Goal: Task Accomplishment & Management: Manage account settings

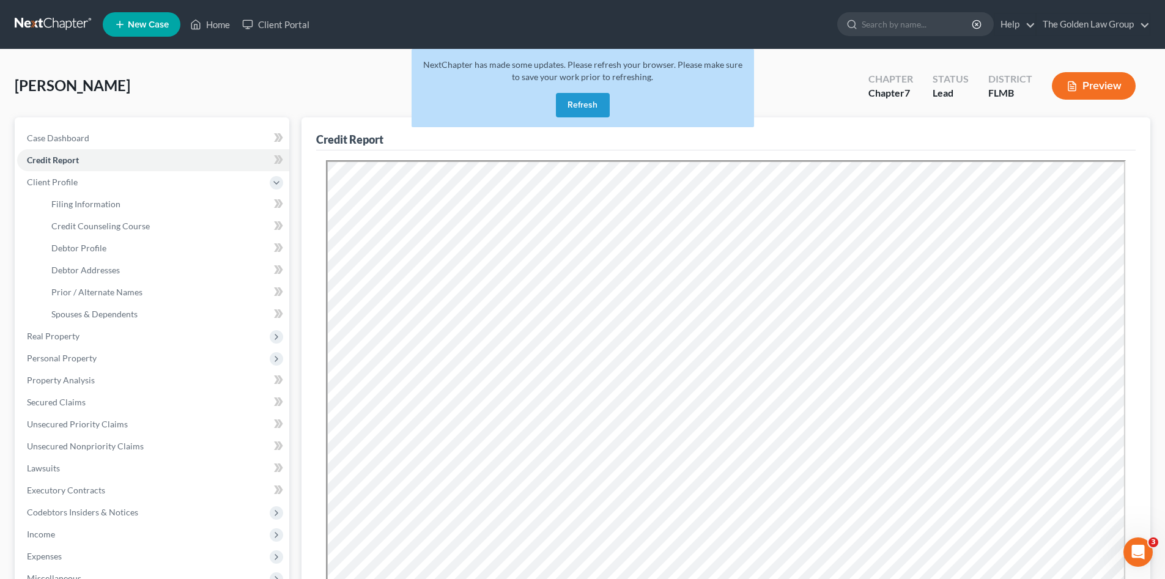
drag, startPoint x: 577, startPoint y: 102, endPoint x: 9, endPoint y: 195, distance: 576.3
click at [577, 102] on button "Refresh" at bounding box center [583, 105] width 54 height 24
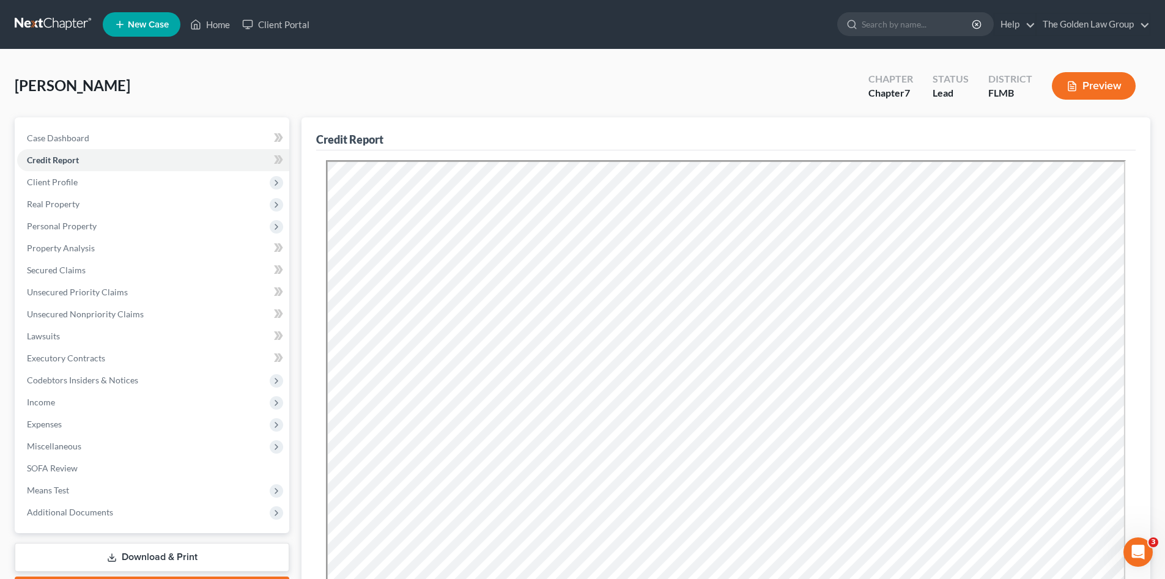
drag, startPoint x: 157, startPoint y: 81, endPoint x: 83, endPoint y: 46, distance: 82.1
click at [153, 78] on div "Coffman, Jeffrey Upgraded Chapter Chapter 7 Status Lead District FLMB Preview" at bounding box center [583, 90] width 1136 height 53
click at [49, 24] on link at bounding box center [54, 24] width 78 height 22
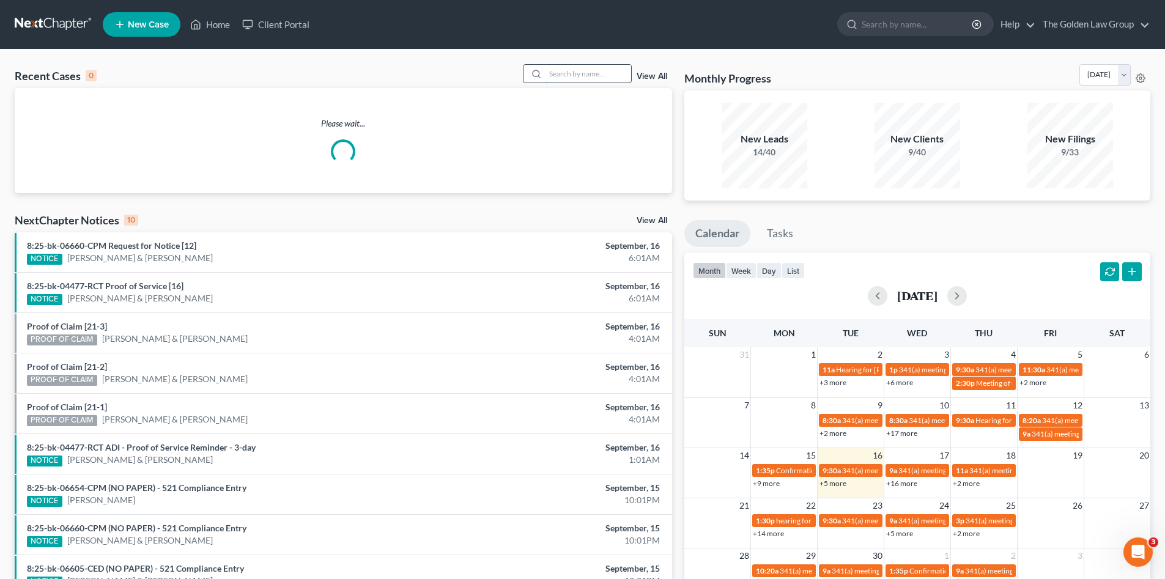
click at [571, 67] on input "search" at bounding box center [588, 74] width 86 height 18
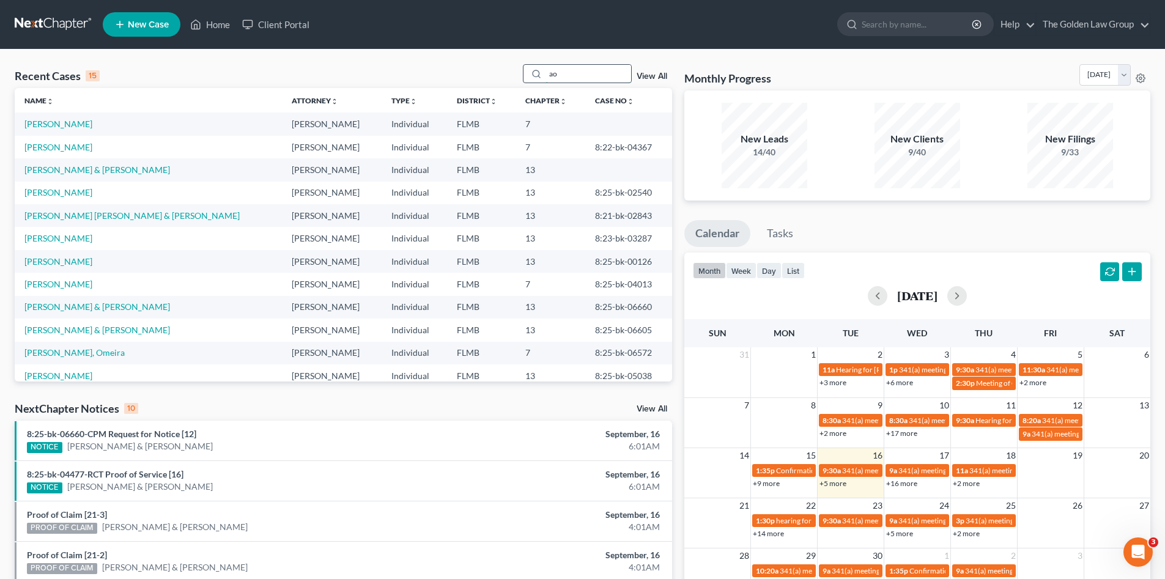
type input "a"
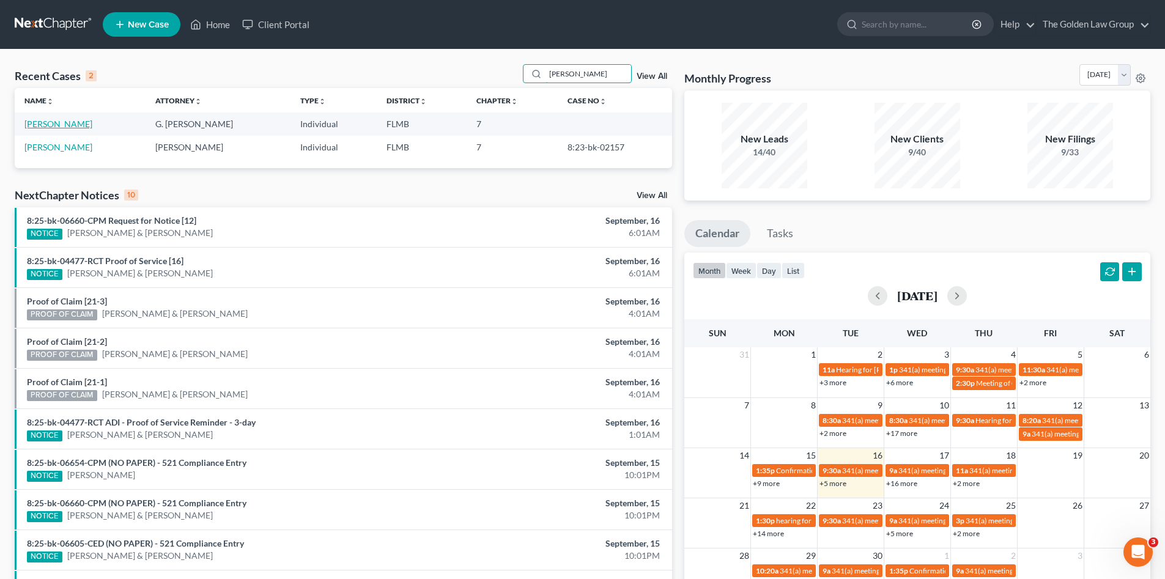
type input "oakes"
click at [65, 126] on link "Oakes, Ryan" at bounding box center [58, 124] width 68 height 10
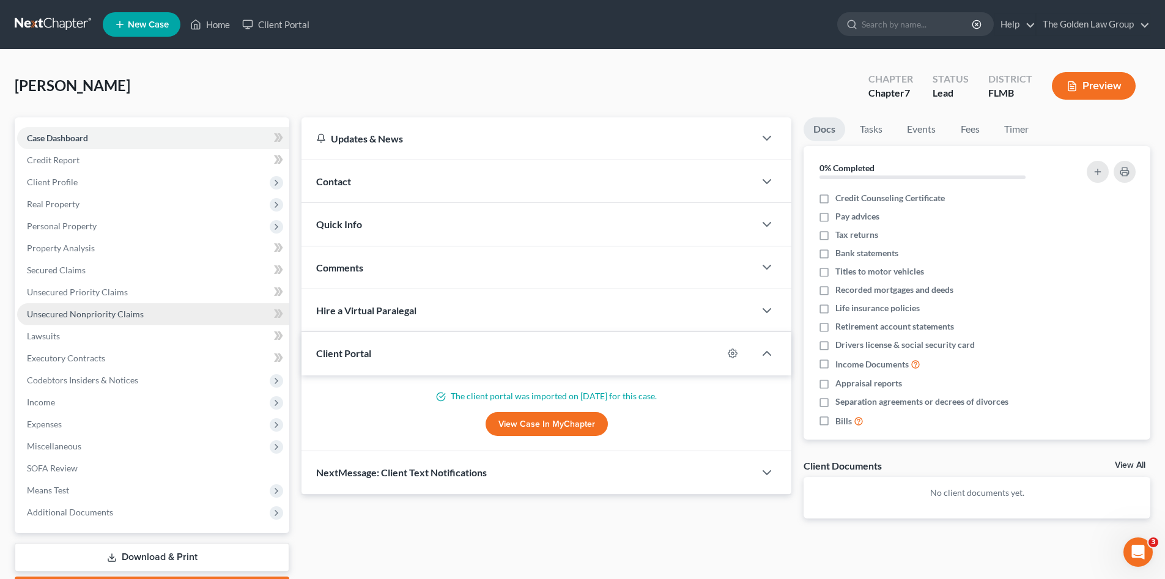
click at [115, 310] on span "Unsecured Nonpriority Claims" at bounding box center [85, 314] width 117 height 10
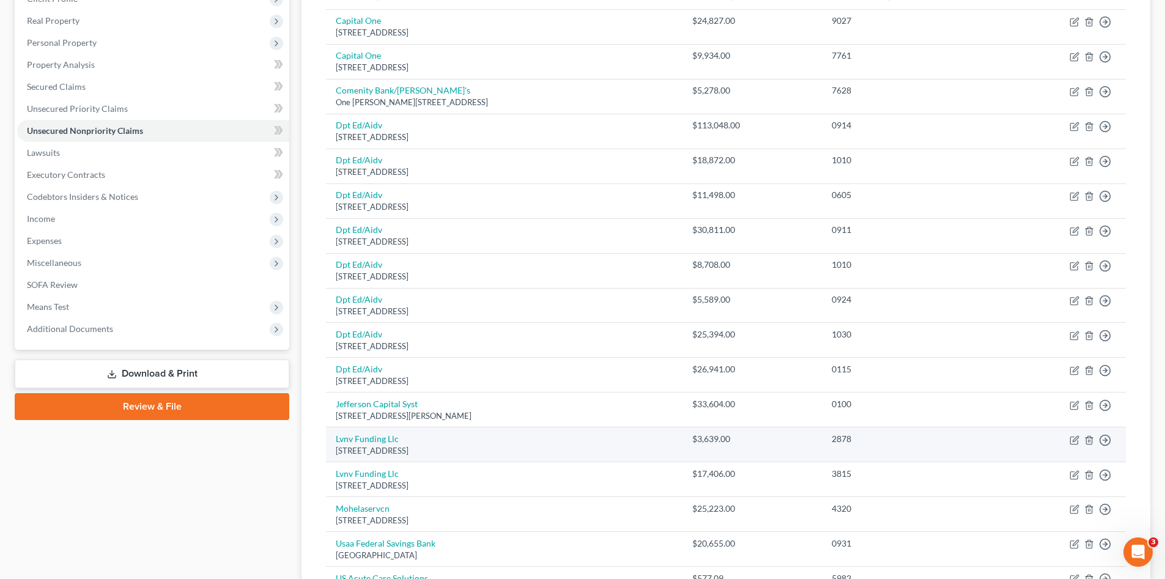
scroll to position [41, 0]
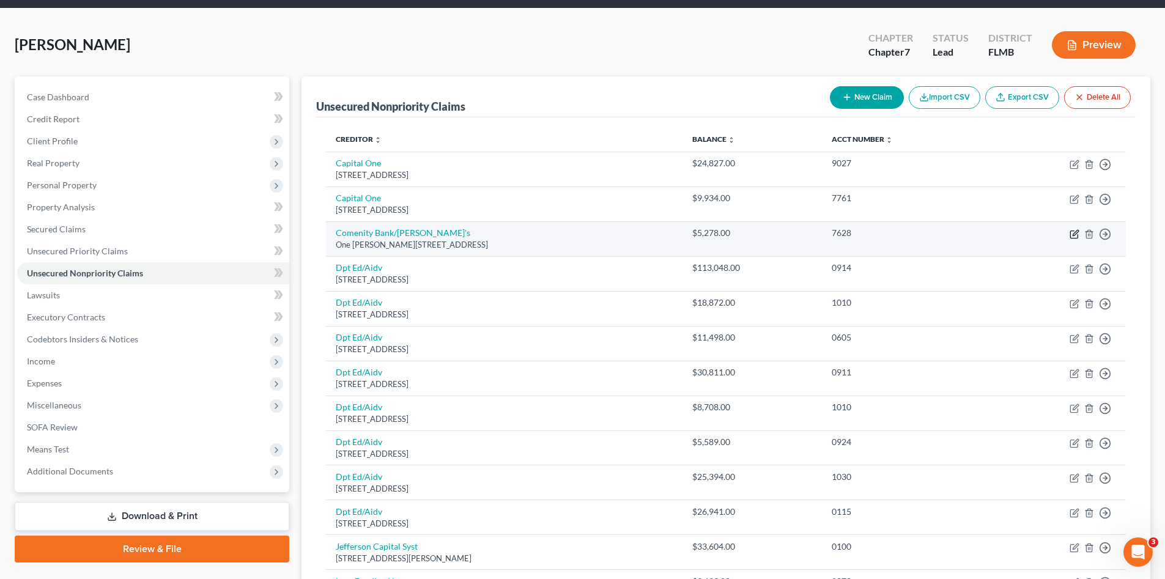
click at [1074, 233] on icon "button" at bounding box center [1076, 233] width 6 height 6
select select "7"
select select "1"
select select "0"
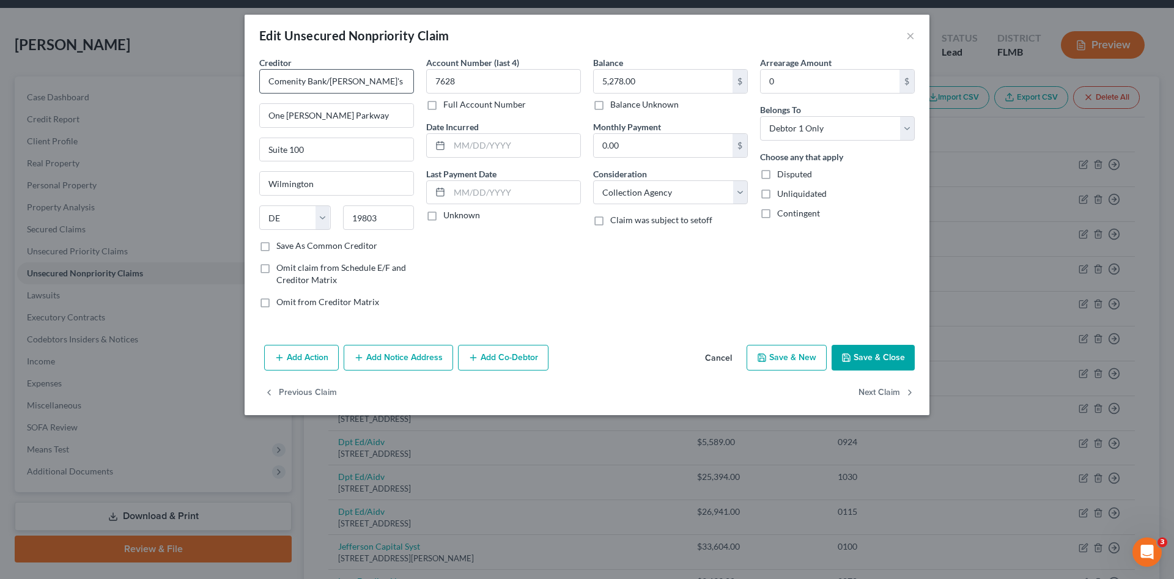
click at [386, 71] on div "Creditor * Comenity Bank/Jared's" at bounding box center [336, 74] width 155 height 37
drag, startPoint x: 386, startPoint y: 75, endPoint x: 87, endPoint y: 98, distance: 299.9
click at [87, 98] on div "Edit Unsecured Nonpriority Claim × Creditor * Comenity Bank/Jared's One Righter…" at bounding box center [587, 289] width 1174 height 579
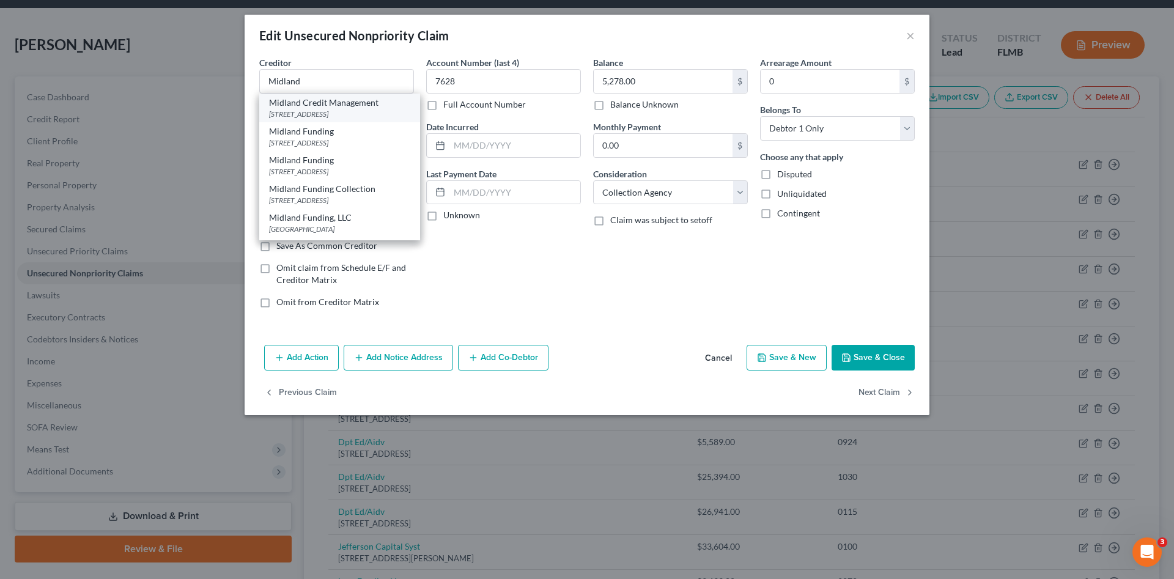
click at [319, 105] on div "Midland Credit Management" at bounding box center [339, 103] width 141 height 12
type input "Midland Credit Management"
type input "350 Camino De La Reina"
type input "San Diego"
select select "4"
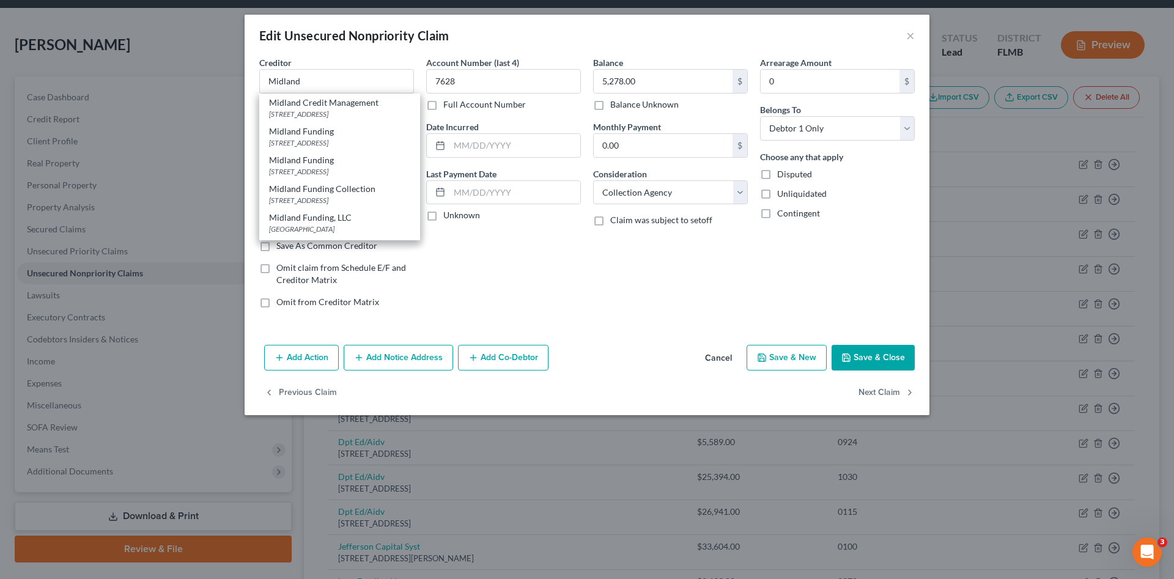
type input "92108"
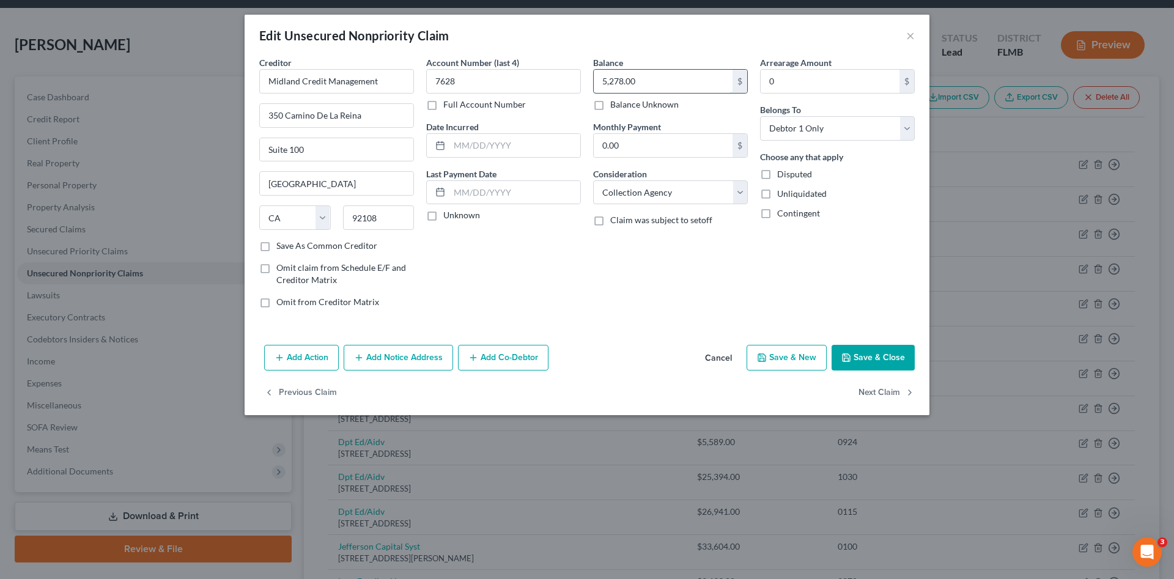
click at [647, 86] on input "5,278.00" at bounding box center [663, 81] width 139 height 23
click at [465, 82] on input "7628" at bounding box center [503, 81] width 155 height 24
drag, startPoint x: 483, startPoint y: 83, endPoint x: 392, endPoint y: 94, distance: 91.7
click at [393, 92] on div "Creditor * Midland Credit Management 350 Camino De La Reina Suite 100 San Diego…" at bounding box center [587, 187] width 668 height 262
type input "5020"
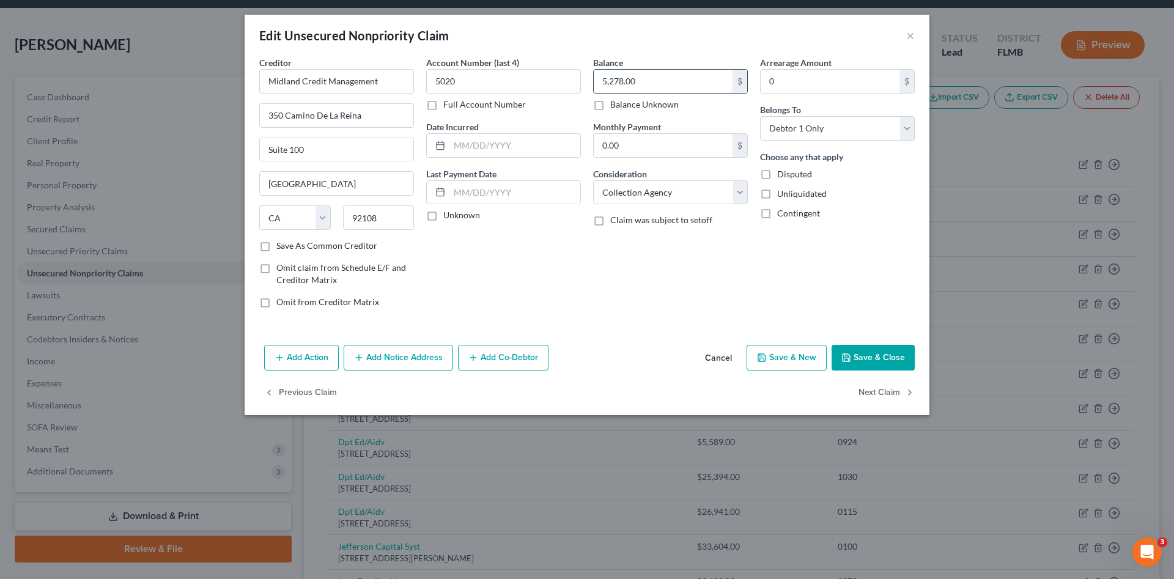
click at [654, 79] on input "5,278.00" at bounding box center [663, 81] width 139 height 23
type input "5,278.67"
click at [874, 358] on button "Save & Close" at bounding box center [873, 358] width 83 height 26
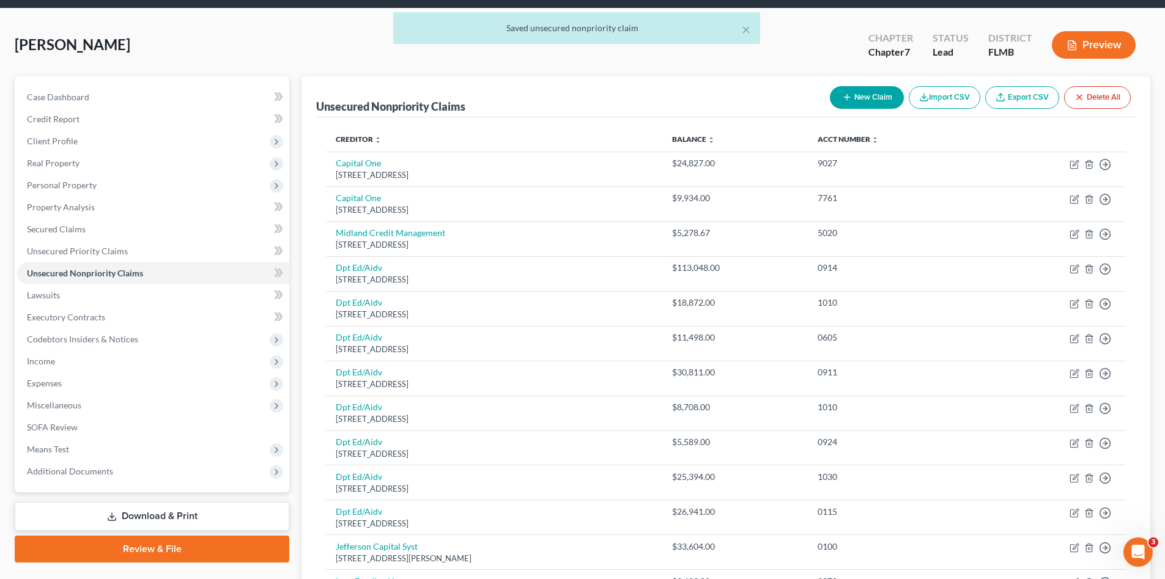
click at [879, 99] on button "New Claim" at bounding box center [867, 97] width 74 height 23
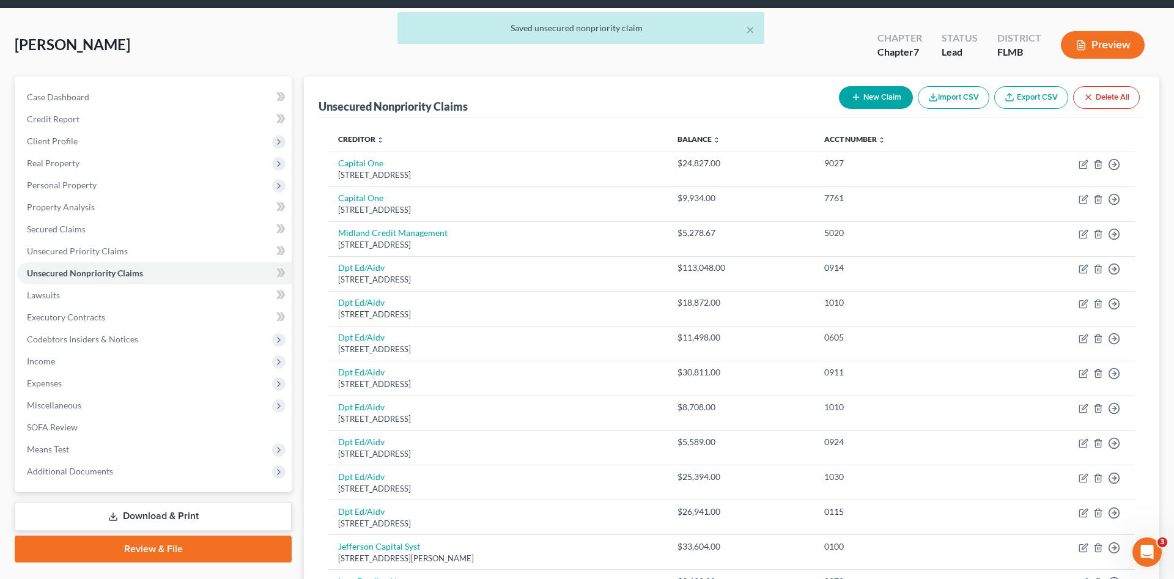
select select "0"
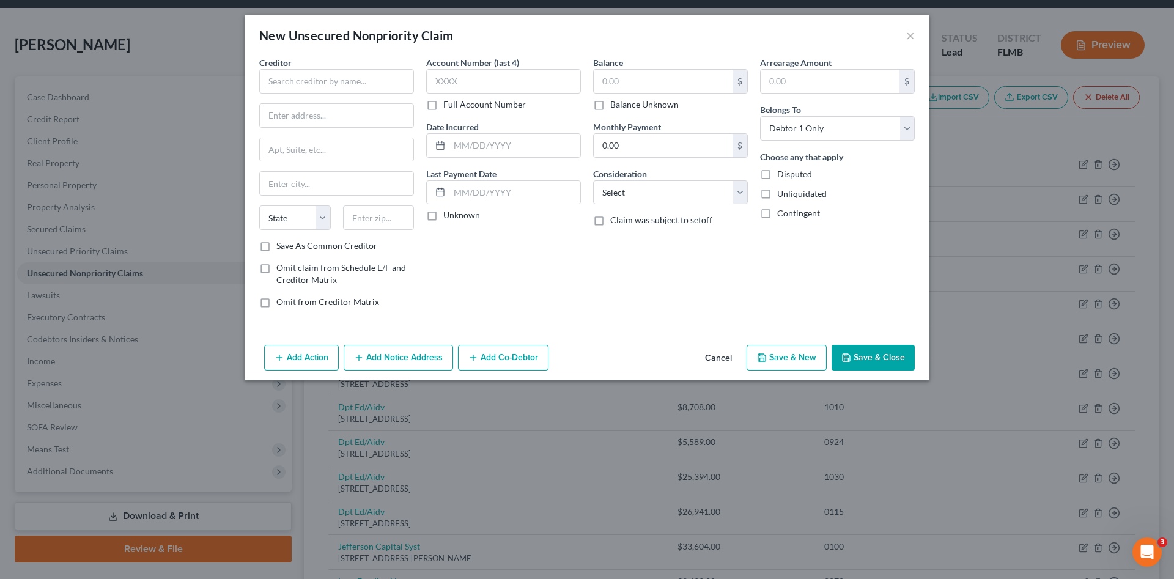
click at [727, 363] on button "Cancel" at bounding box center [718, 358] width 46 height 24
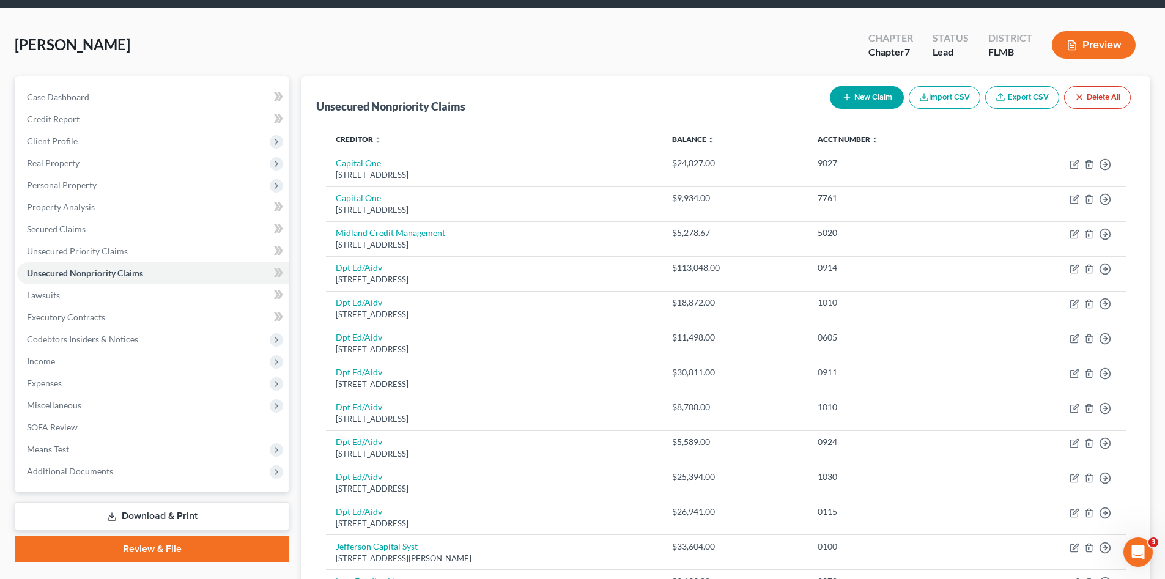
click at [856, 103] on button "New Claim" at bounding box center [867, 97] width 74 height 23
select select "0"
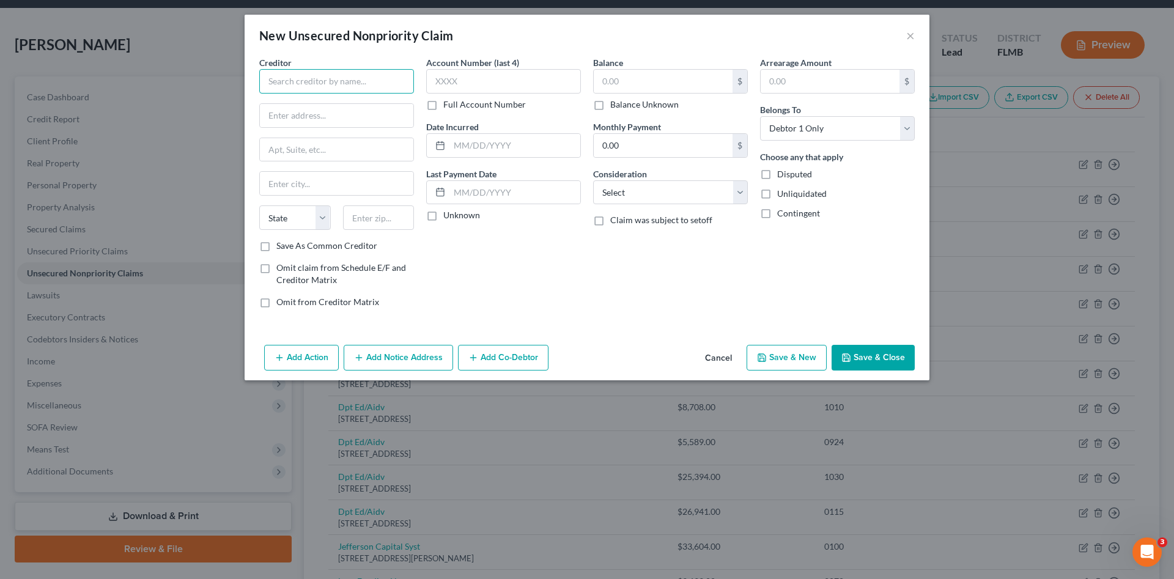
click at [362, 78] on input "text" at bounding box center [336, 81] width 155 height 24
drag, startPoint x: 373, startPoint y: 108, endPoint x: 464, endPoint y: 86, distance: 93.6
click at [381, 106] on div "CF Medical LLC" at bounding box center [332, 103] width 127 height 12
type input "CF Medical LLC"
type input "3705 S Highway 27"
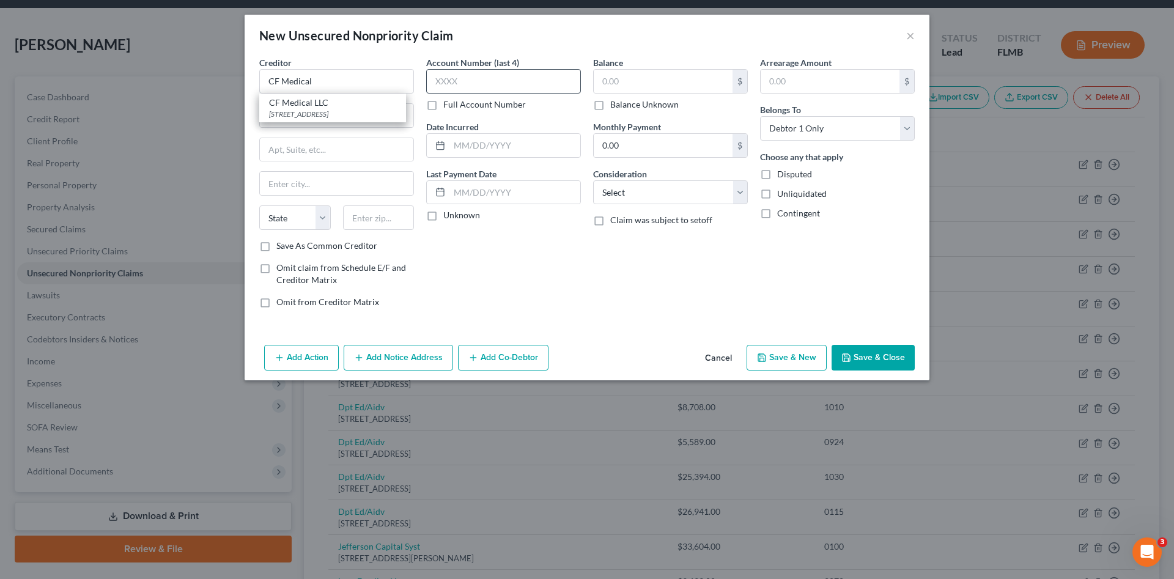
type input "Ste 203"
type input "Clermont"
select select "9"
type input "34711"
click at [517, 76] on input "text" at bounding box center [503, 81] width 155 height 24
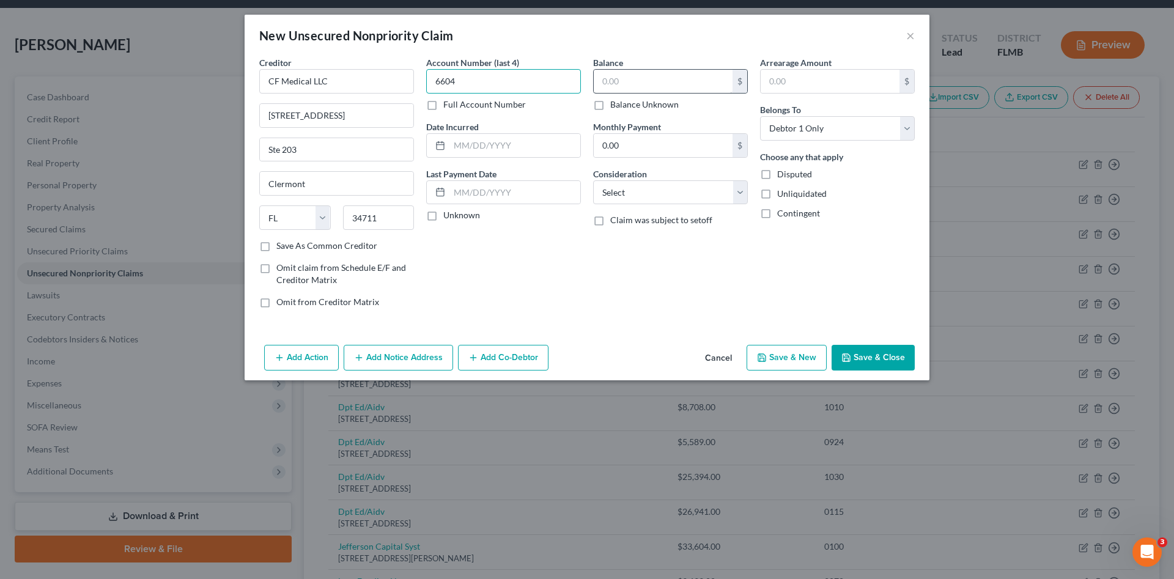
type input "6604"
click at [657, 89] on input "text" at bounding box center [663, 81] width 139 height 23
type input "160.00"
click at [660, 188] on select "Select Cable / Satellite Services Collection Agency Credit Card Debt Debt Couns…" at bounding box center [670, 192] width 155 height 24
select select "1"
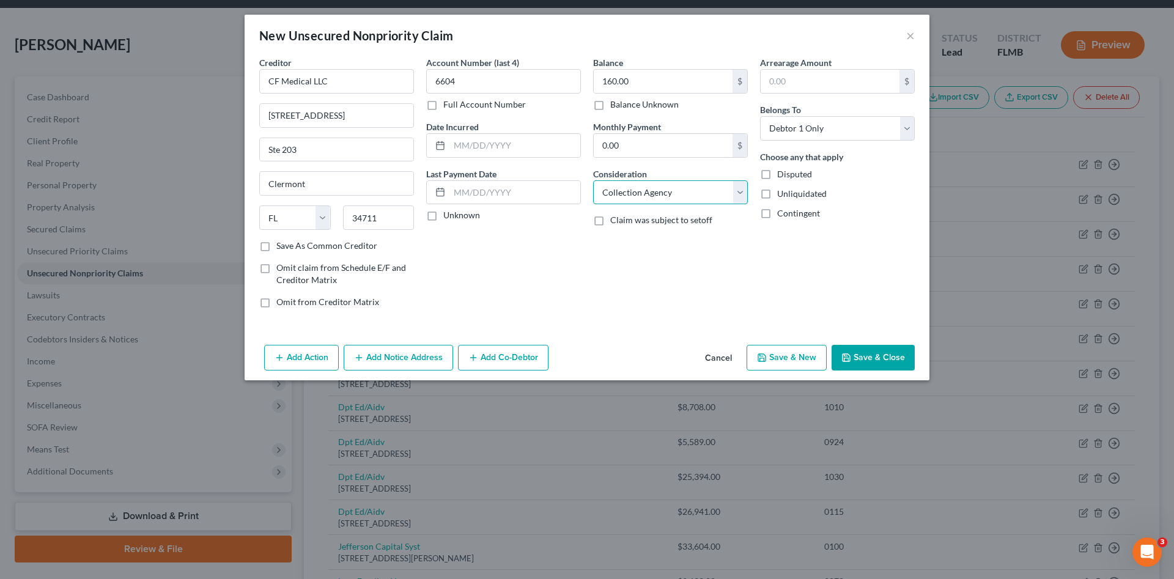
click at [593, 180] on select "Select Cable / Satellite Services Collection Agency Credit Card Debt Debt Couns…" at bounding box center [670, 192] width 155 height 24
click at [852, 359] on button "Save & Close" at bounding box center [873, 358] width 83 height 26
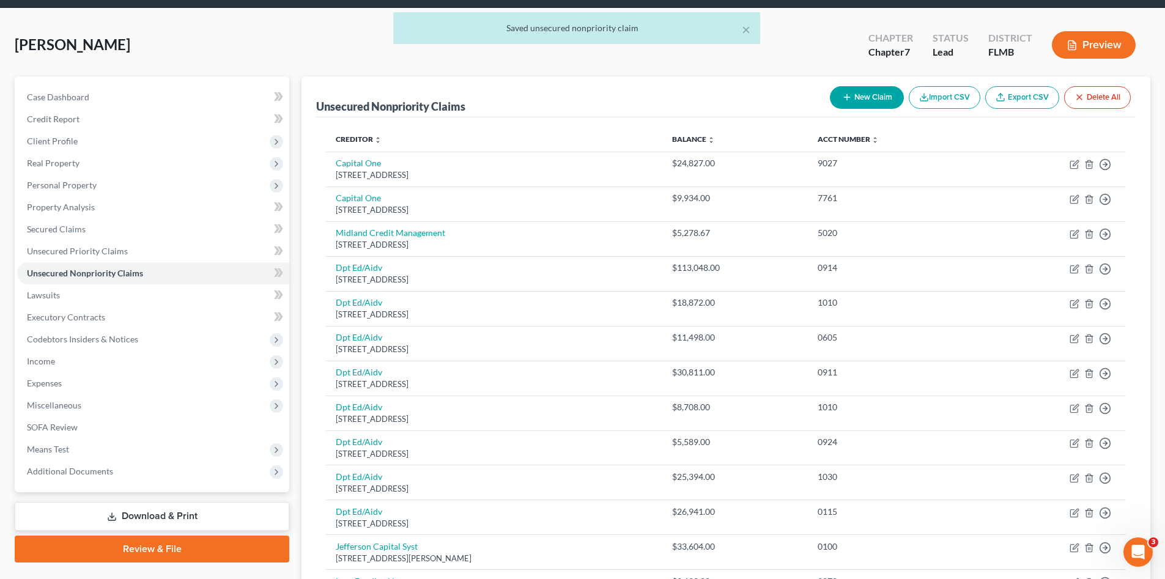
click at [852, 98] on button "New Claim" at bounding box center [867, 97] width 74 height 23
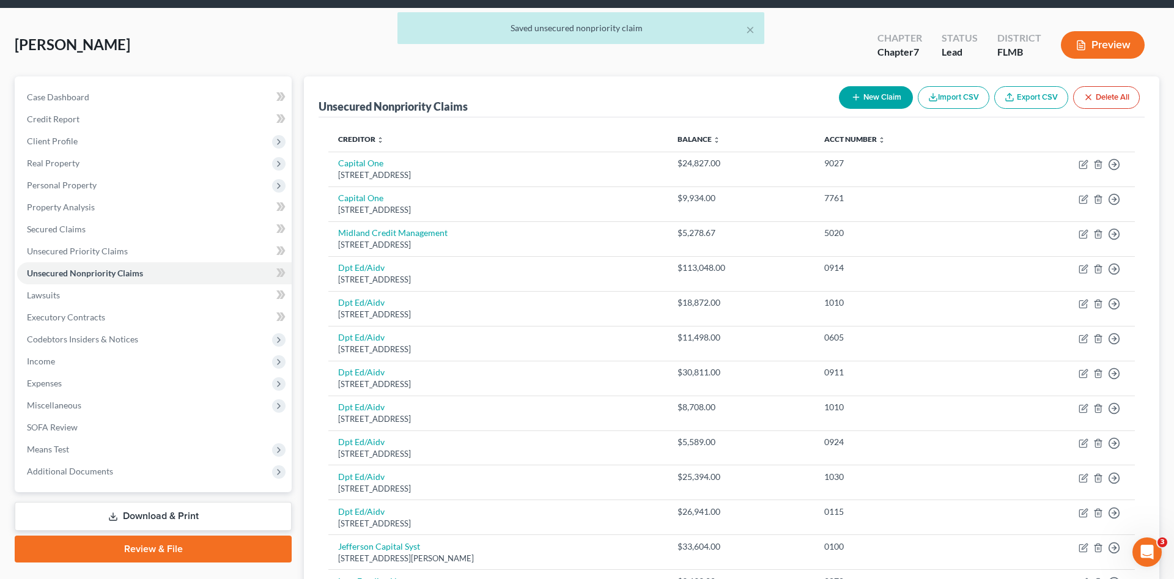
select select "0"
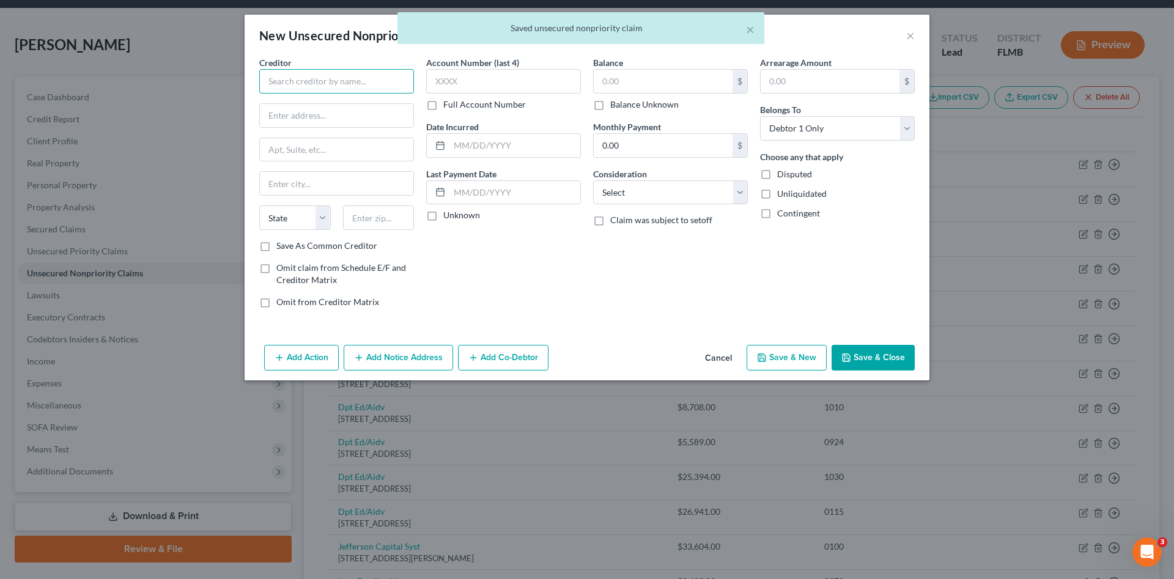
click at [385, 88] on input "text" at bounding box center [336, 81] width 155 height 24
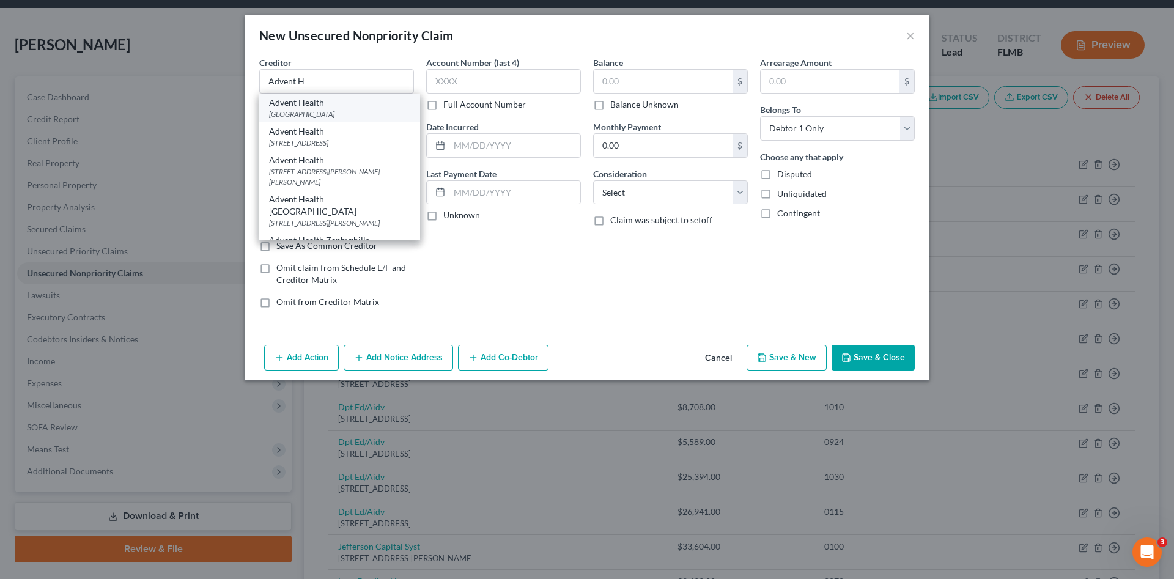
click at [357, 106] on div "Advent Health" at bounding box center [339, 103] width 141 height 12
type input "Advent Health"
type input "PO Box 86470"
type input "Orlando"
select select "9"
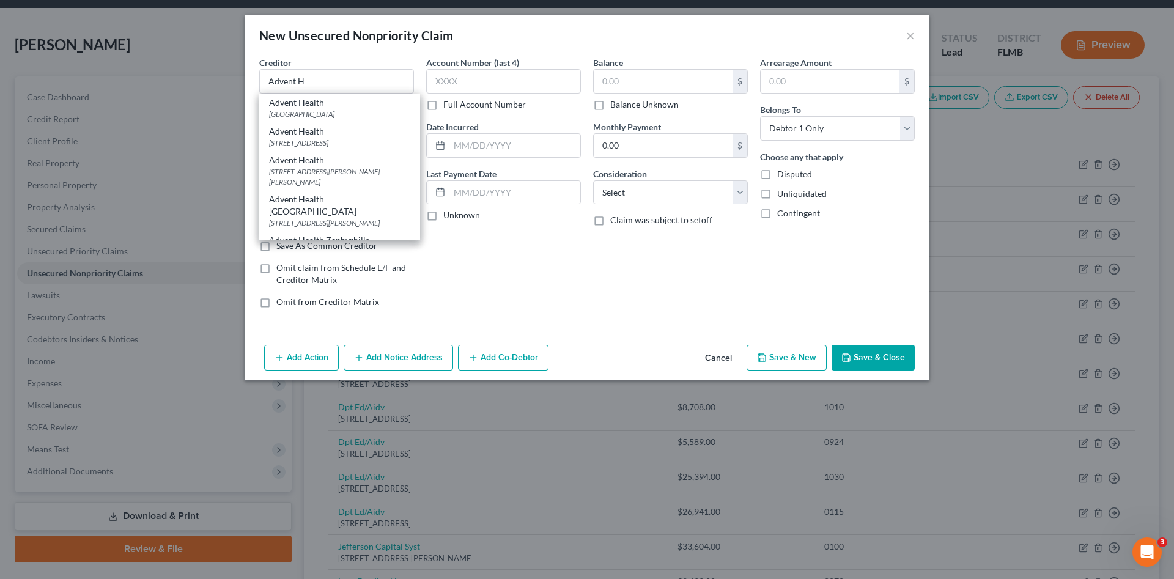
type input "32886"
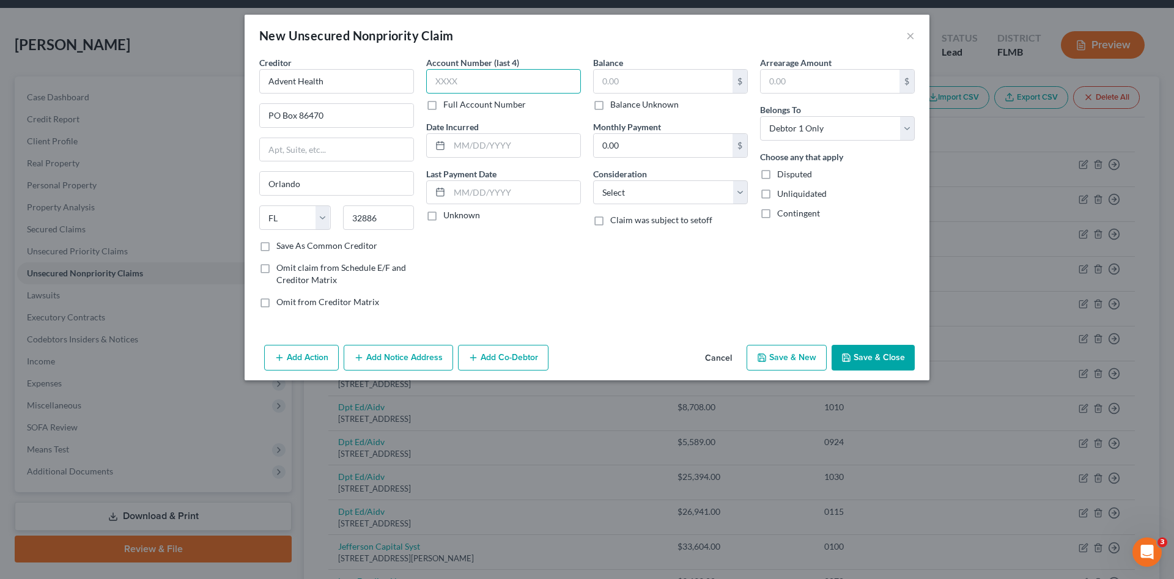
click at [475, 84] on input "text" at bounding box center [503, 81] width 155 height 24
type input "4535"
click at [635, 85] on input "text" at bounding box center [663, 81] width 139 height 23
type input "4,976.68"
click at [678, 195] on select "Select Cable / Satellite Services Collection Agency Credit Card Debt Debt Couns…" at bounding box center [670, 192] width 155 height 24
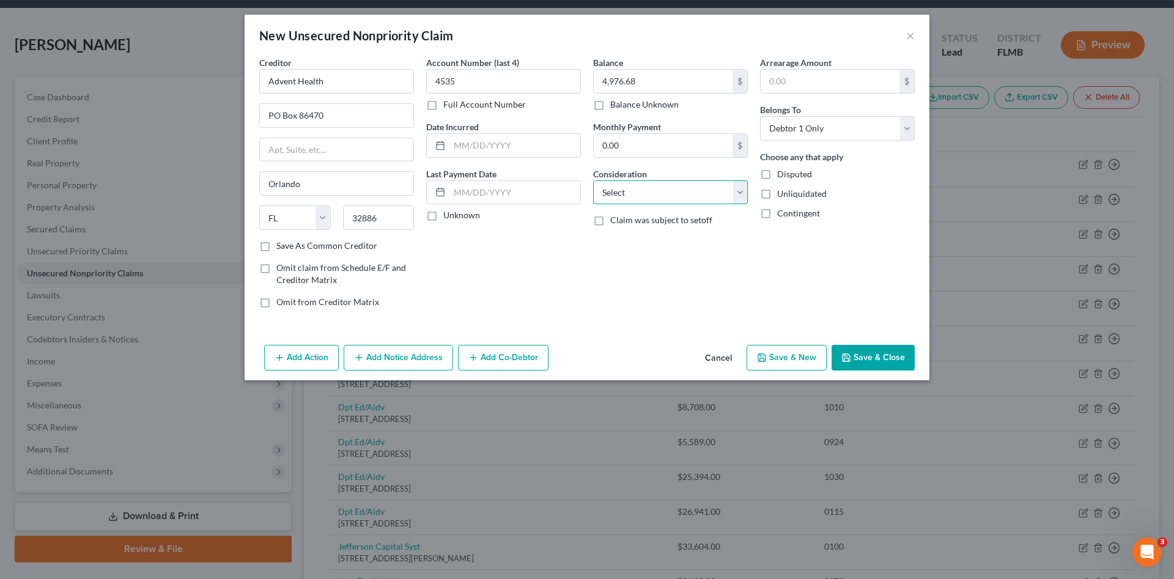
select select "9"
click at [593, 180] on select "Select Cable / Satellite Services Collection Agency Credit Card Debt Debt Couns…" at bounding box center [670, 192] width 155 height 24
click at [839, 361] on button "Save & Close" at bounding box center [873, 358] width 83 height 26
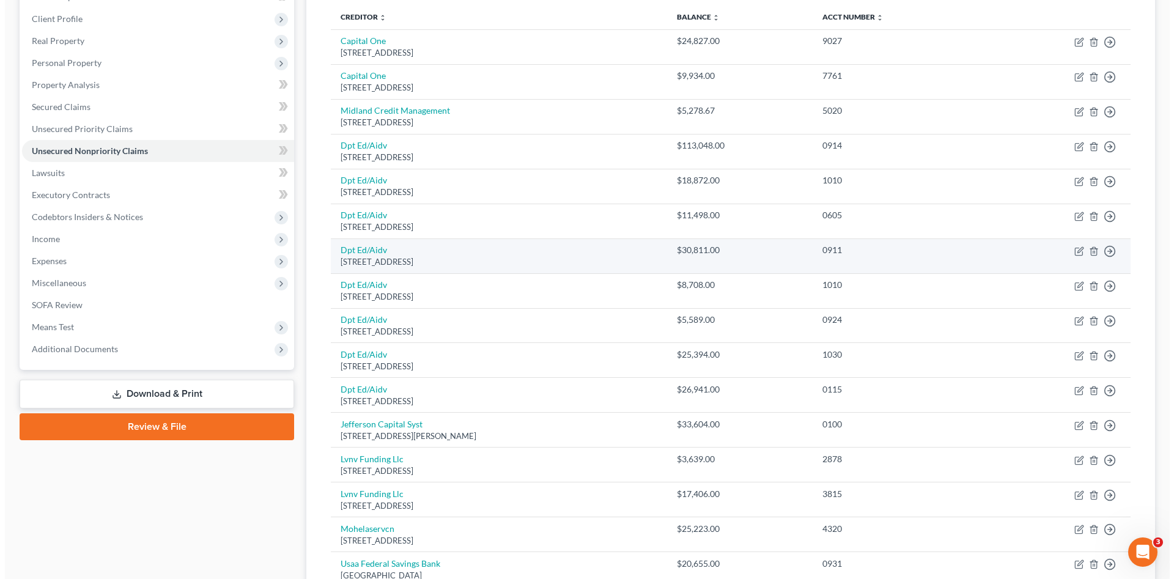
scroll to position [20, 0]
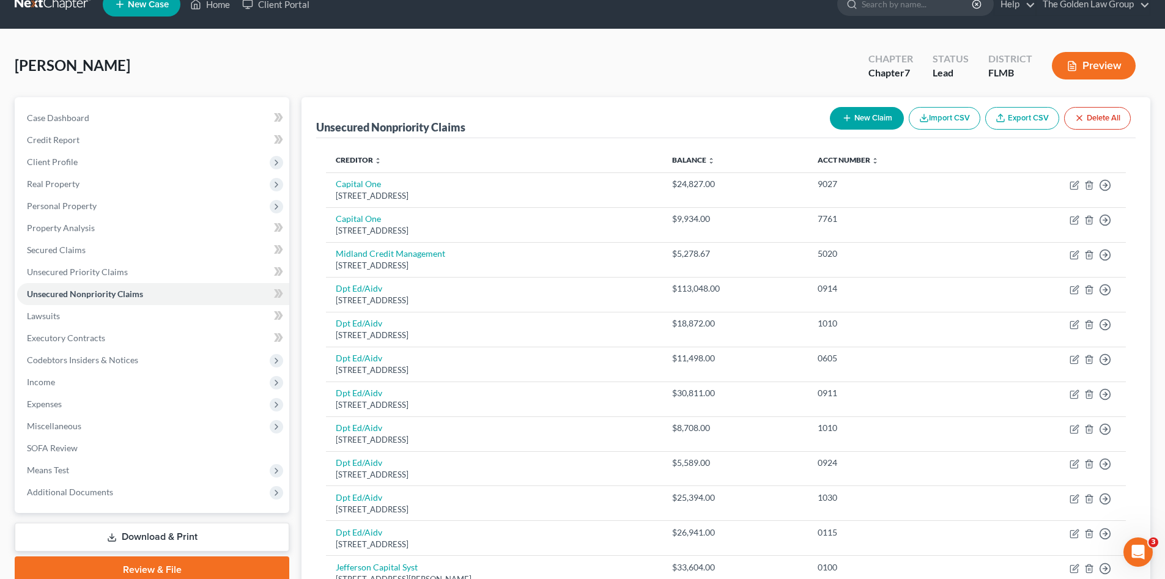
click at [850, 120] on button "New Claim" at bounding box center [867, 118] width 74 height 23
select select "0"
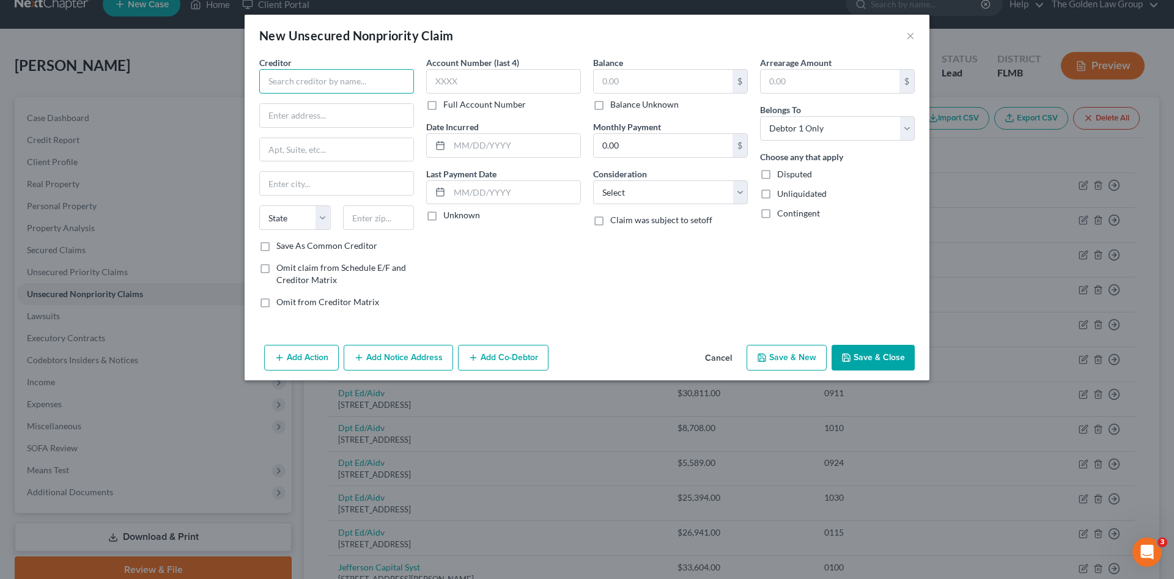
click at [315, 84] on input "text" at bounding box center [336, 81] width 155 height 24
type input "Health Revenue Recovery Group"
drag, startPoint x: 417, startPoint y: 74, endPoint x: 309, endPoint y: 84, distance: 108.7
click at [297, 87] on div "Creditor * Health Revenue Recovery Group State AL AK AR AZ CA CO CT DE DC FL GA…" at bounding box center [336, 187] width 167 height 262
drag, startPoint x: 396, startPoint y: 81, endPoint x: 225, endPoint y: 78, distance: 171.3
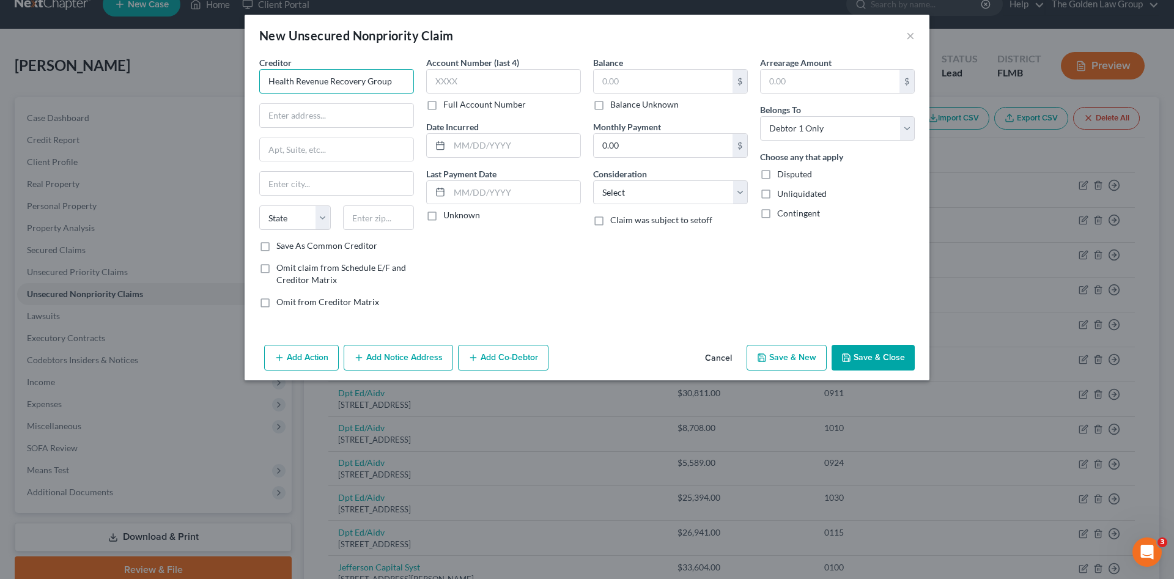
click at [225, 78] on div "New Unsecured Nonpriority Claim × Creditor * Health Revenue Recovery Group Stat…" at bounding box center [587, 289] width 1174 height 579
click at [323, 116] on input "text" at bounding box center [336, 115] width 153 height 23
paste input "1643 NW 136th Ave Ste 100, Sunrise, FL 33323"
type input "1643 NW 136th Ave Ste 100, Sunrise, FL 33323"
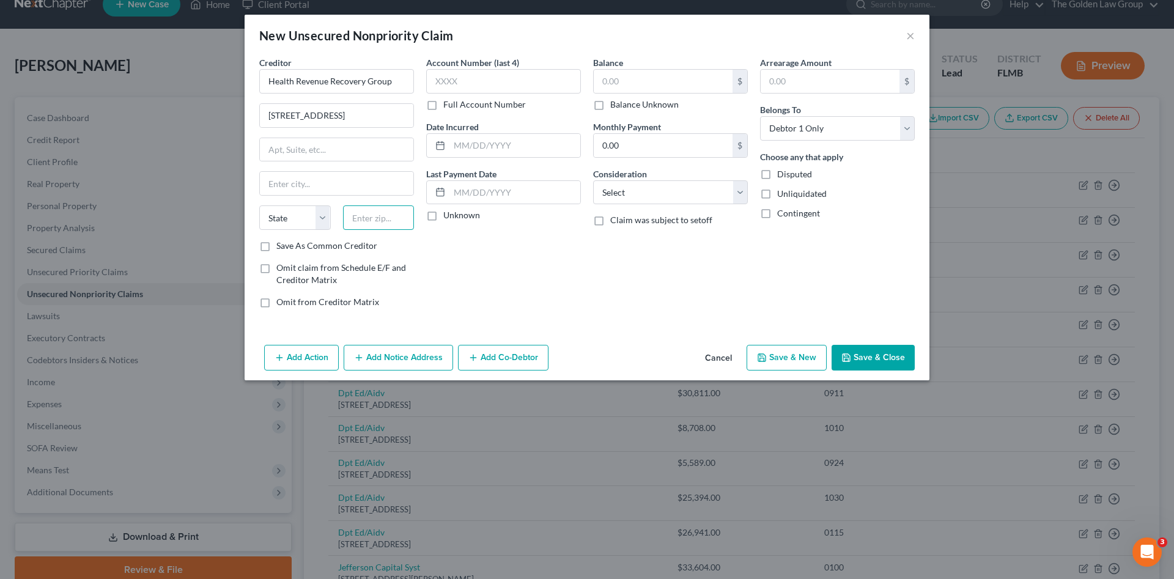
scroll to position [0, 0]
click at [389, 221] on input "text" at bounding box center [379, 217] width 72 height 24
type input "33323"
type input "Fort Lauderdale"
select select "9"
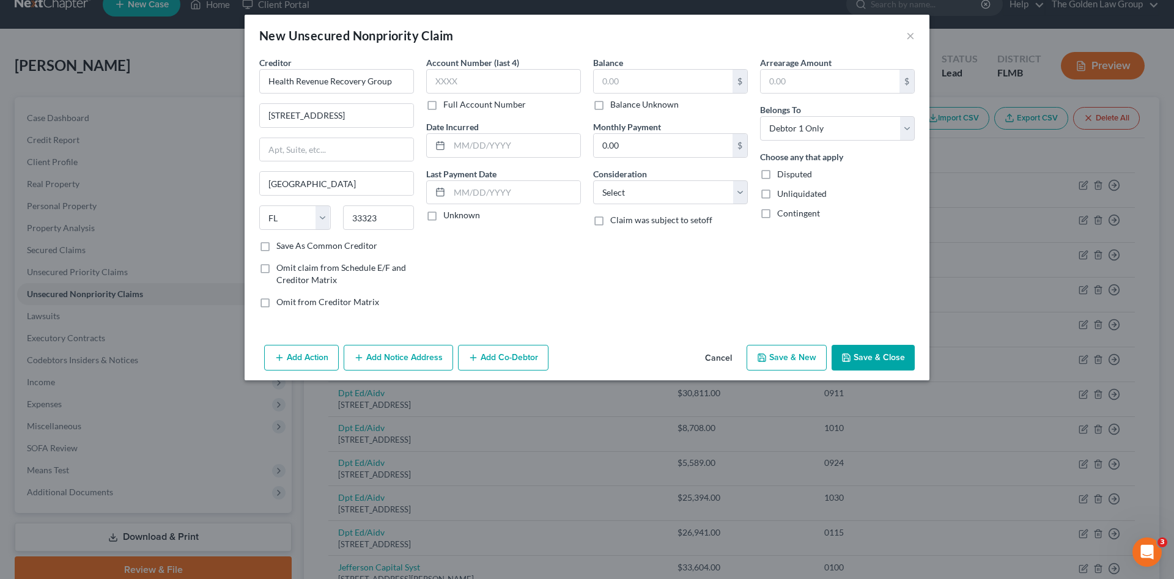
click at [438, 254] on div "Account Number (last 4) Full Account Number Date Incurred Last Payment Date Unk…" at bounding box center [503, 187] width 167 height 262
click at [379, 117] on input "1643 NW 136th Ave Ste 100, Sunrise, FL 33323" at bounding box center [336, 115] width 153 height 23
drag, startPoint x: 377, startPoint y: 117, endPoint x: 413, endPoint y: 128, distance: 37.7
click at [414, 123] on div "Creditor * Health Revenue Recovery Group 1643 NW 136th Ave Ste 100, Sunrise, FL…" at bounding box center [336, 187] width 167 height 262
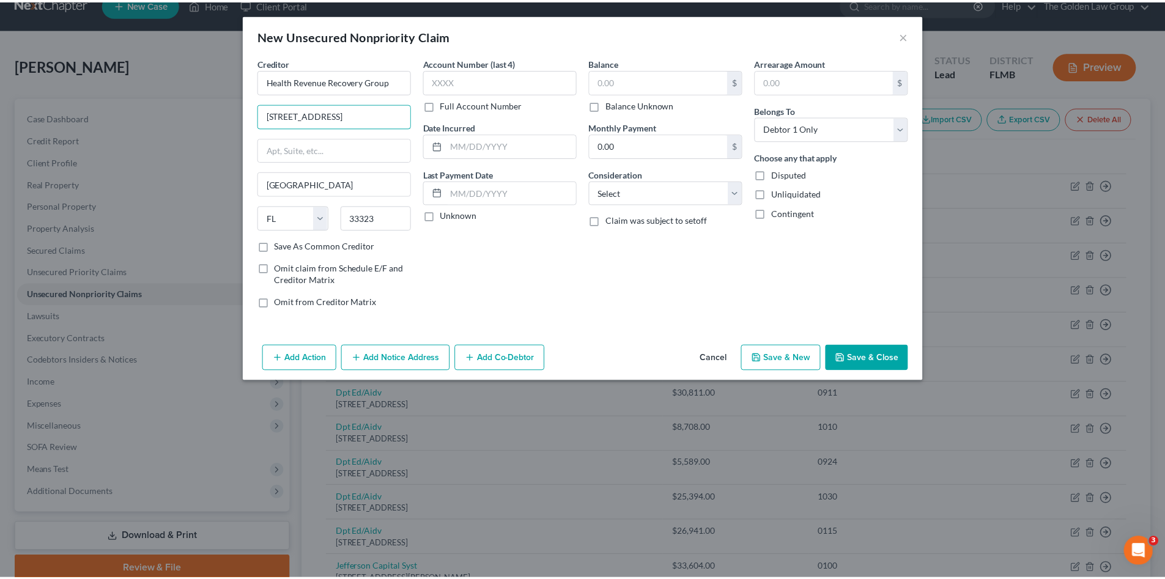
scroll to position [0, 0]
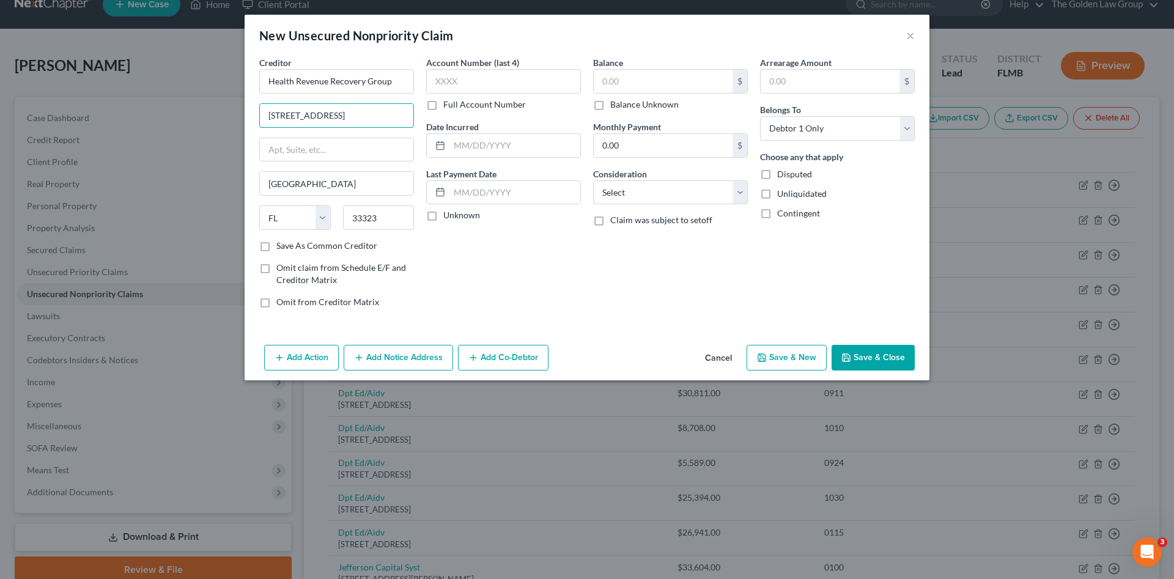
type input "1643 NW 136th Ave Ste 100"
click at [435, 265] on div "Account Number (last 4) Full Account Number Date Incurred Last Payment Date Unk…" at bounding box center [503, 187] width 167 height 262
click at [533, 83] on input "text" at bounding box center [503, 81] width 155 height 24
type input "3008"
click at [608, 82] on input "text" at bounding box center [663, 81] width 139 height 23
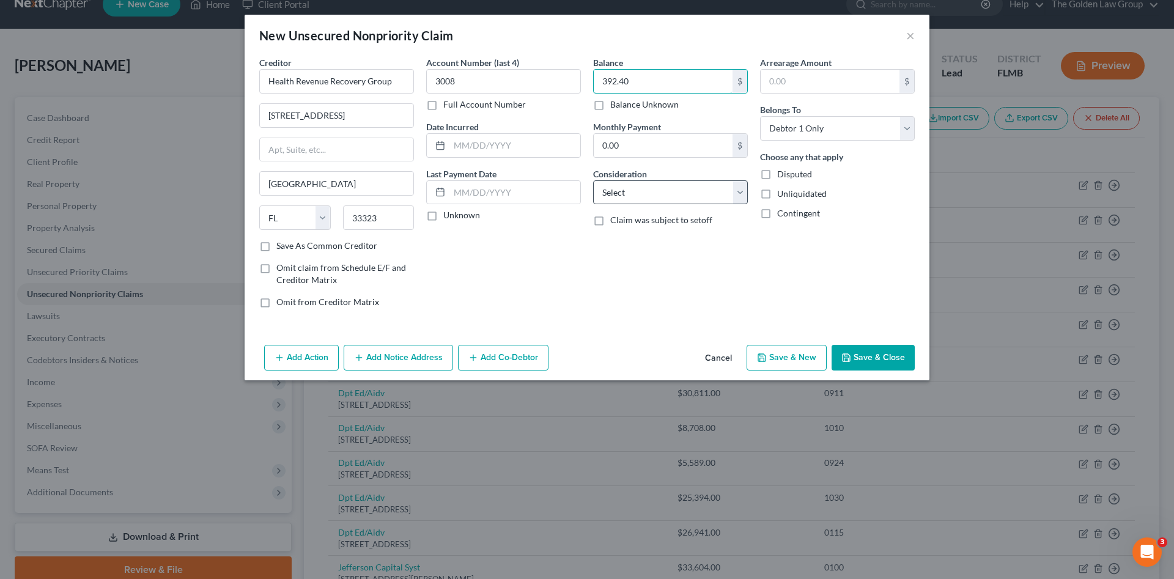
type input "392.40"
click at [649, 194] on select "Select Cable / Satellite Services Collection Agency Credit Card Debt Debt Couns…" at bounding box center [670, 192] width 155 height 24
select select "1"
click at [593, 180] on select "Select Cable / Satellite Services Collection Agency Credit Card Debt Debt Couns…" at bounding box center [670, 192] width 155 height 24
drag, startPoint x: 623, startPoint y: 279, endPoint x: 759, endPoint y: 322, distance: 142.3
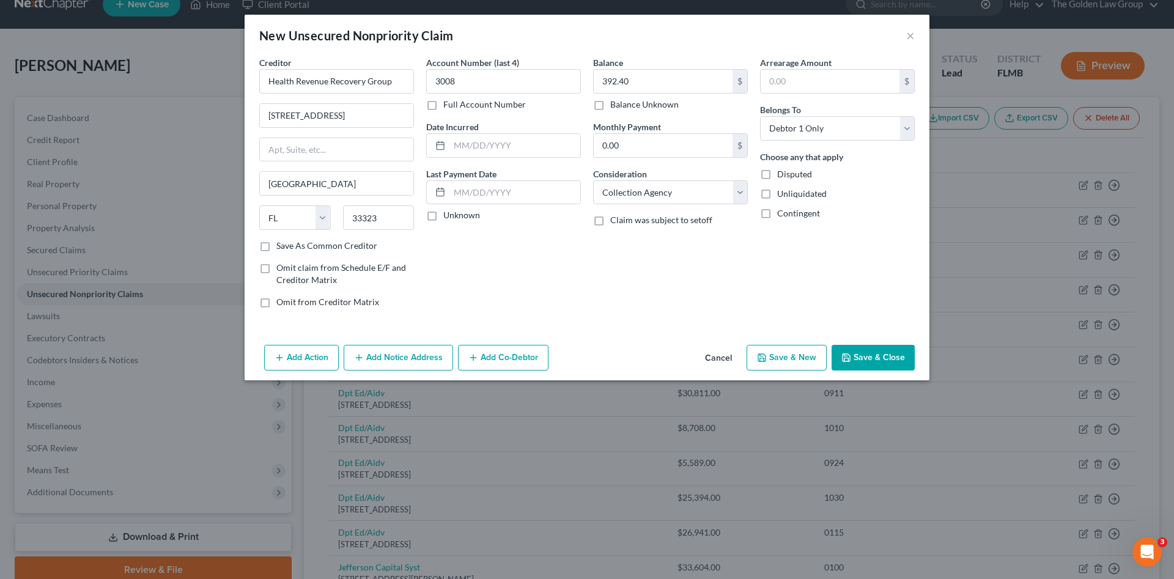
click at [632, 281] on div "Balance 392.40 $ Balance Unknown Balance Undetermined 392.40 $ Balance Unknown …" at bounding box center [670, 187] width 167 height 262
drag, startPoint x: 855, startPoint y: 363, endPoint x: 828, endPoint y: 353, distance: 28.8
click at [855, 364] on button "Save & Close" at bounding box center [873, 358] width 83 height 26
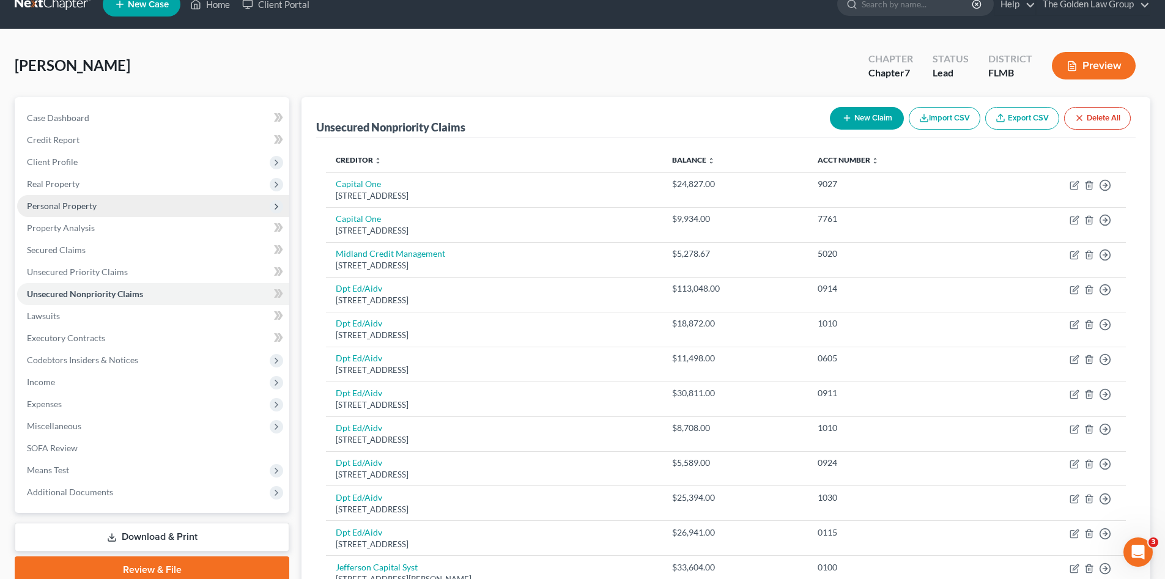
click at [67, 202] on span "Personal Property" at bounding box center [62, 206] width 70 height 10
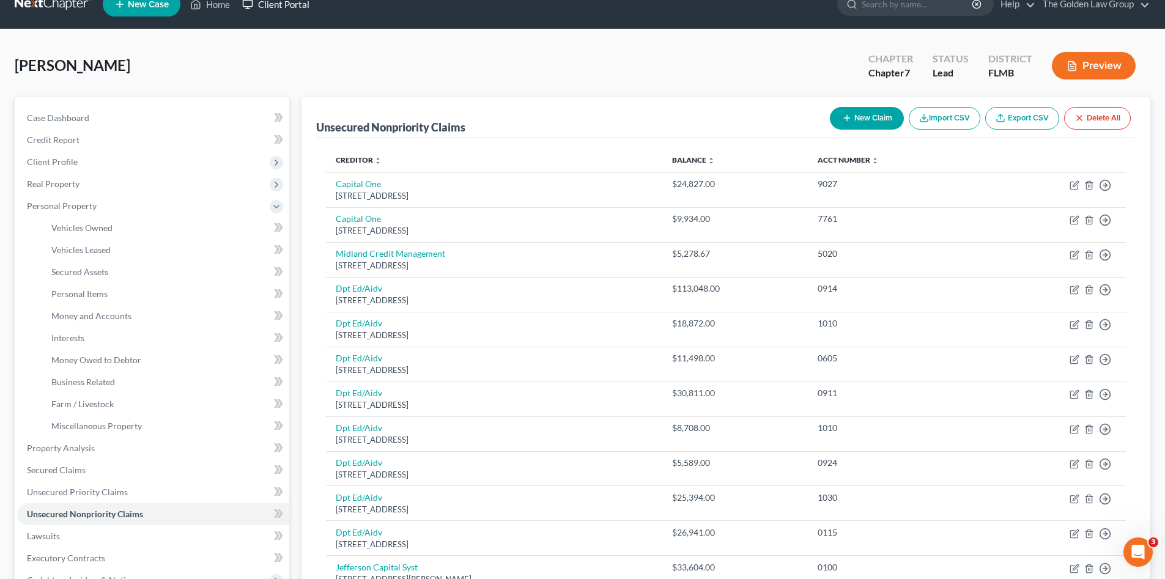
click at [303, 6] on link "Client Portal" at bounding box center [275, 4] width 79 height 22
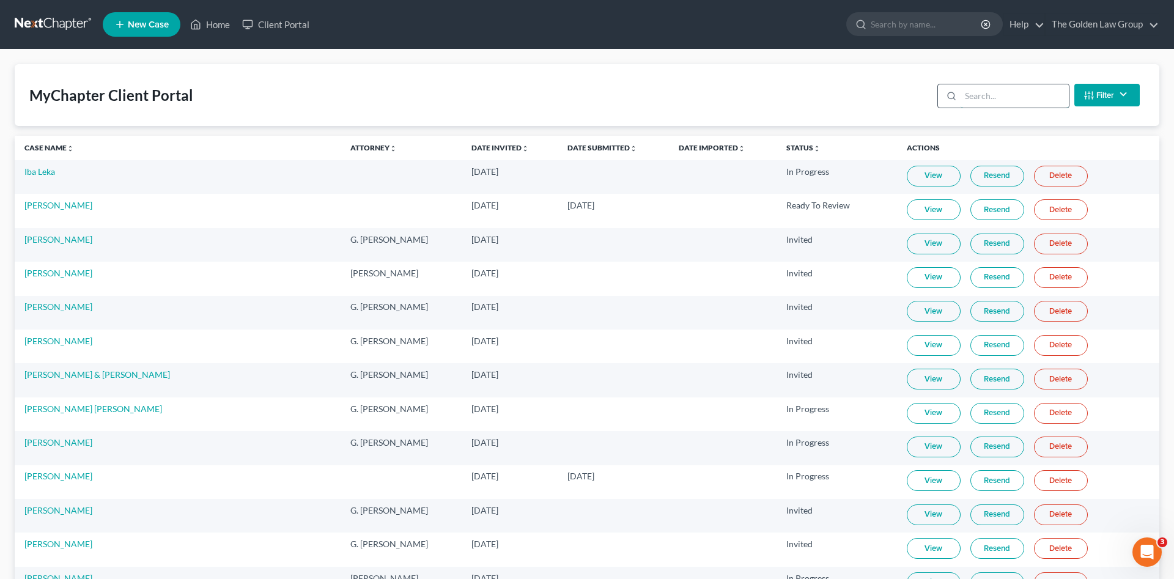
click at [1006, 94] on input "search" at bounding box center [1015, 95] width 108 height 23
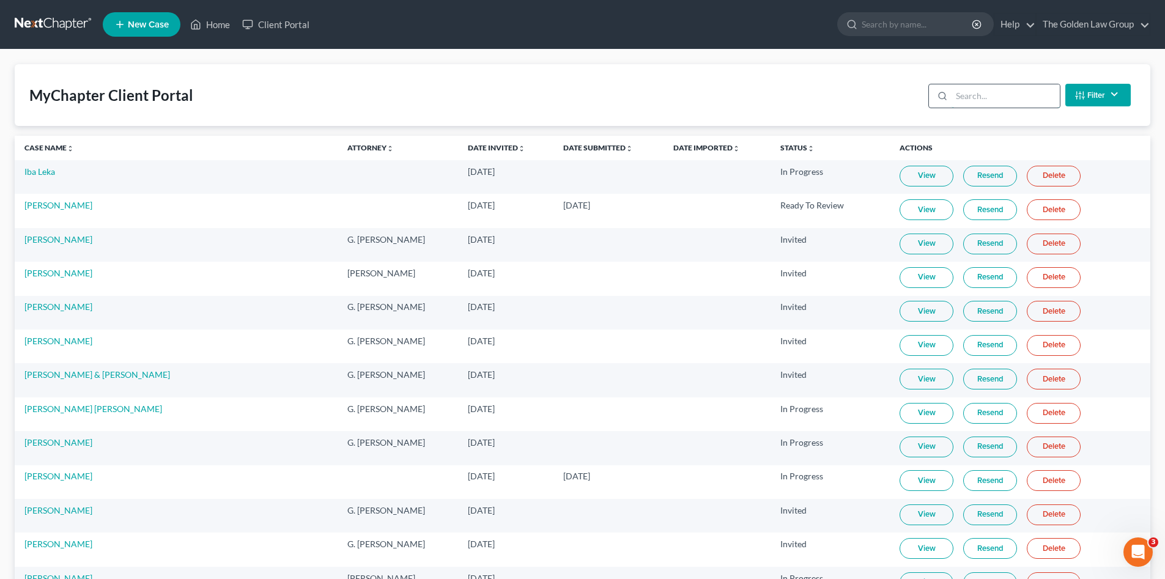
click at [1006, 94] on input "search" at bounding box center [1006, 95] width 108 height 23
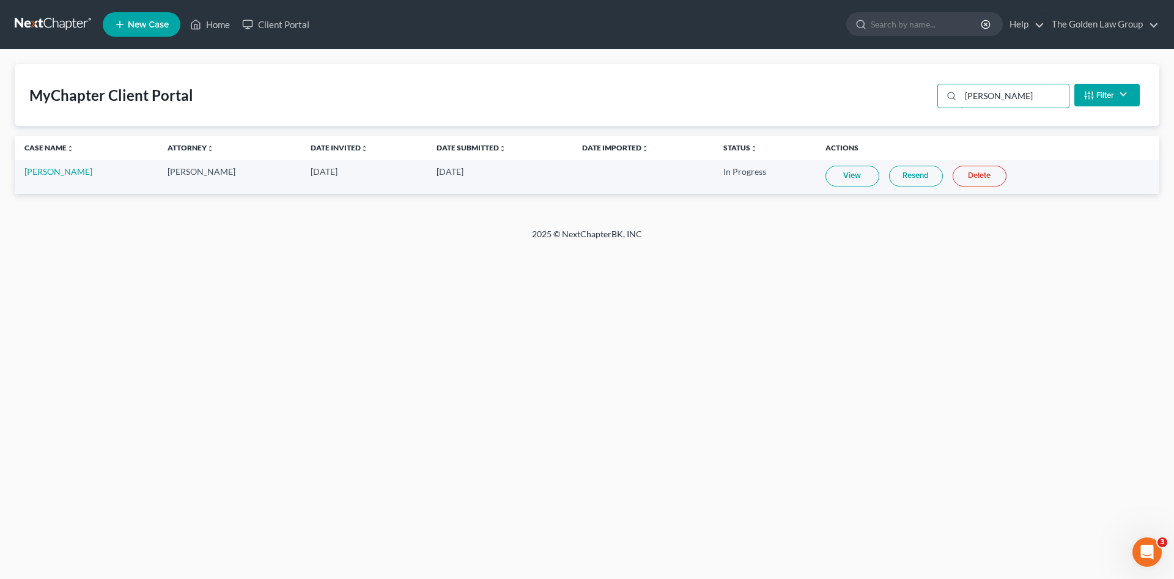
type input "gomez"
click at [69, 24] on link at bounding box center [54, 24] width 78 height 22
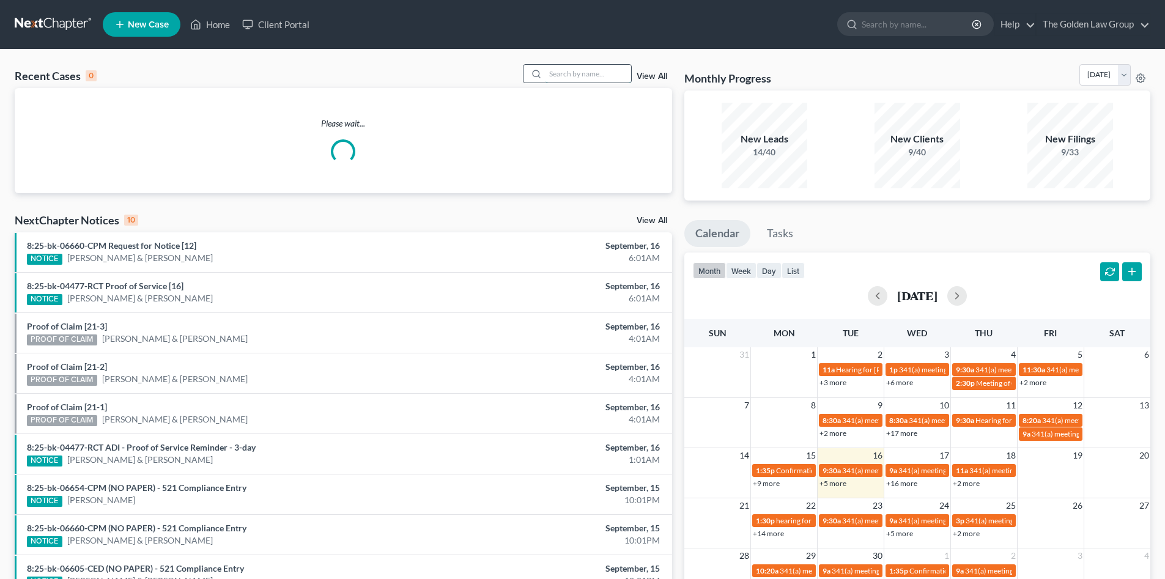
click at [582, 72] on input "search" at bounding box center [588, 74] width 86 height 18
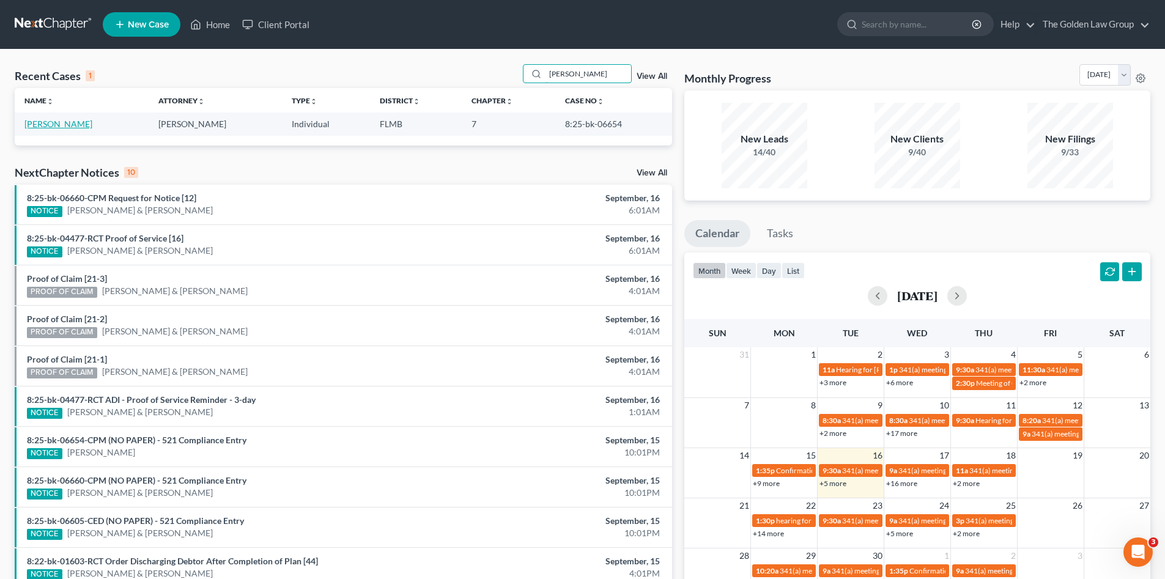
type input "vollmer"
click at [63, 124] on link "Vollmer, Kristin" at bounding box center [58, 124] width 68 height 10
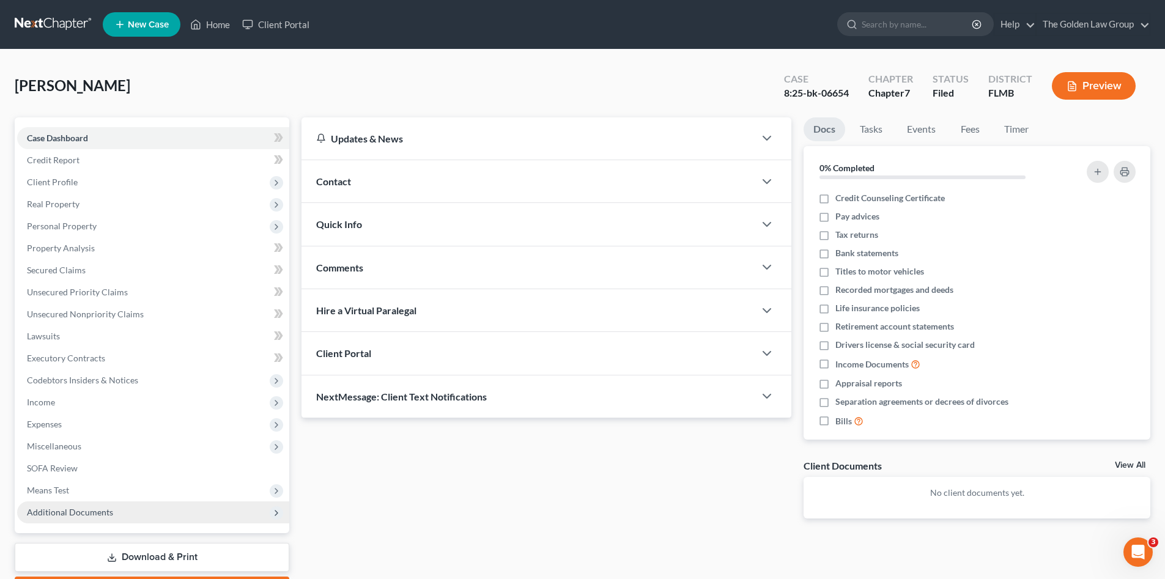
click at [78, 510] on span "Additional Documents" at bounding box center [70, 512] width 86 height 10
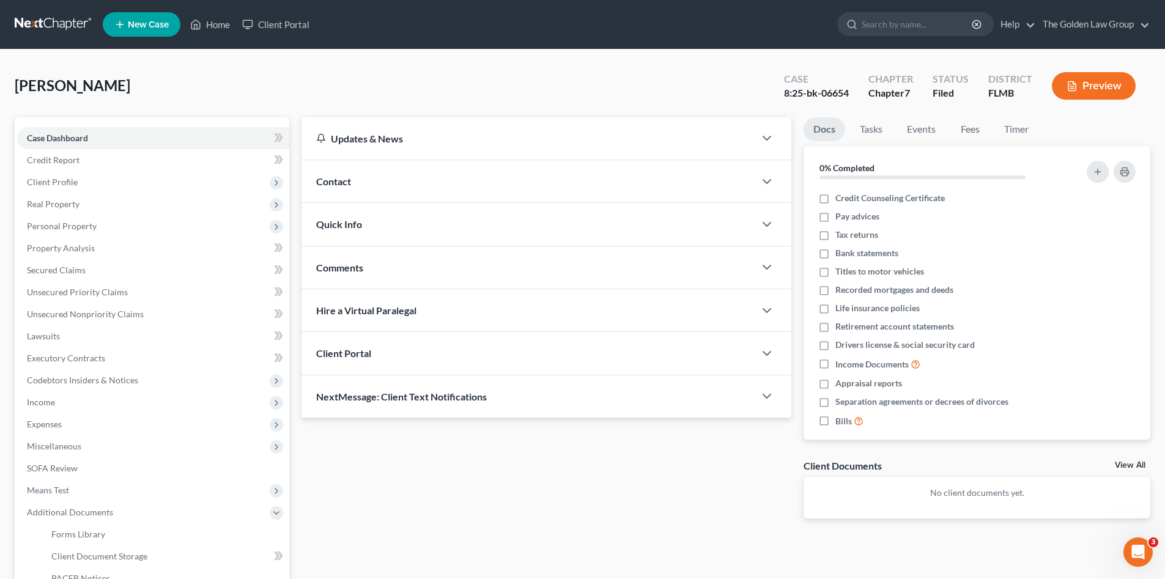
scroll to position [102, 0]
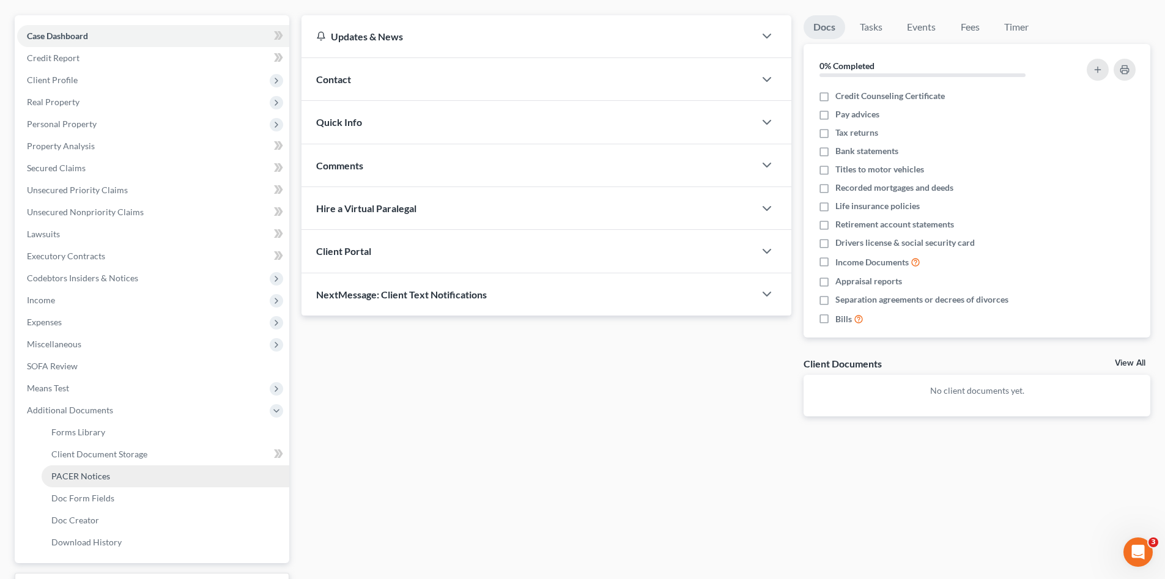
click at [103, 479] on span "PACER Notices" at bounding box center [80, 476] width 59 height 10
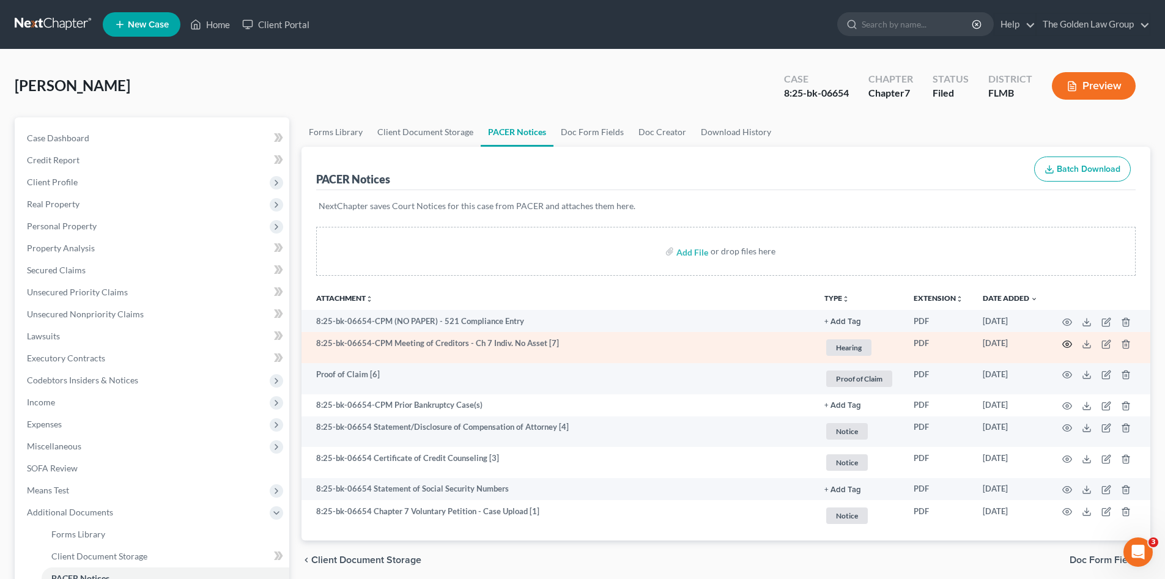
click at [1066, 343] on circle "button" at bounding box center [1067, 344] width 2 height 2
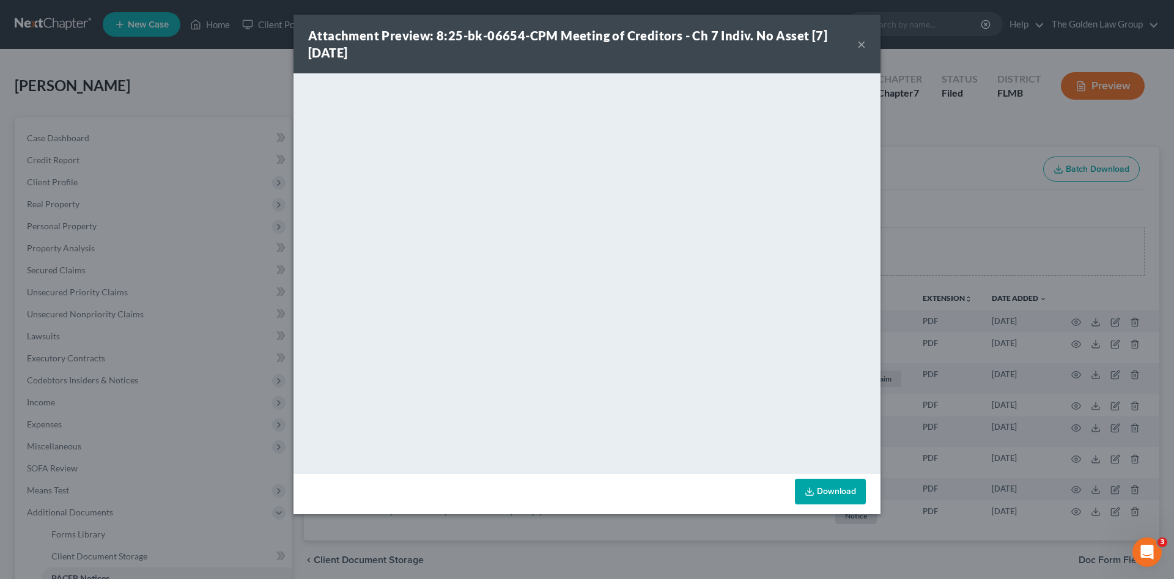
click at [863, 46] on button "×" at bounding box center [861, 44] width 9 height 15
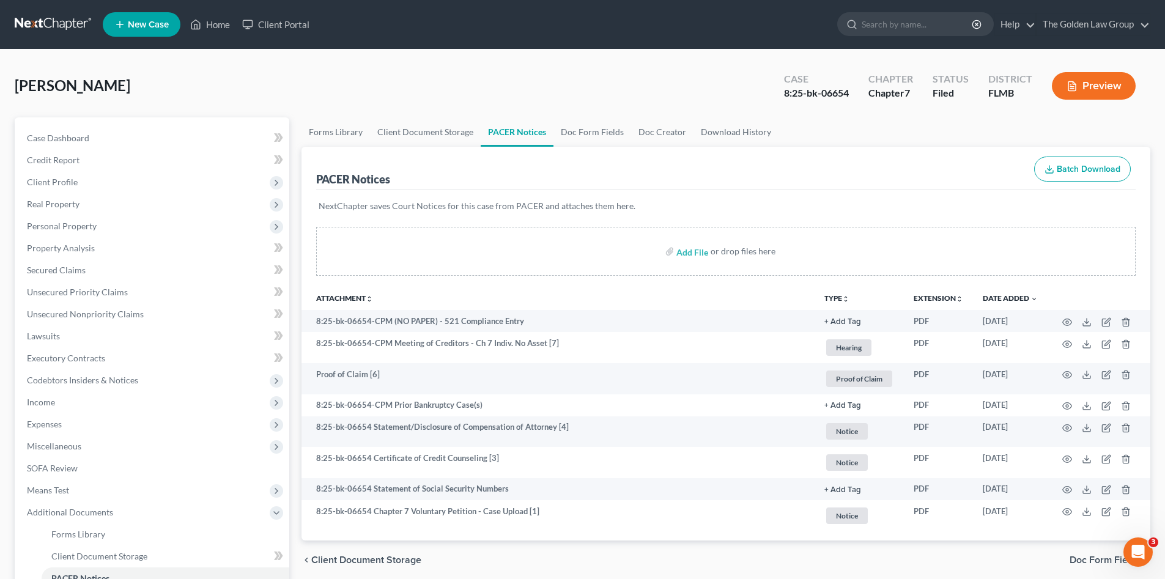
click at [59, 23] on link at bounding box center [54, 24] width 78 height 22
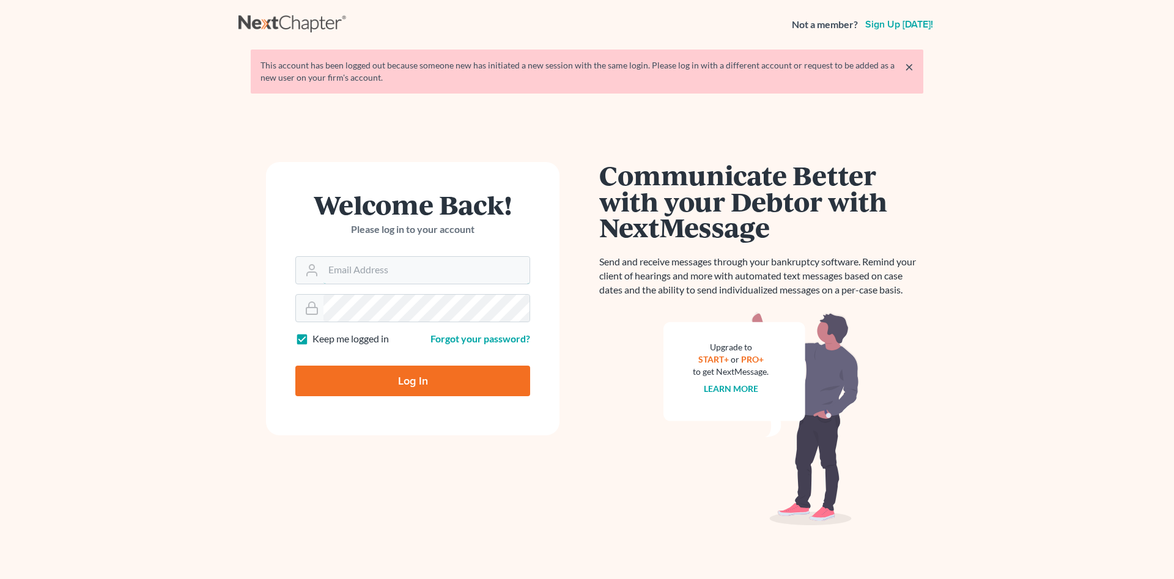
type input "[PERSON_NAME][EMAIL_ADDRESS][DOMAIN_NAME]"
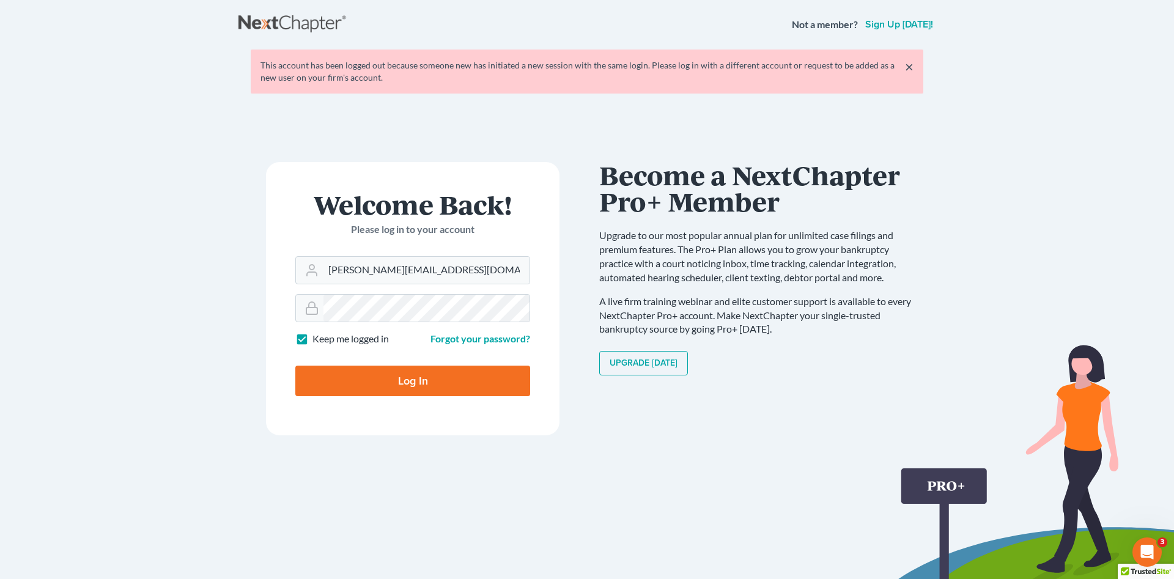
click at [432, 380] on input "Log In" at bounding box center [412, 381] width 235 height 31
type input "Thinking..."
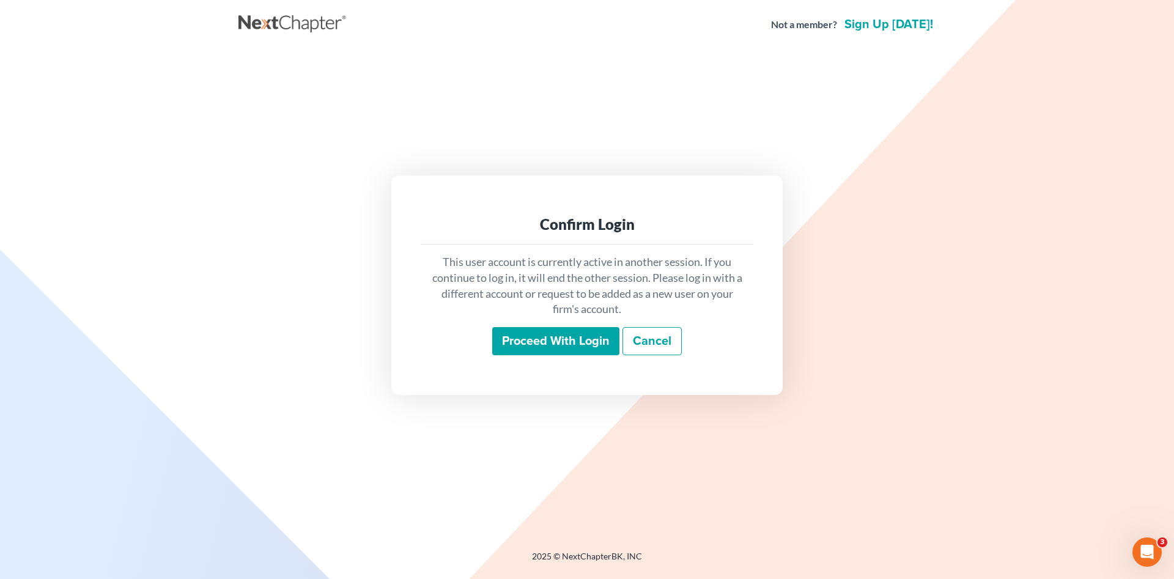
click at [560, 348] on input "Proceed with login" at bounding box center [555, 341] width 127 height 28
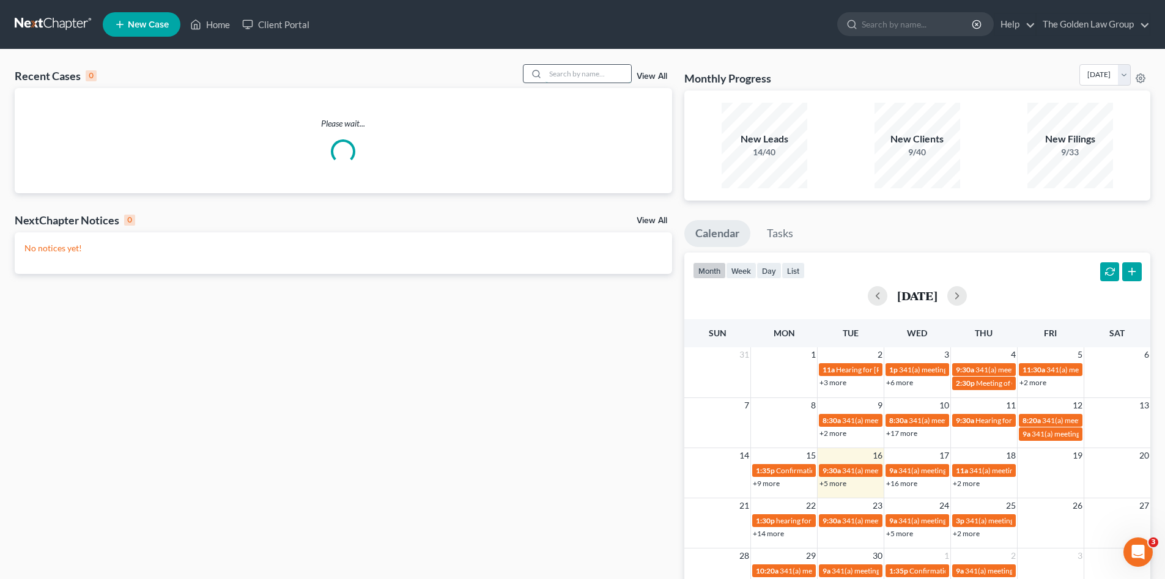
click at [567, 76] on input "search" at bounding box center [588, 74] width 86 height 18
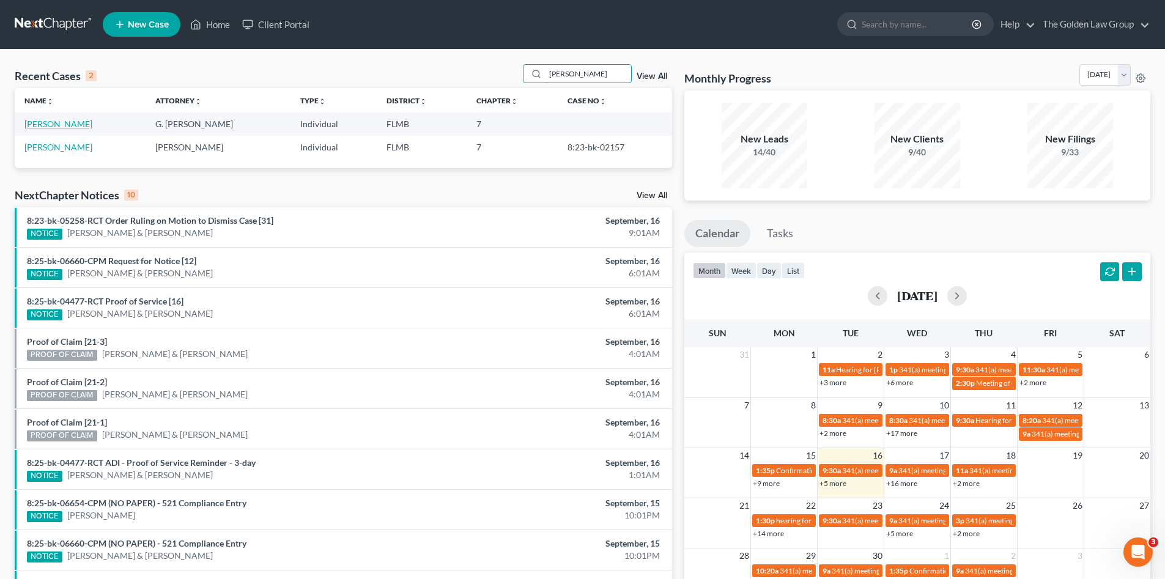
type input "[PERSON_NAME]"
click at [61, 123] on link "[PERSON_NAME]" at bounding box center [58, 124] width 68 height 10
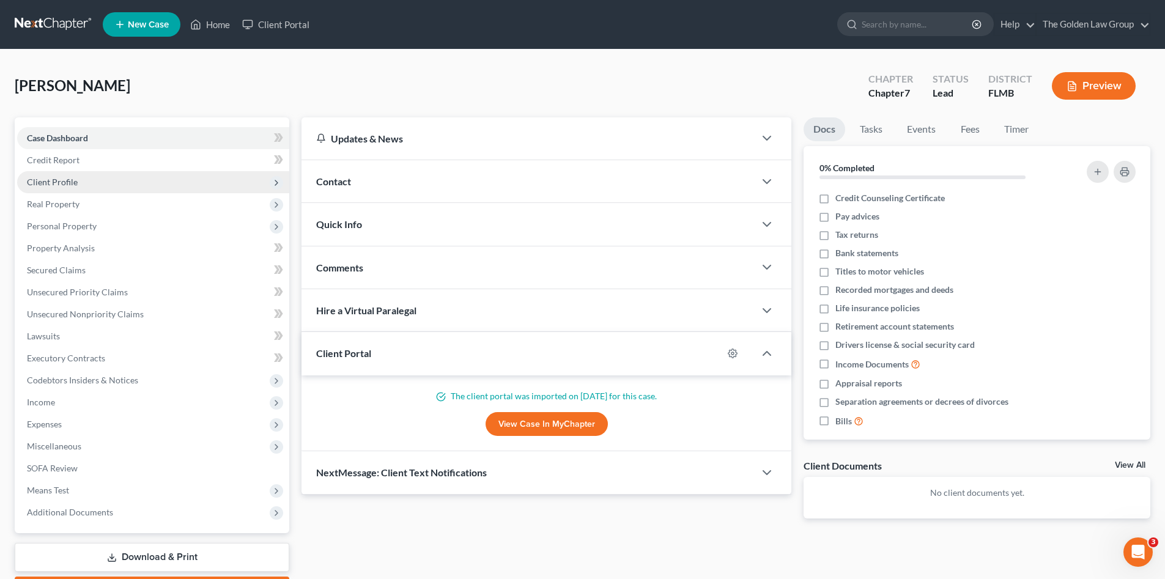
click at [59, 182] on span "Client Profile" at bounding box center [52, 182] width 51 height 10
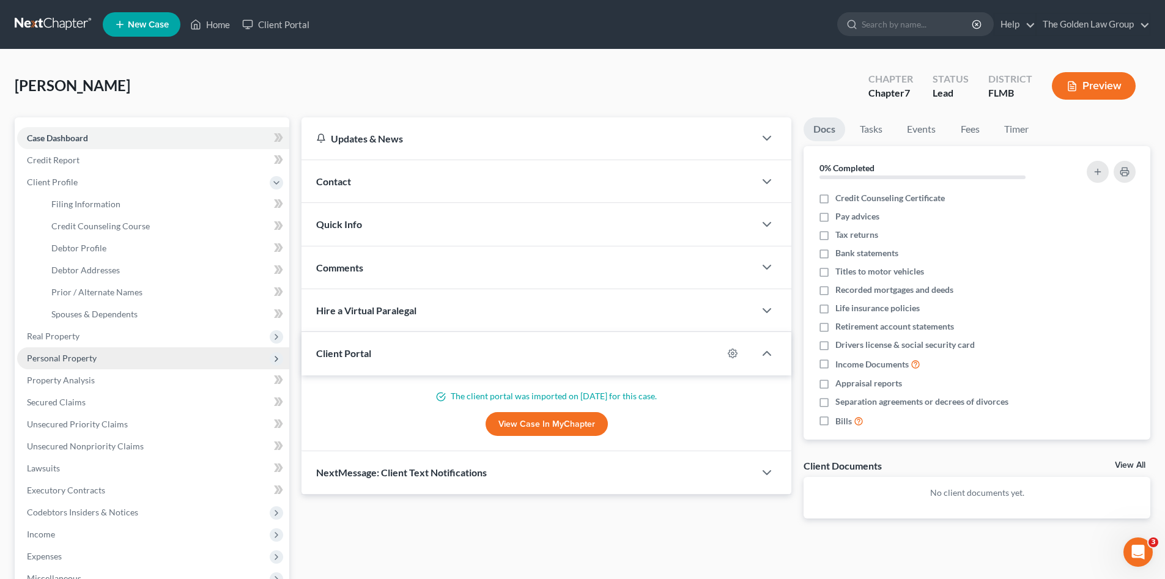
click at [91, 357] on span "Personal Property" at bounding box center [62, 358] width 70 height 10
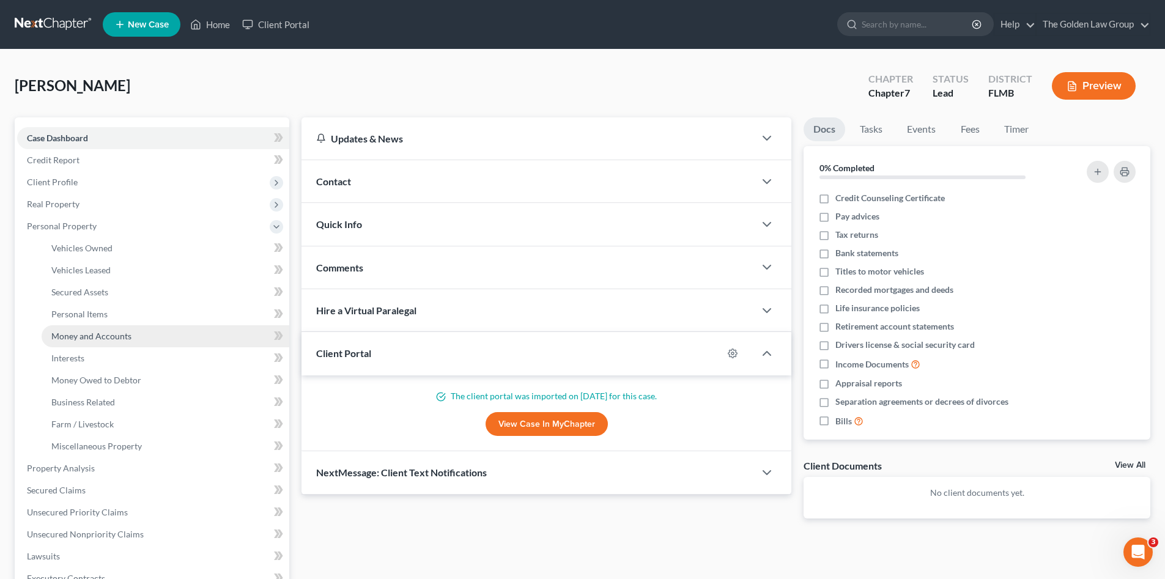
click at [126, 333] on span "Money and Accounts" at bounding box center [91, 336] width 80 height 10
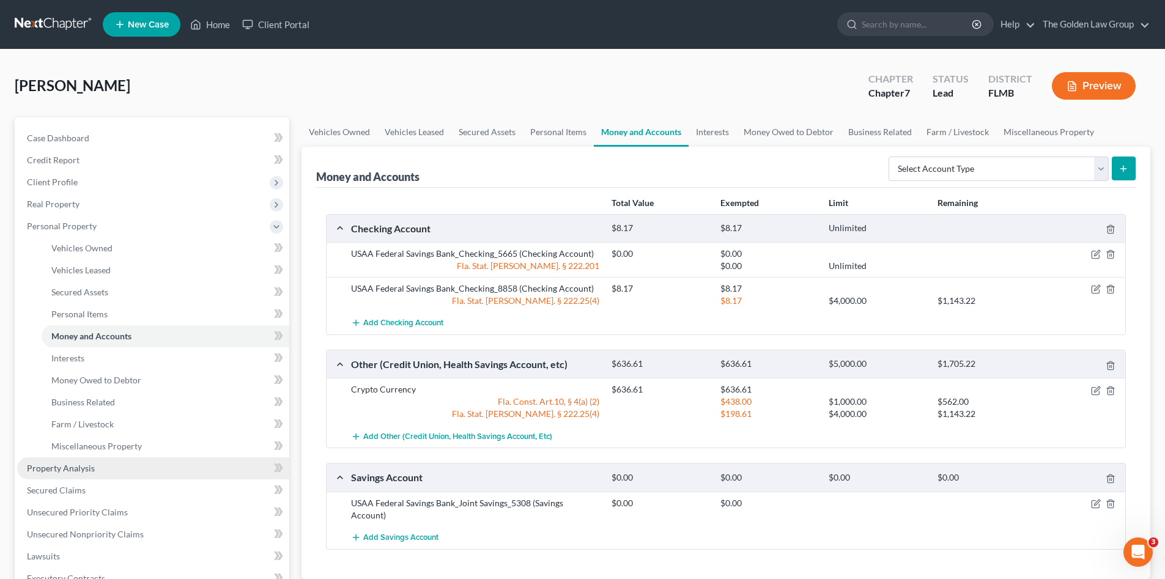
click at [114, 468] on link "Property Analysis" at bounding box center [153, 468] width 272 height 22
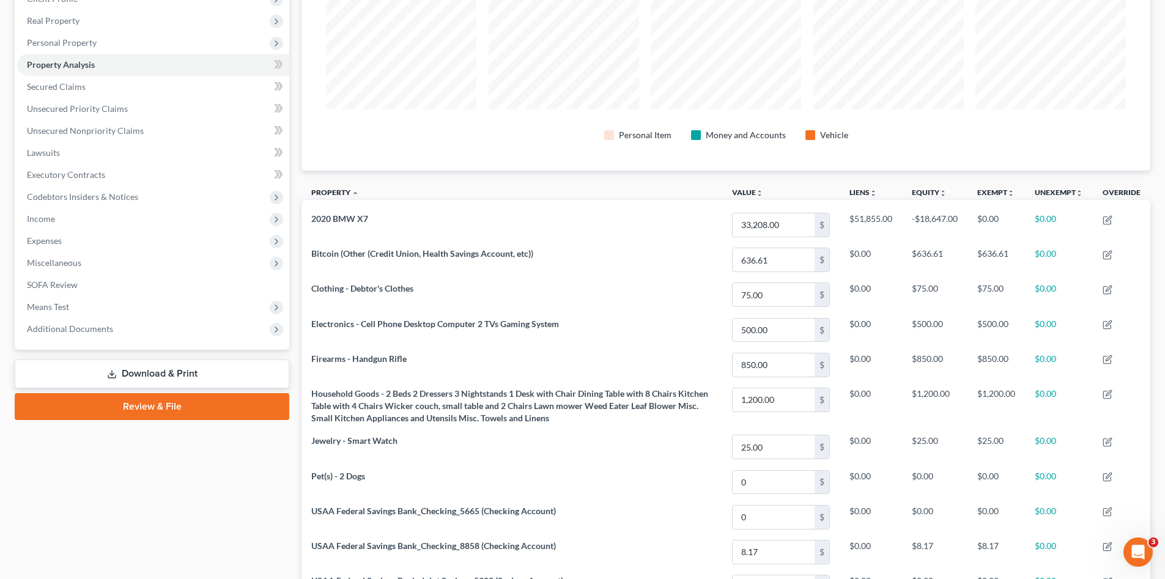
scroll to position [306, 0]
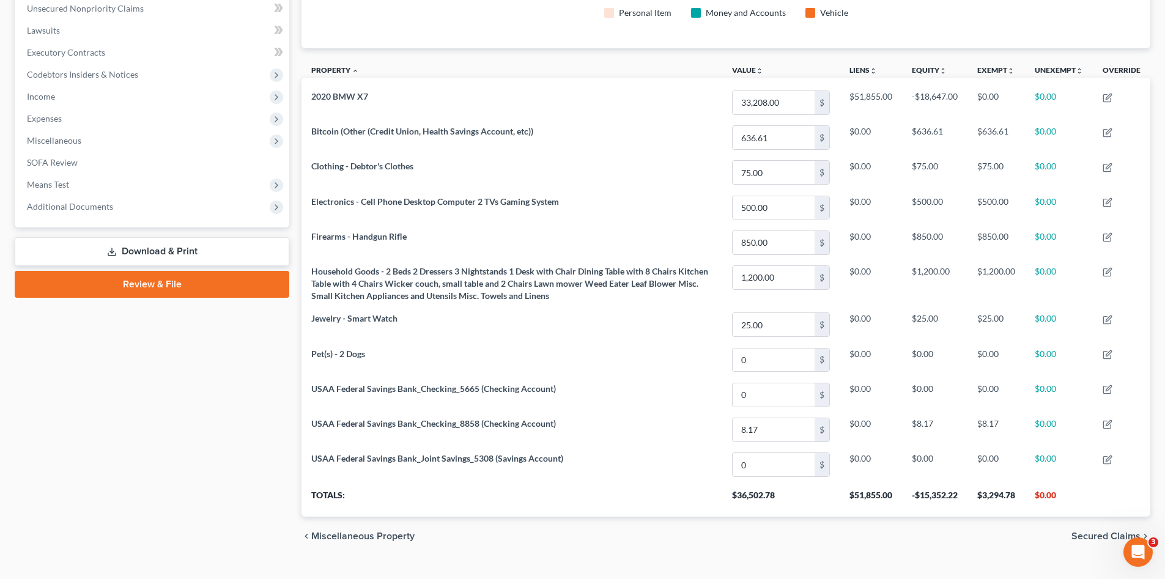
click at [142, 295] on link "Review & File" at bounding box center [152, 284] width 275 height 27
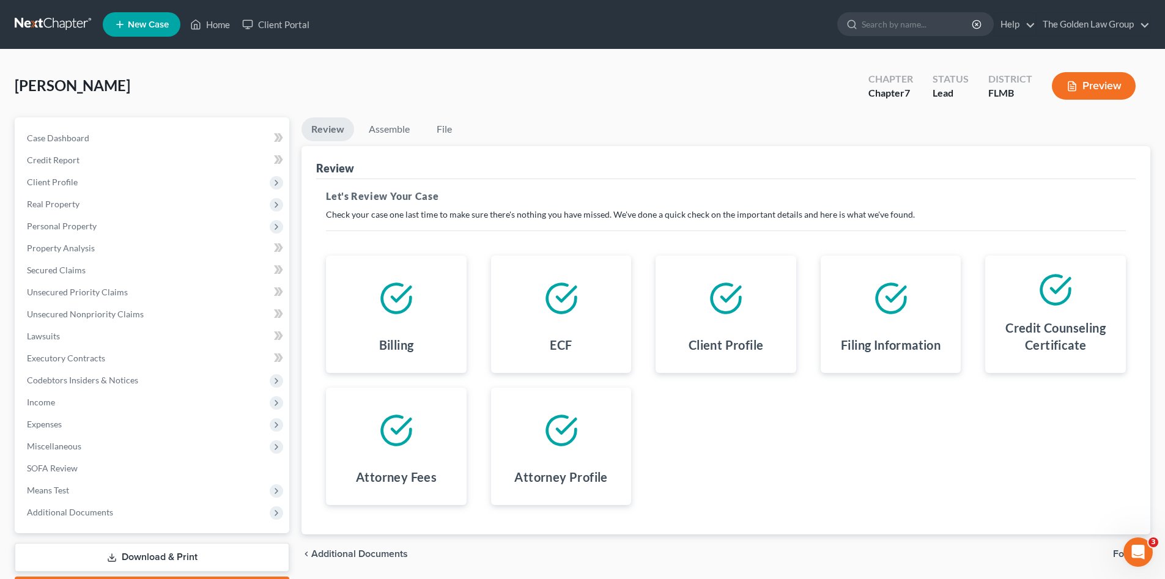
scroll to position [71, 0]
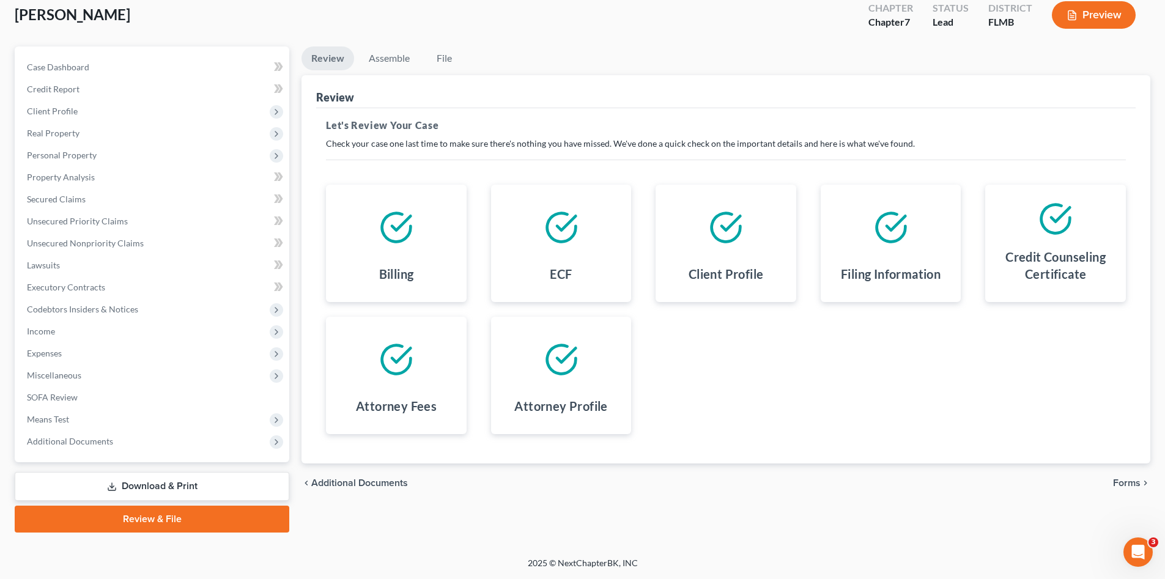
click at [1123, 483] on span "Forms" at bounding box center [1127, 483] width 28 height 10
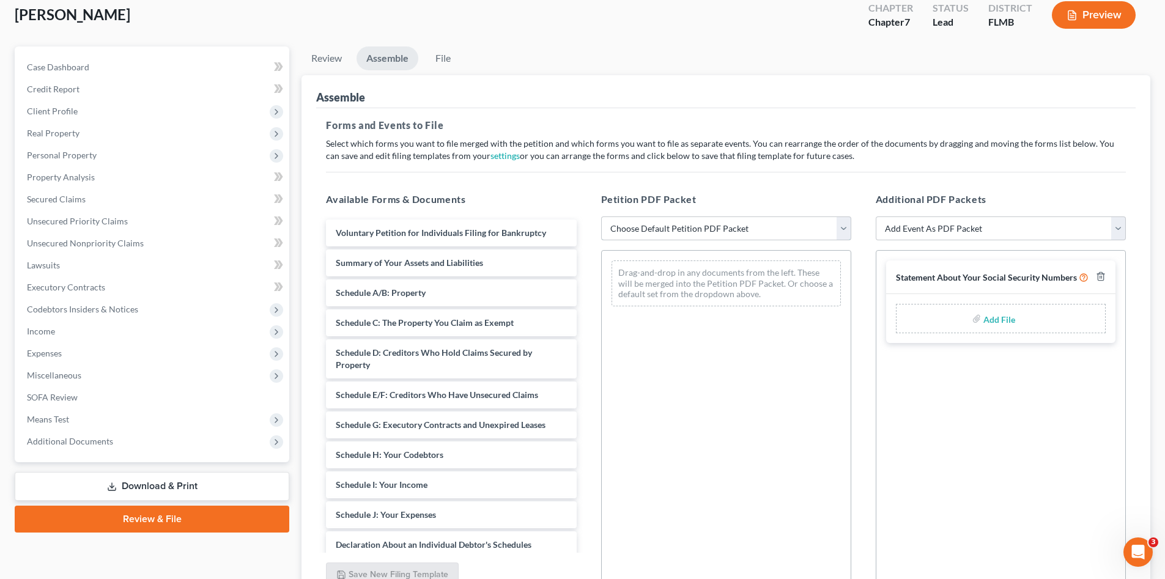
click at [669, 224] on select "Choose Default Petition PDF Packet Complete Bankruptcy Petition (all forms and …" at bounding box center [726, 228] width 250 height 24
select select "0"
click at [601, 216] on select "Choose Default Petition PDF Packet Complete Bankruptcy Petition (all forms and …" at bounding box center [726, 228] width 250 height 24
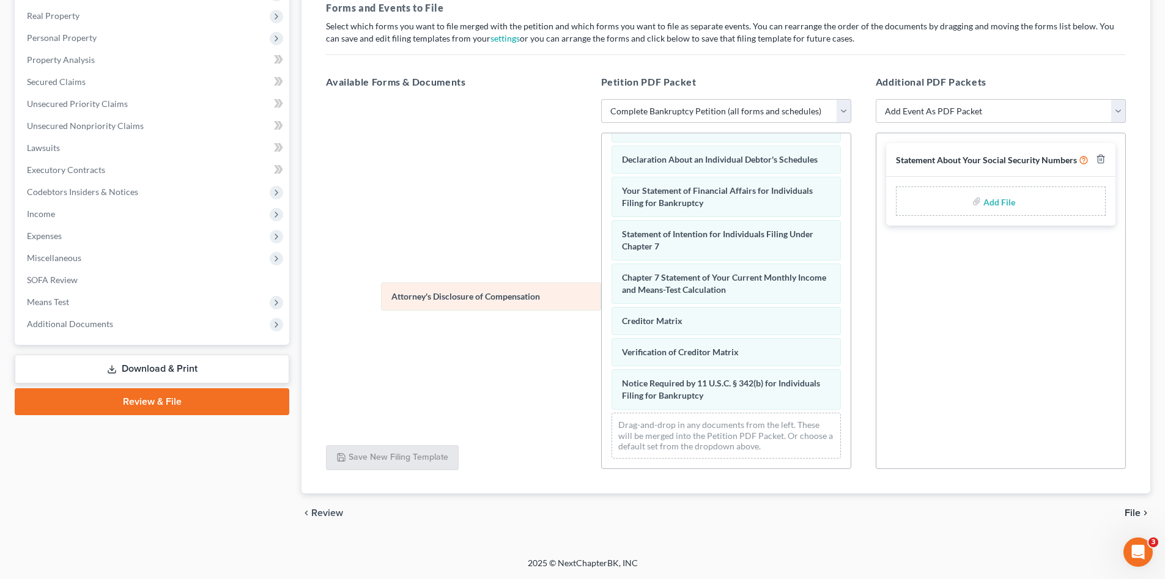
scroll to position [358, 0]
drag, startPoint x: 699, startPoint y: 417, endPoint x: 466, endPoint y: 295, distance: 263.1
click at [602, 295] on div "Attorney's Disclosure of Compensation Voluntary Petition for Individuals Filing…" at bounding box center [726, 127] width 249 height 681
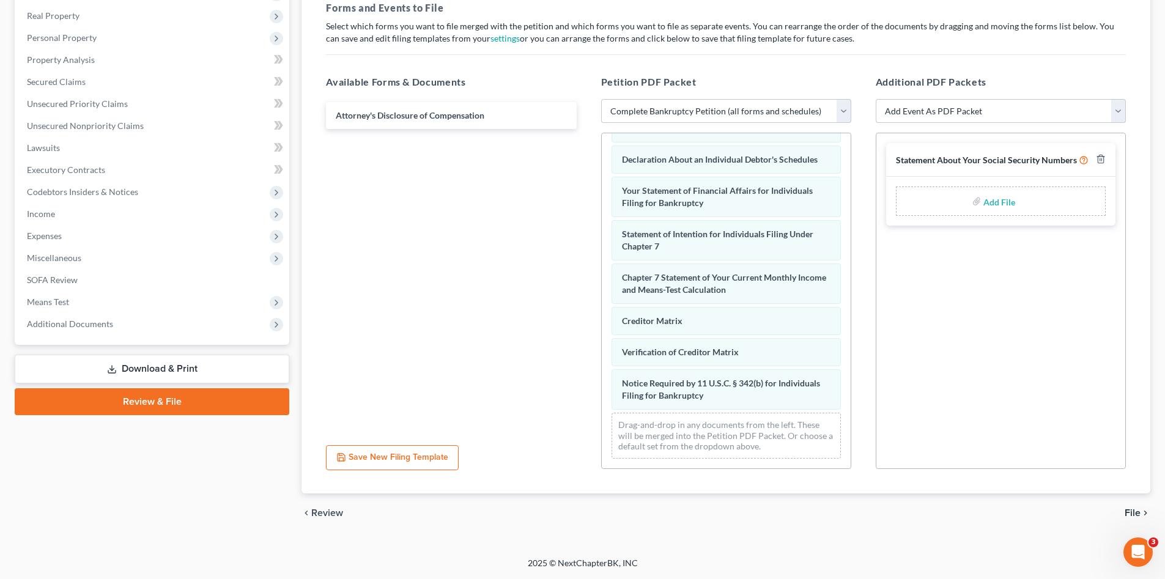
click at [1131, 508] on span "File" at bounding box center [1133, 513] width 16 height 10
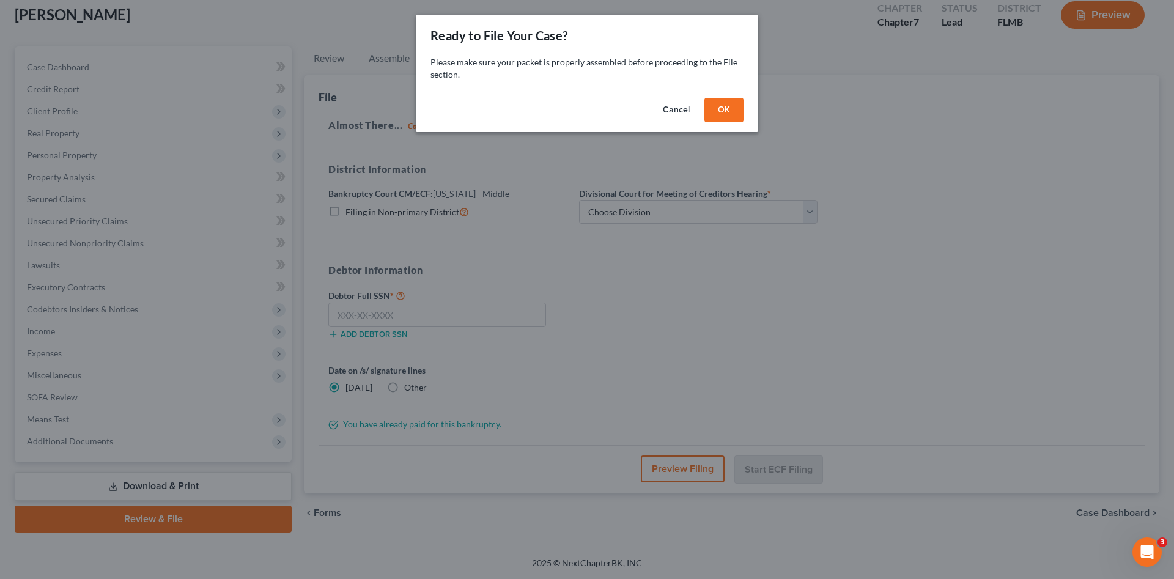
drag, startPoint x: 734, startPoint y: 108, endPoint x: 730, endPoint y: 119, distance: 11.8
click at [734, 109] on button "OK" at bounding box center [723, 110] width 39 height 24
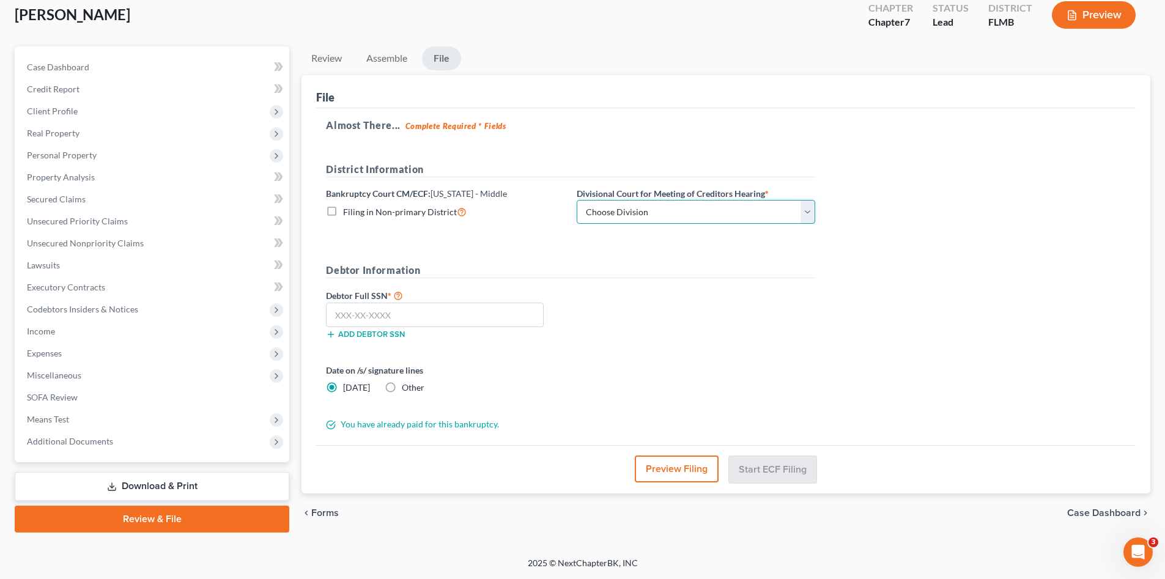
click at [633, 212] on select "Choose Division [GEOGRAPHIC_DATA][PERSON_NAME] [GEOGRAPHIC_DATA] [GEOGRAPHIC_DA…" at bounding box center [696, 212] width 238 height 24
select select "3"
click at [577, 200] on select "Choose Division [GEOGRAPHIC_DATA][PERSON_NAME] [GEOGRAPHIC_DATA] [GEOGRAPHIC_DA…" at bounding box center [696, 212] width 238 height 24
click at [460, 312] on input "text" at bounding box center [435, 315] width 218 height 24
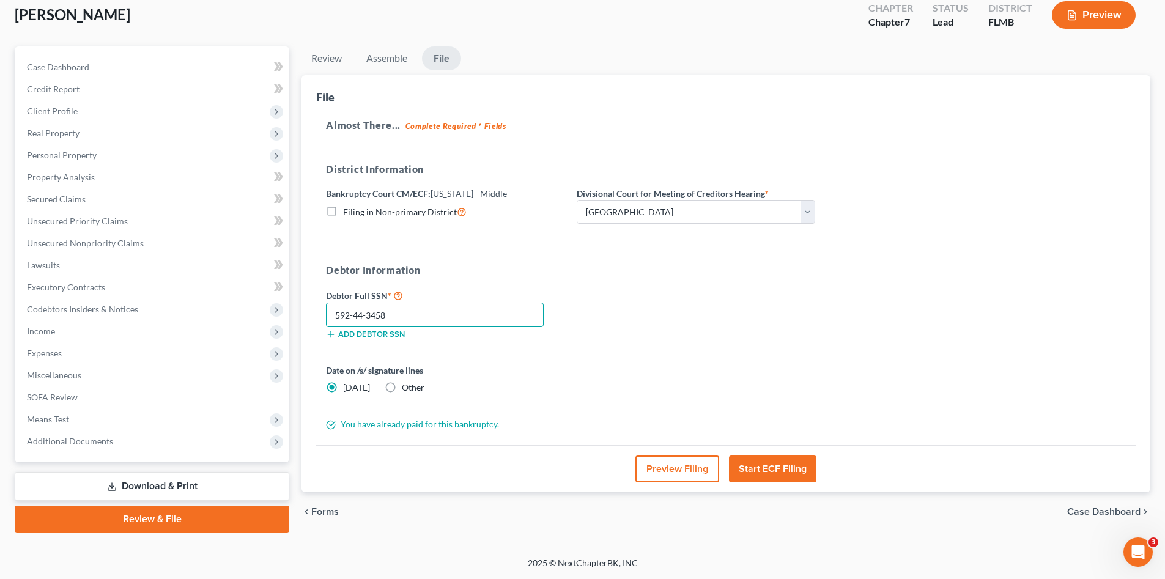
type input "592-44-3458"
click at [762, 460] on button "Start ECF Filing" at bounding box center [772, 469] width 87 height 27
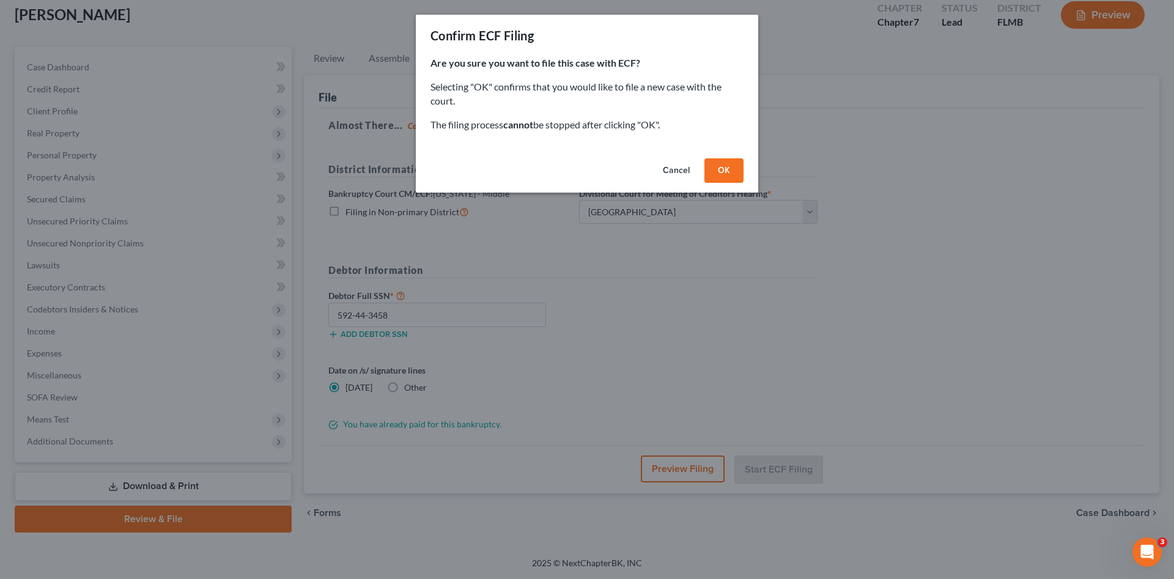
click at [727, 178] on button "OK" at bounding box center [723, 170] width 39 height 24
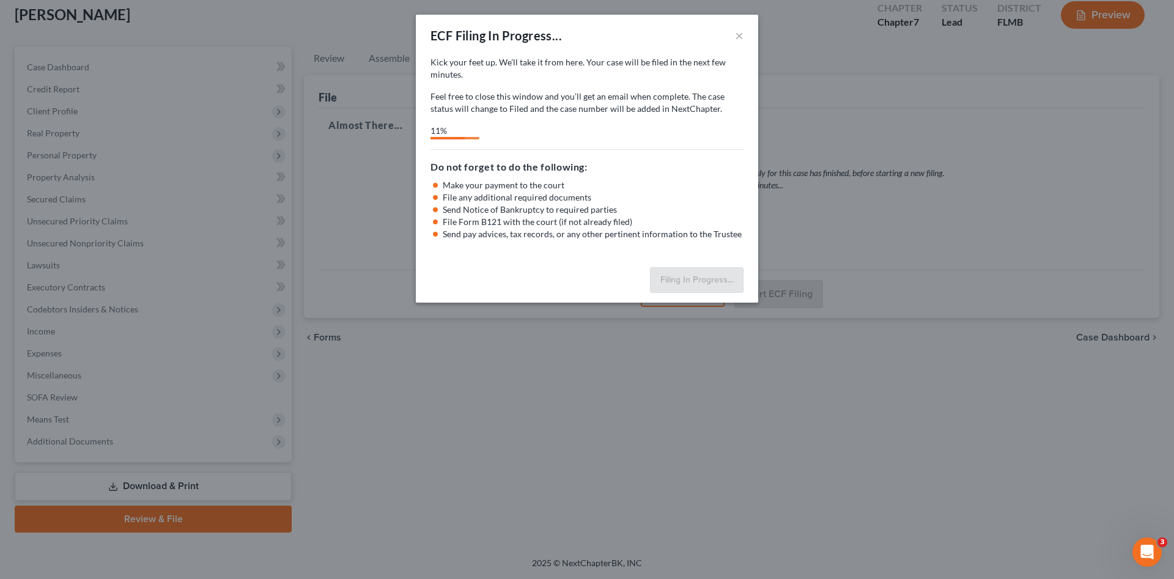
select select "3"
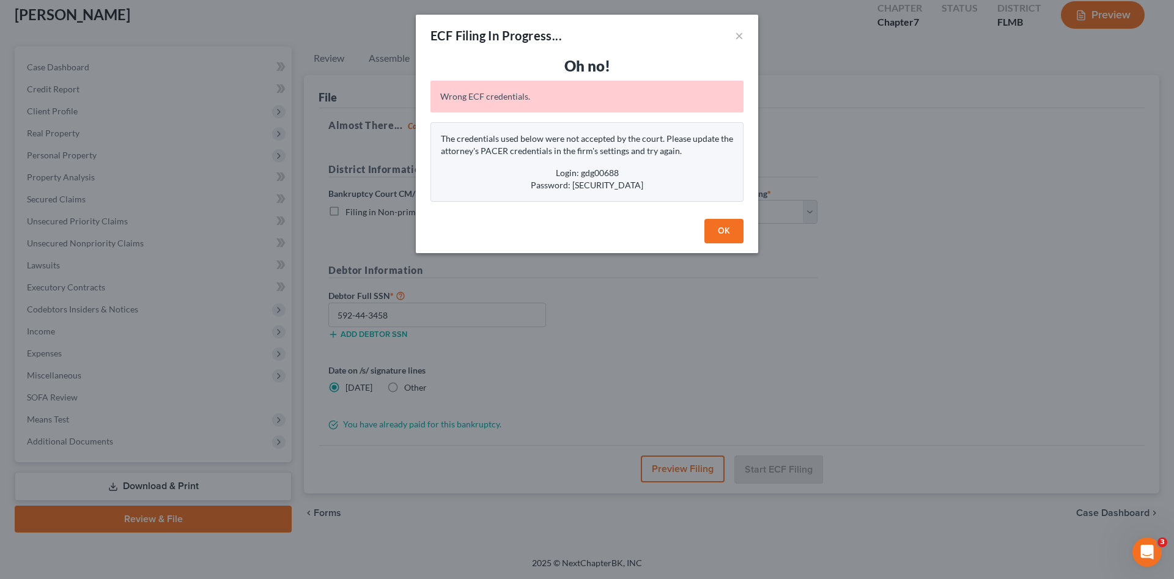
drag, startPoint x: 645, startPoint y: 185, endPoint x: 572, endPoint y: 188, distance: 73.4
click at [572, 188] on div "Password: [SECURITY_DATA]" at bounding box center [587, 185] width 292 height 12
copy div "USFFootball@2025"
click at [727, 236] on button "OK" at bounding box center [723, 231] width 39 height 24
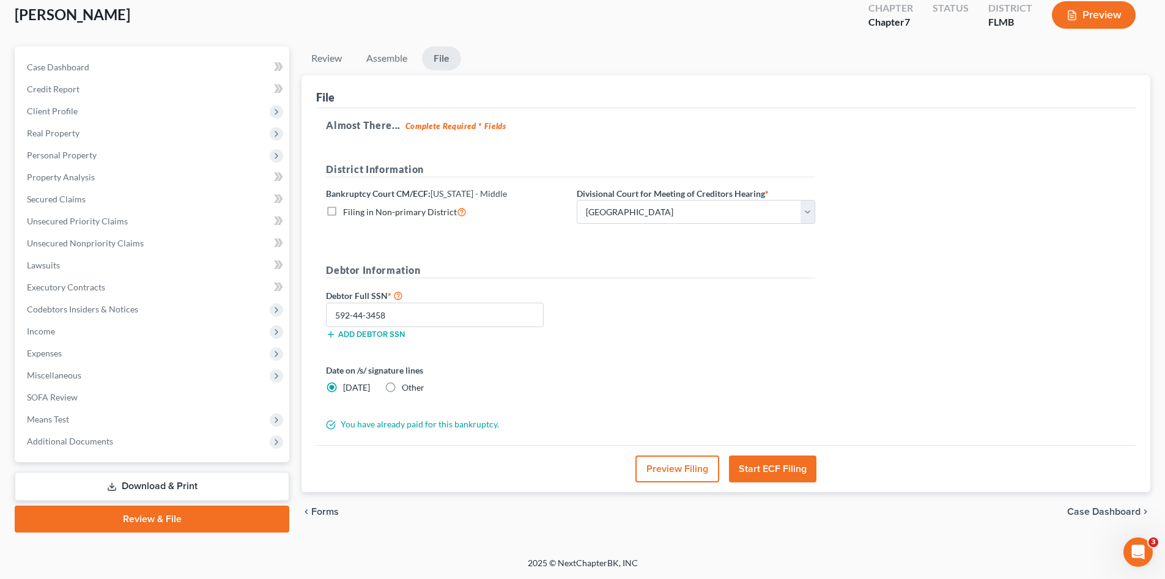
drag, startPoint x: 752, startPoint y: 325, endPoint x: 933, endPoint y: 306, distance: 182.7
click at [757, 325] on div "Debtor Full SSN * 592-44-3458 Add debtor SSN" at bounding box center [570, 318] width 501 height 61
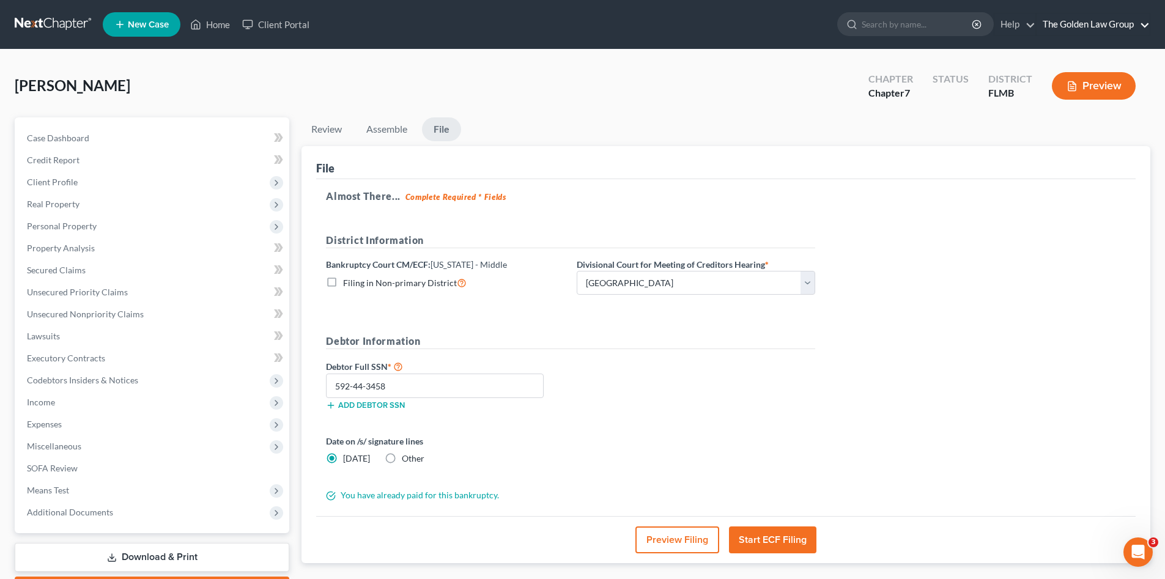
click at [1096, 24] on link "The Golden Law Group" at bounding box center [1093, 24] width 113 height 22
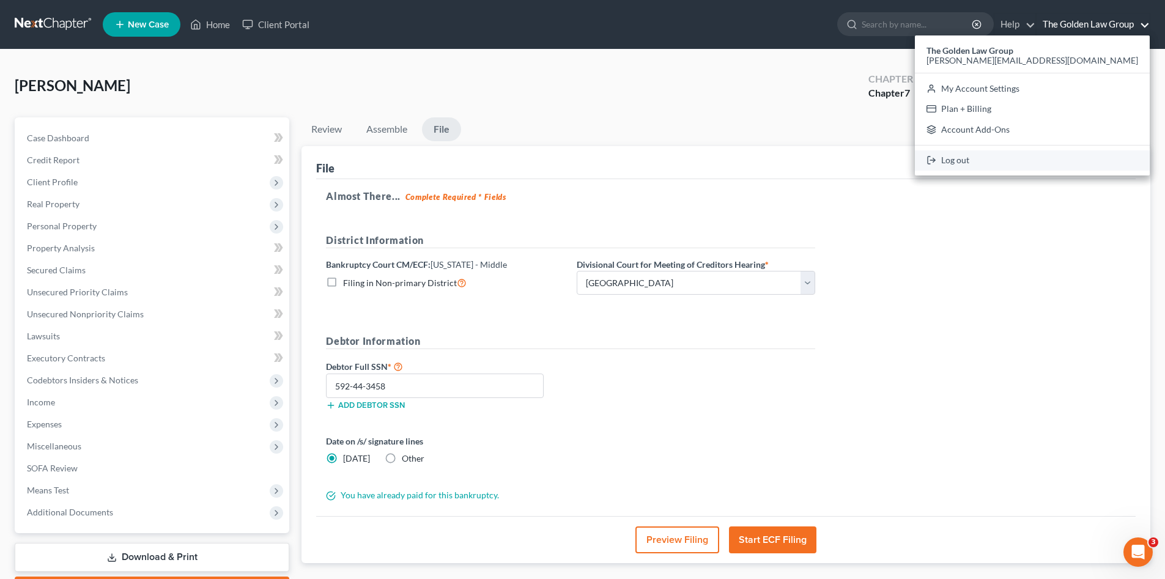
click at [1055, 162] on link "Log out" at bounding box center [1032, 160] width 235 height 21
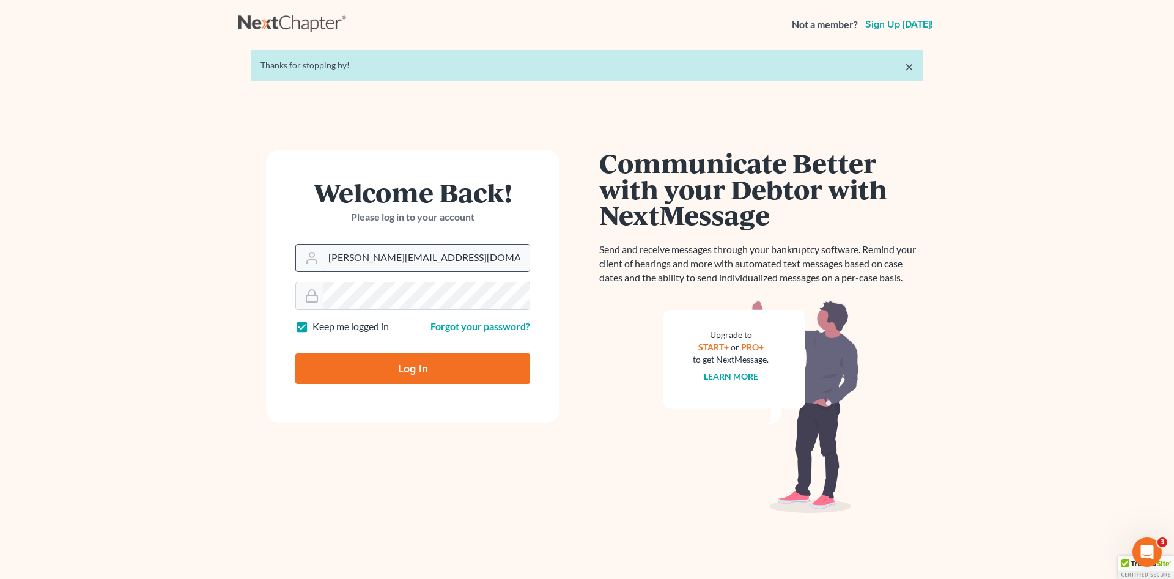
click at [397, 262] on input "[PERSON_NAME][EMAIL_ADDRESS][DOMAIN_NAME]" at bounding box center [426, 258] width 206 height 27
type input "[EMAIL_ADDRESS][DOMAIN_NAME]"
click at [388, 369] on input "Log In" at bounding box center [412, 368] width 235 height 31
type input "Thinking..."
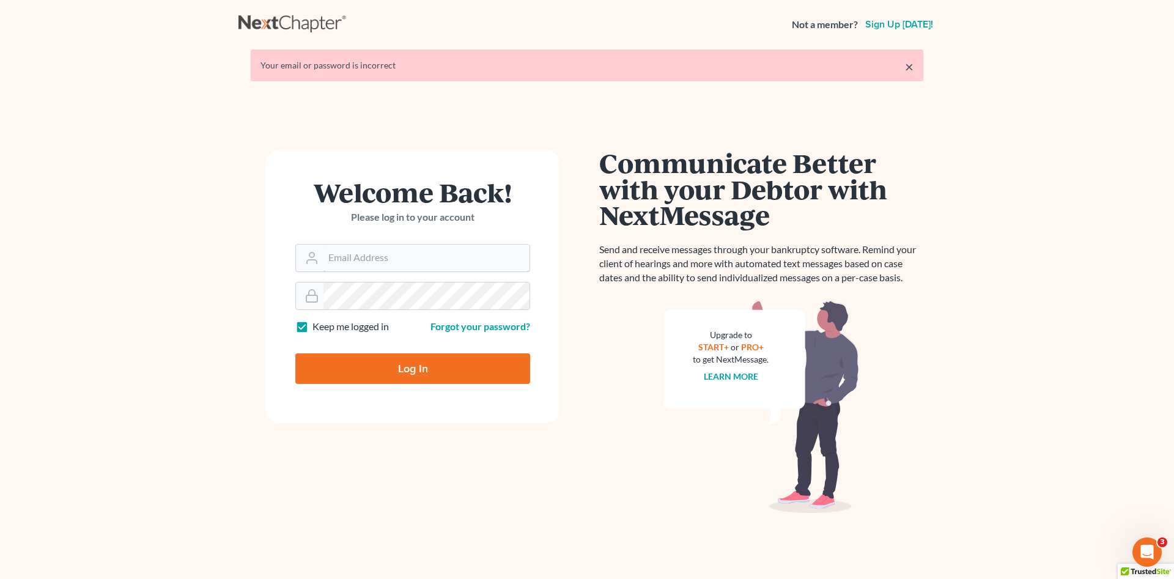
type input "[PERSON_NAME][EMAIL_ADDRESS][DOMAIN_NAME]"
click at [109, 350] on main "× Your email or password is incorrect Welcome Back! Please log in to your accou…" at bounding box center [587, 306] width 1174 height 514
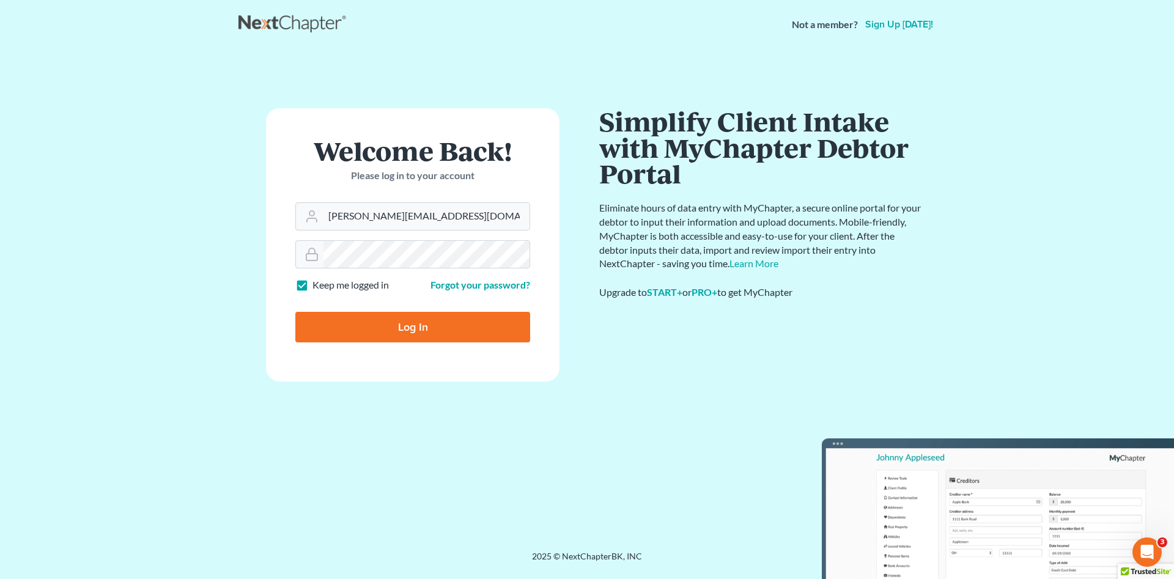
click at [413, 321] on input "Log In" at bounding box center [412, 327] width 235 height 31
type input "Thinking..."
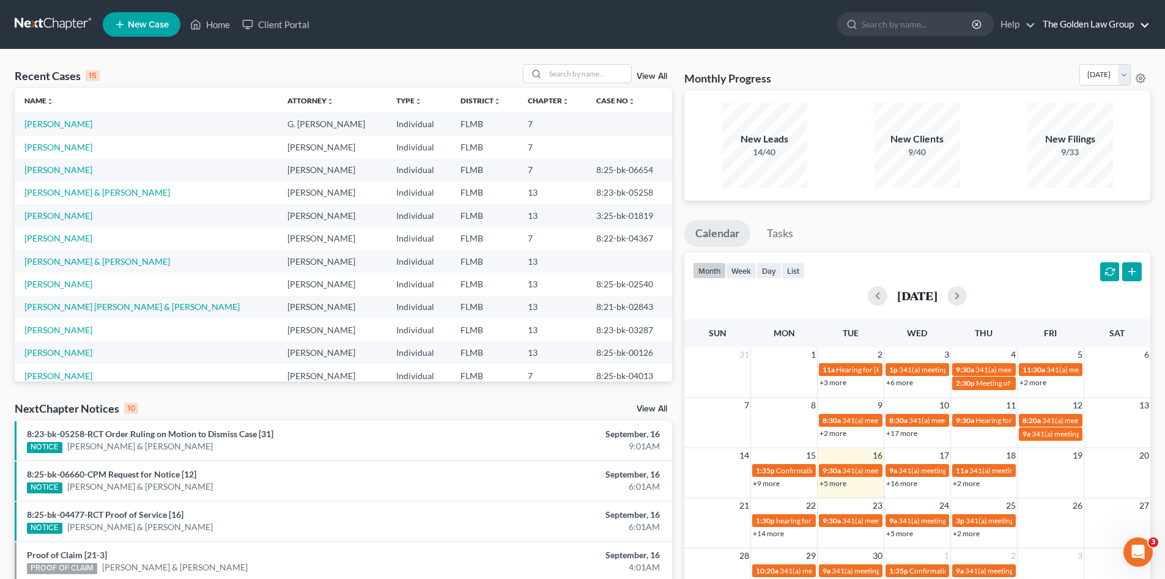
click at [1093, 13] on li "The Golden Law Group The Golden Law Group [PERSON_NAME][EMAIL_ADDRESS][DOMAIN_N…" at bounding box center [1093, 24] width 114 height 23
click at [1095, 23] on link "The Golden Law Group" at bounding box center [1093, 24] width 113 height 22
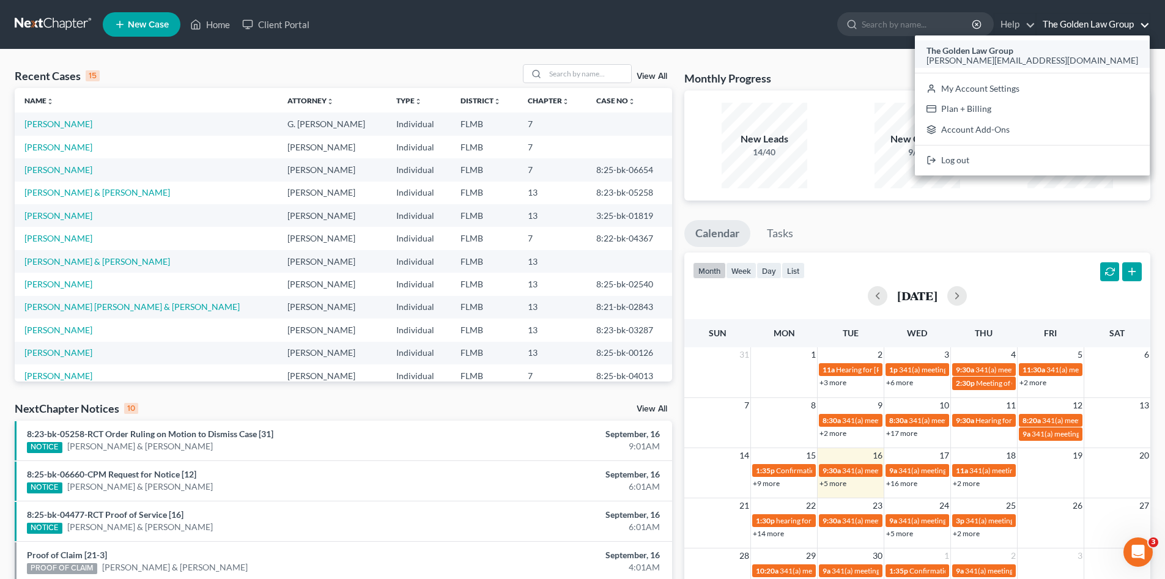
click at [1083, 58] on span "[PERSON_NAME][EMAIL_ADDRESS][DOMAIN_NAME]" at bounding box center [1032, 60] width 212 height 10
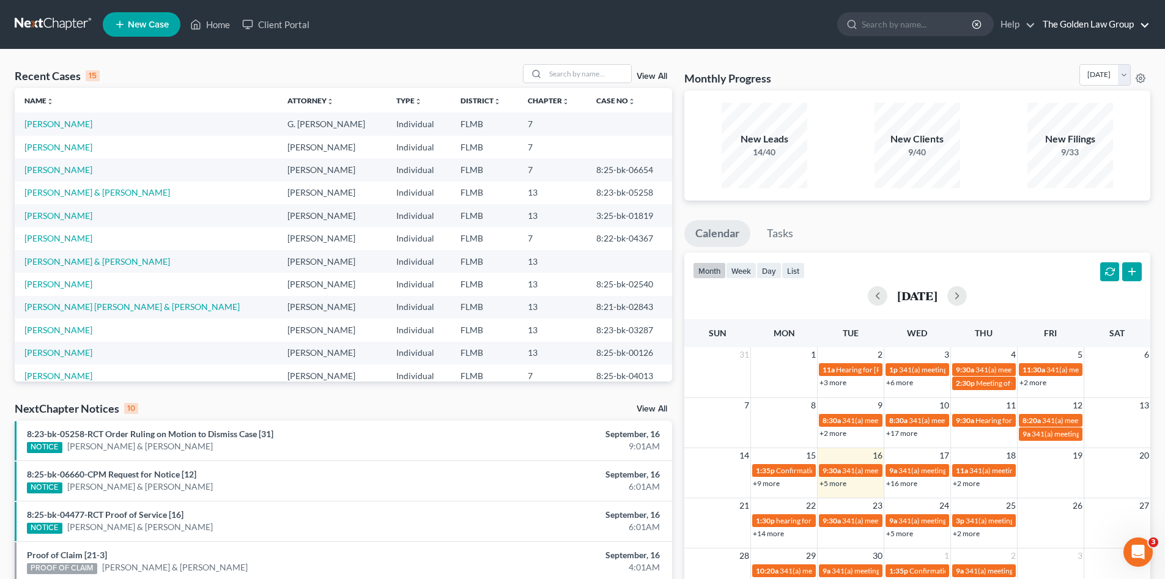
click at [1090, 19] on link "The Golden Law Group" at bounding box center [1093, 24] width 113 height 22
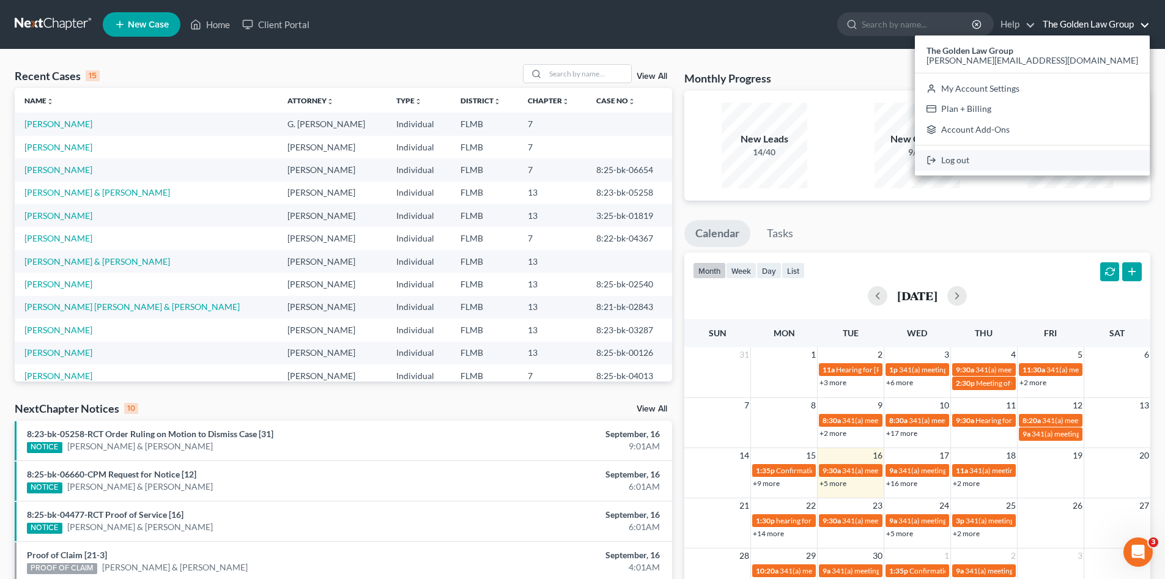
click at [1070, 158] on link "Log out" at bounding box center [1032, 160] width 235 height 21
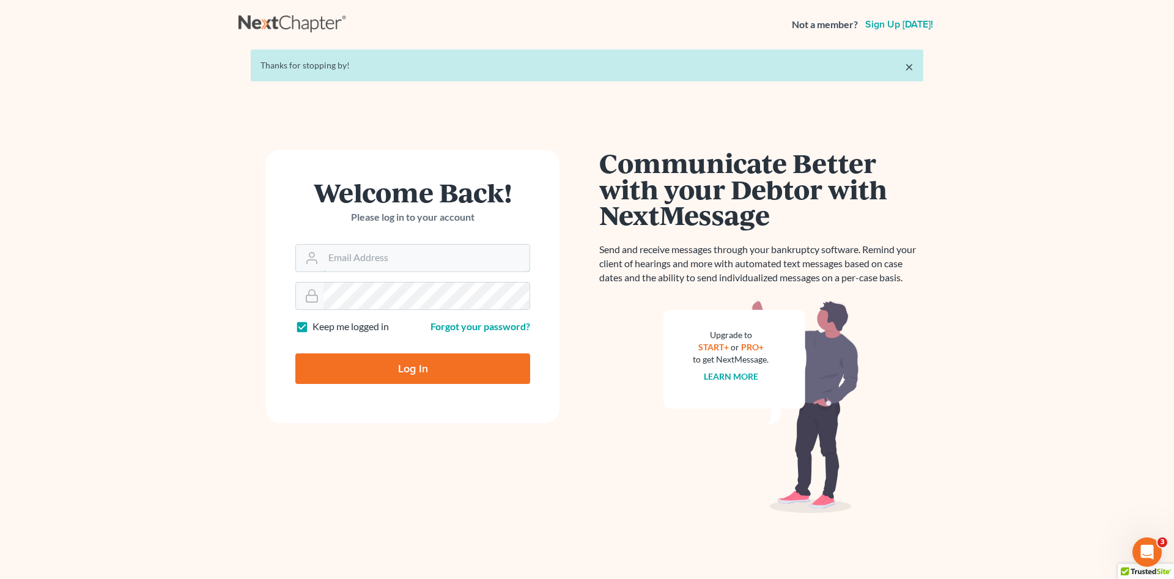
type input "[PERSON_NAME][EMAIL_ADDRESS][DOMAIN_NAME]"
click at [391, 364] on input "Log In" at bounding box center [412, 368] width 235 height 31
type input "Thinking..."
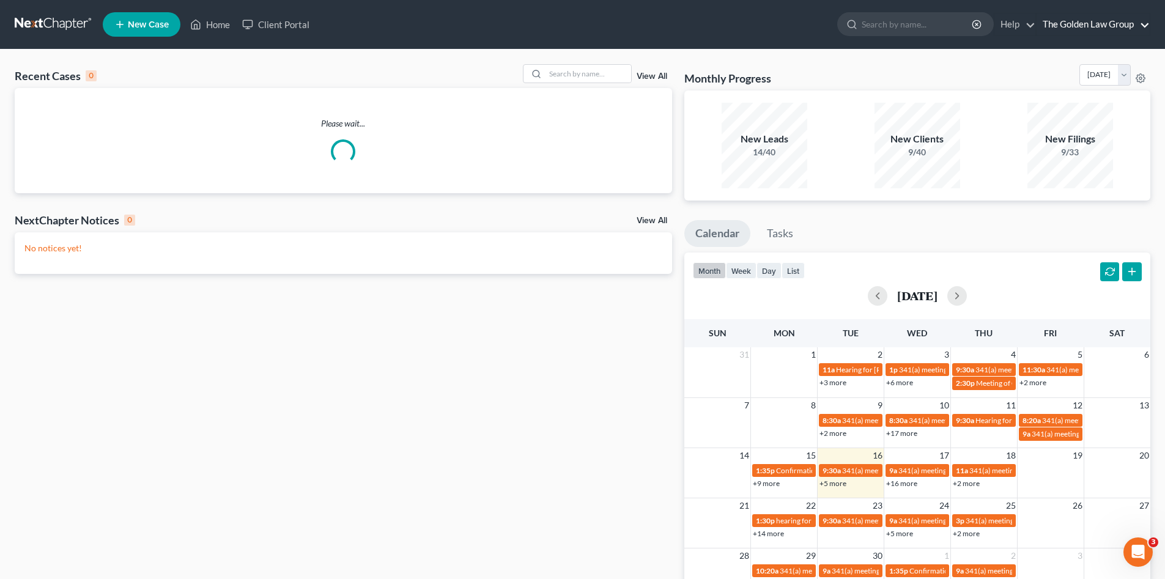
click at [1083, 26] on link "The Golden Law Group" at bounding box center [1093, 24] width 113 height 22
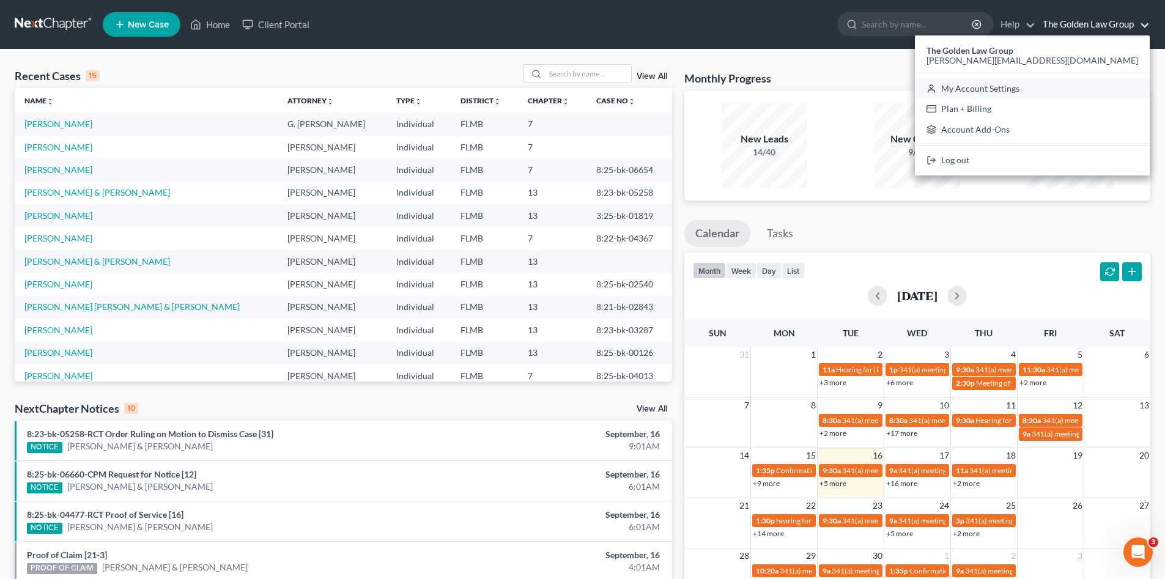
click at [1068, 85] on link "My Account Settings" at bounding box center [1032, 88] width 235 height 21
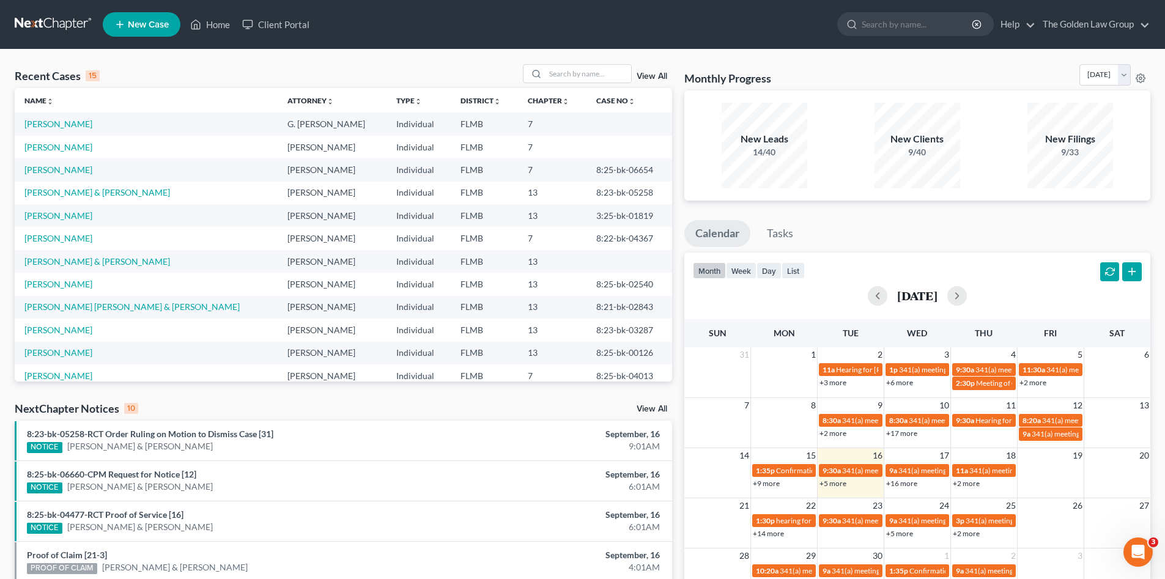
select select "24"
select select "9"
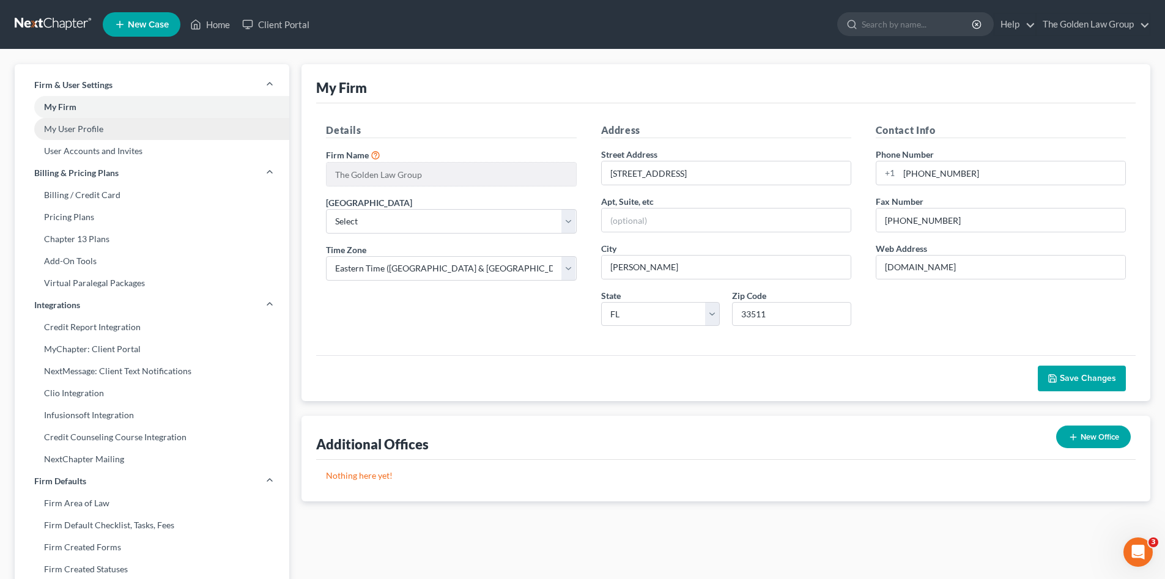
click at [86, 128] on link "My User Profile" at bounding box center [152, 129] width 275 height 22
select select "9"
select select "15"
select select "assistant"
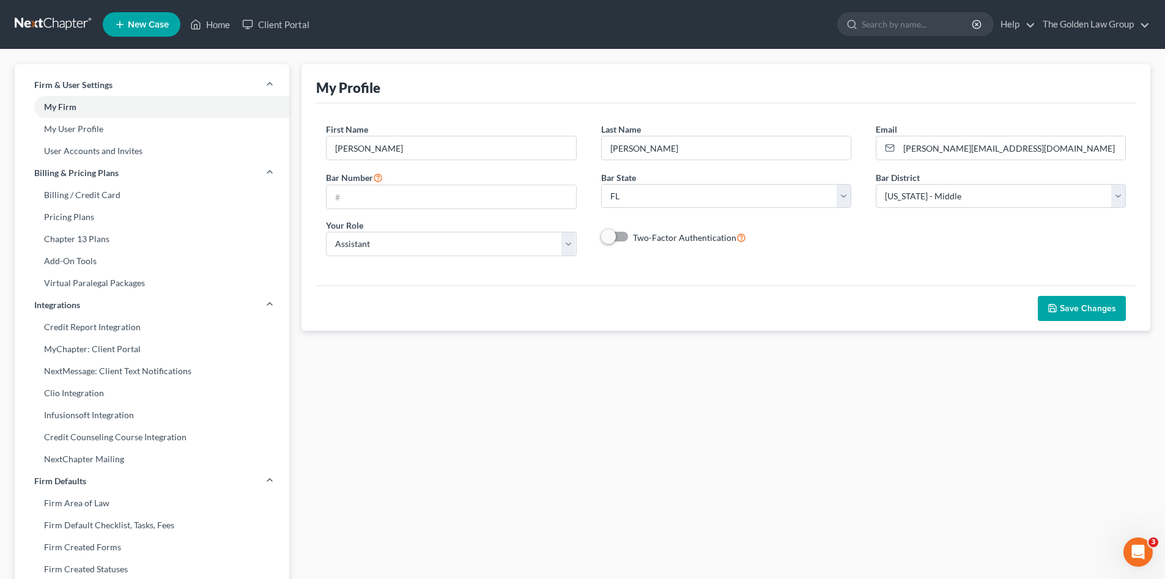
click at [1061, 307] on span "Save Changes" at bounding box center [1088, 308] width 56 height 10
drag, startPoint x: 460, startPoint y: 404, endPoint x: 470, endPoint y: 412, distance: 13.1
click at [460, 404] on div "My Profile JOIN ATTORNEY DIRECTORY First Name * Jennifer Last Name * Carlough E…" at bounding box center [725, 477] width 861 height 827
click at [51, 26] on link at bounding box center [54, 24] width 78 height 22
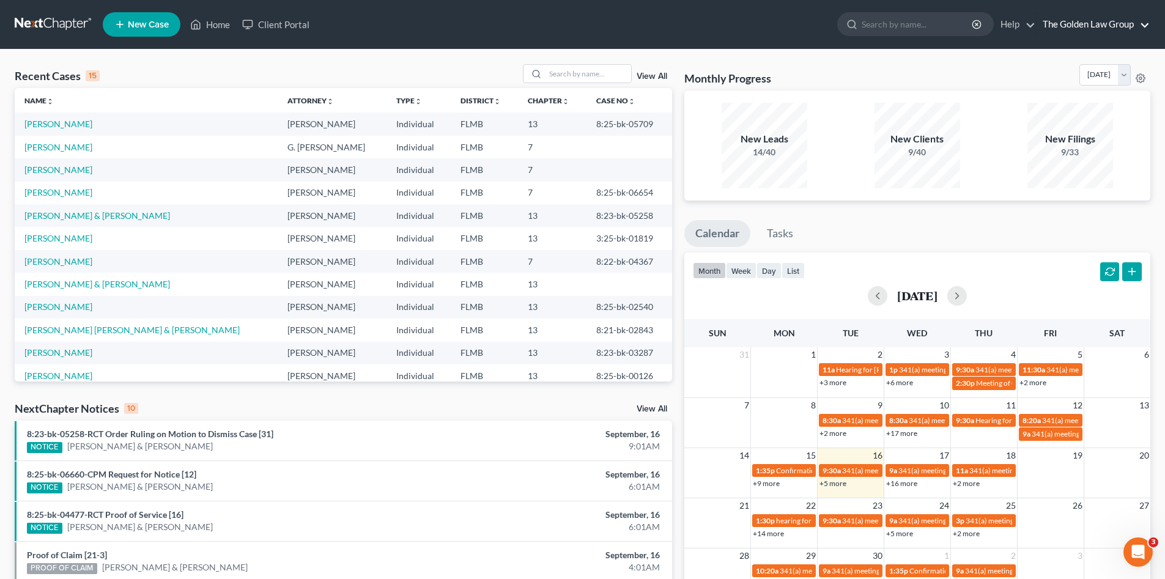
click at [1074, 26] on link "The Golden Law Group" at bounding box center [1093, 24] width 113 height 22
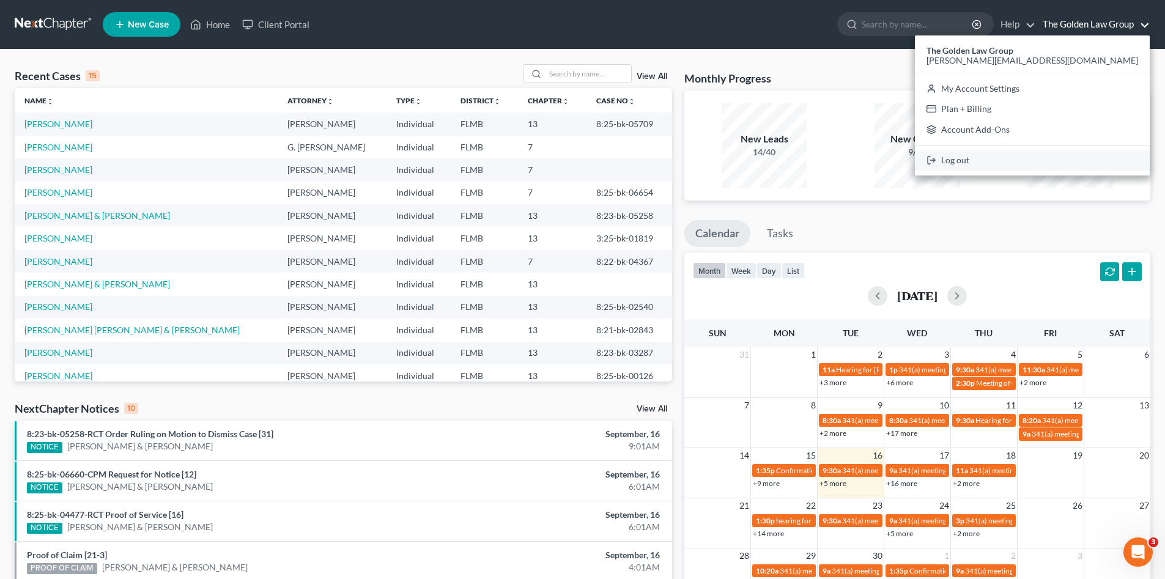
click at [1046, 158] on link "Log out" at bounding box center [1032, 160] width 235 height 21
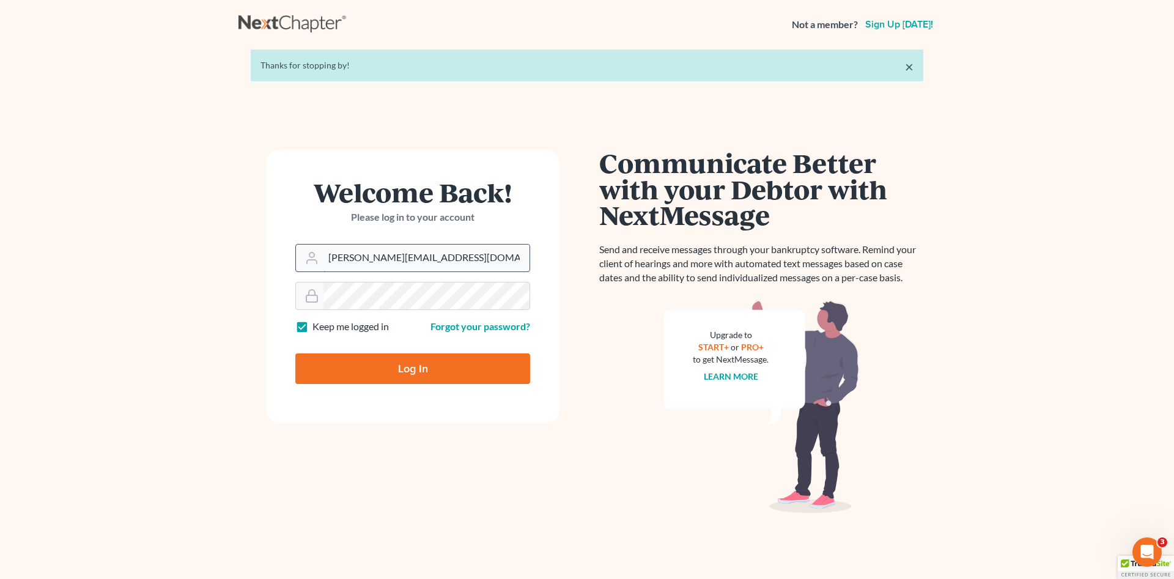
click at [371, 261] on input "[PERSON_NAME][EMAIL_ADDRESS][DOMAIN_NAME]" at bounding box center [426, 258] width 206 height 27
type input "[EMAIL_ADDRESS][DOMAIN_NAME]"
click at [231, 296] on main "× Thanks for stopping by! Welcome Back! Please log in to your account Email Add…" at bounding box center [587, 306] width 1174 height 514
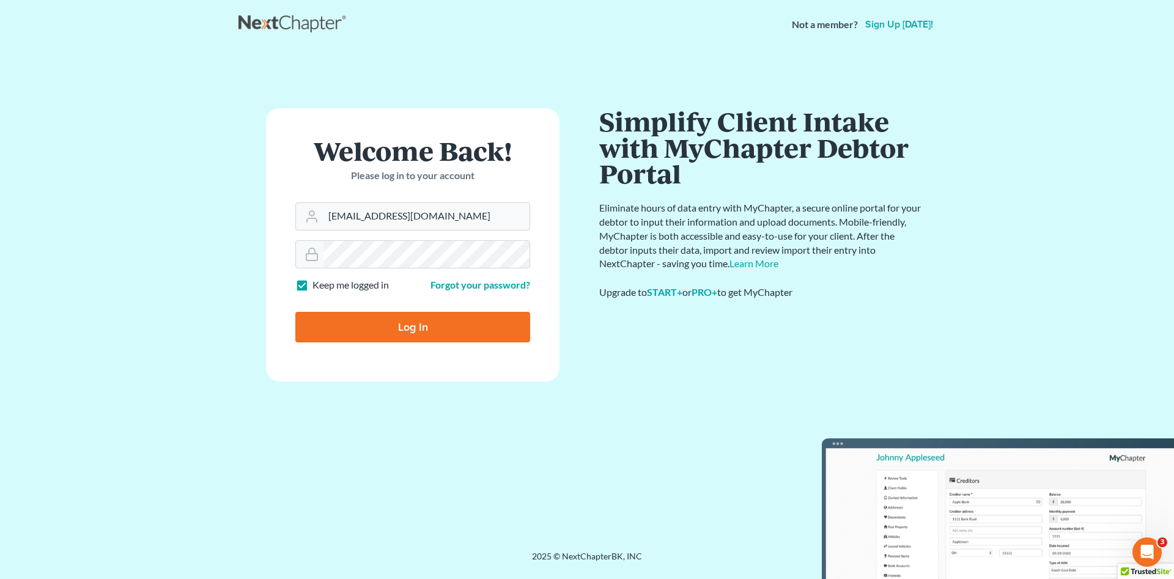
click at [239, 292] on div "Welcome Back! Please log in to your account Email Address [EMAIL_ADDRESS][DOMAI…" at bounding box center [412, 299] width 349 height 383
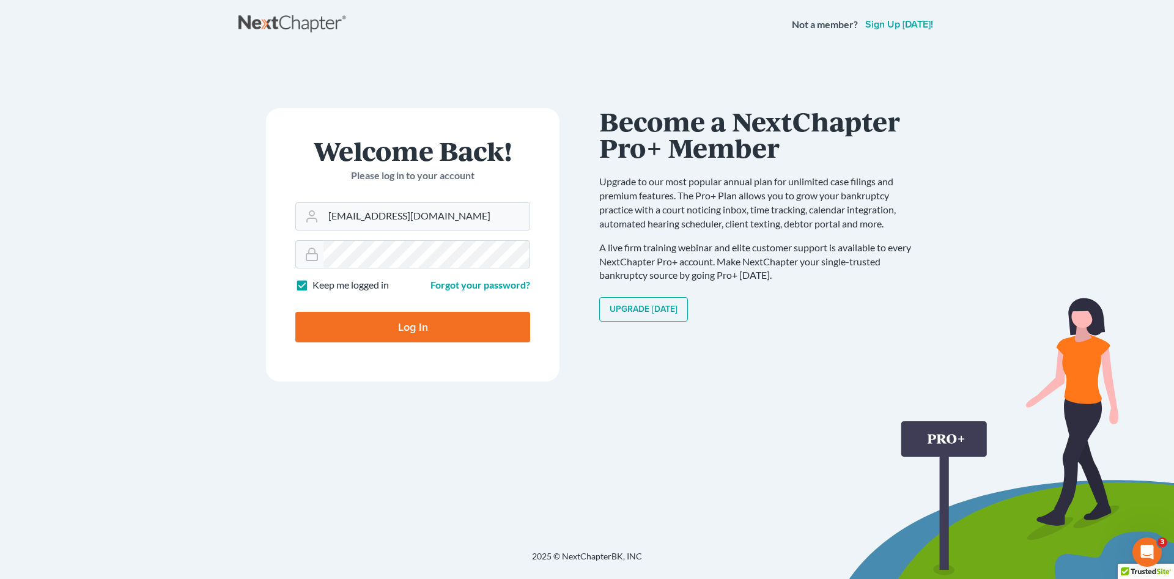
click at [399, 326] on input "Log In" at bounding box center [412, 327] width 235 height 31
type input "Thinking..."
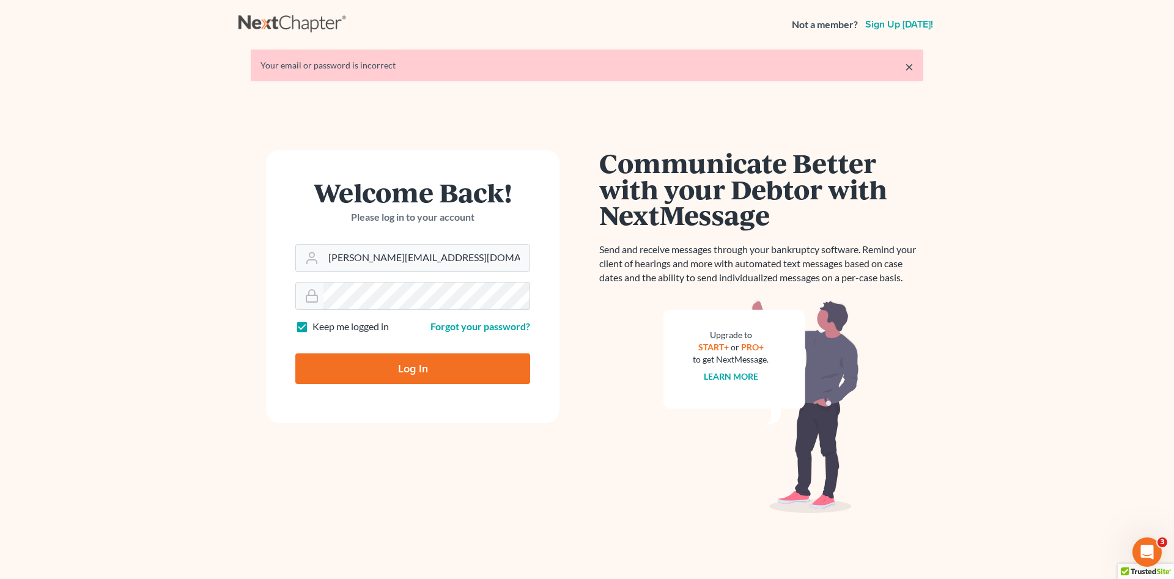
click at [305, 311] on form "Welcome Back! Please log in to your account Email Address jennifer@brandonlawye…" at bounding box center [413, 286] width 294 height 273
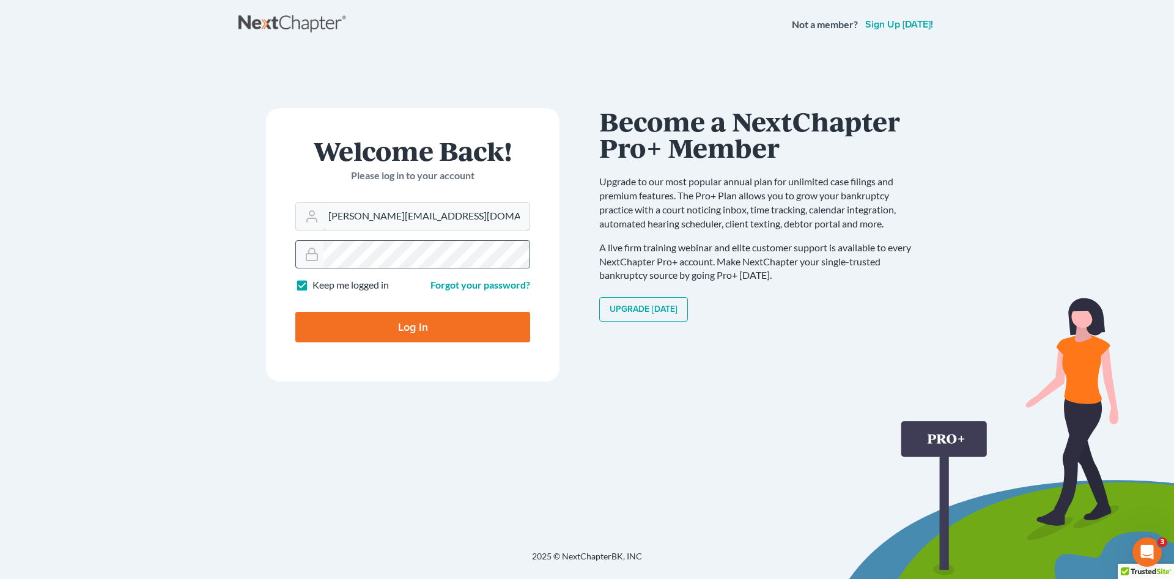
drag, startPoint x: 483, startPoint y: 212, endPoint x: 312, endPoint y: 246, distance: 174.1
click at [300, 233] on form "Welcome Back! Please log in to your account Email Address jennifer@brandonlawye…" at bounding box center [413, 244] width 294 height 273
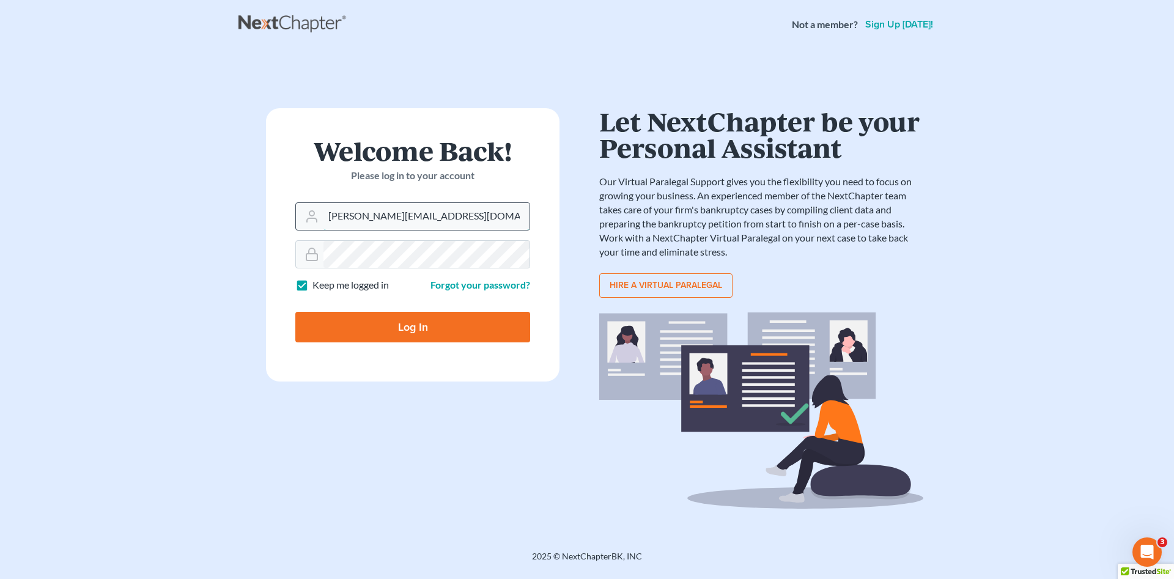
click at [324, 215] on input "[PERSON_NAME][EMAIL_ADDRESS][DOMAIN_NAME]" at bounding box center [426, 216] width 206 height 27
drag, startPoint x: 331, startPoint y: 217, endPoint x: 478, endPoint y: 211, distance: 147.5
click at [478, 211] on input "[PERSON_NAME][EMAIL_ADDRESS][DOMAIN_NAME]" at bounding box center [426, 216] width 206 height 27
type input "j"
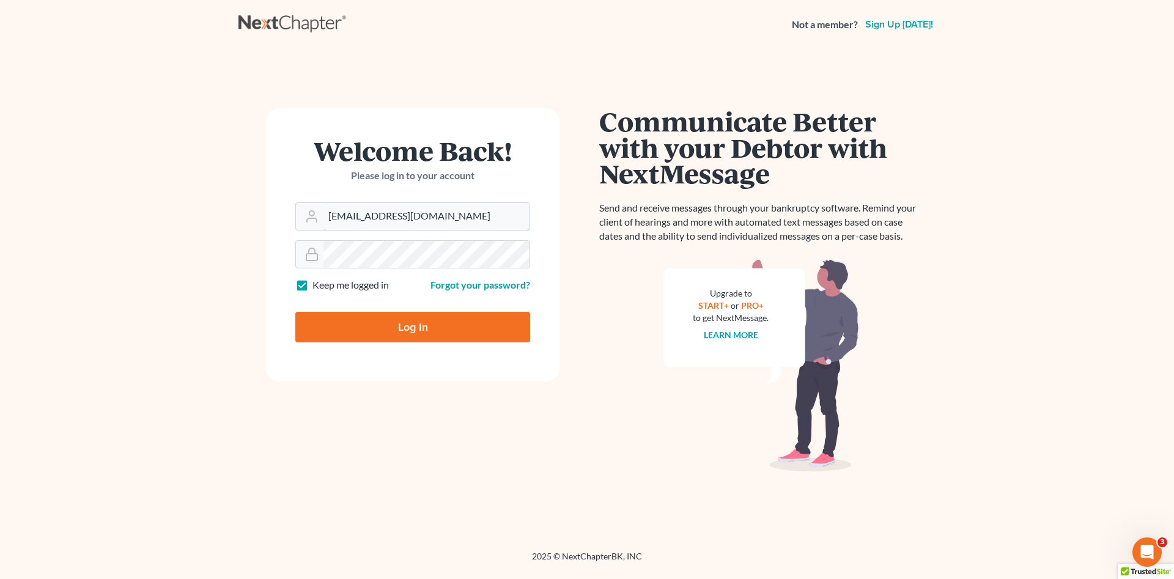
type input "[EMAIL_ADDRESS][DOMAIN_NAME]"
click at [443, 328] on input "Log In" at bounding box center [412, 327] width 235 height 31
type input "Thinking..."
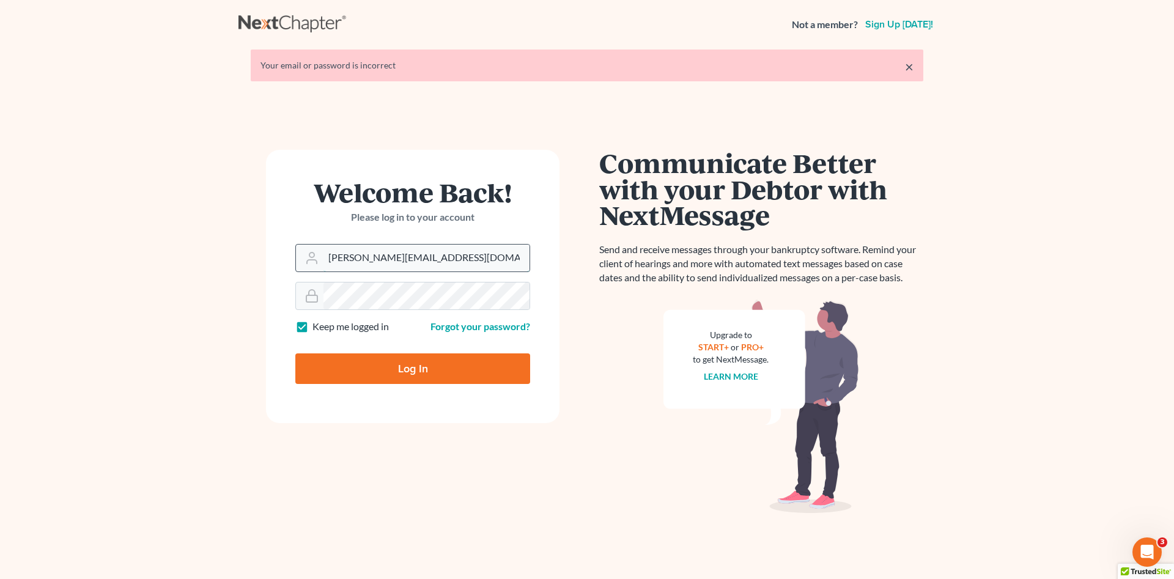
click at [425, 264] on input "[PERSON_NAME][EMAIL_ADDRESS][DOMAIN_NAME]" at bounding box center [426, 258] width 206 height 27
type input "[EMAIL_ADDRESS][DOMAIN_NAME]"
click at [302, 288] on div at bounding box center [412, 296] width 235 height 28
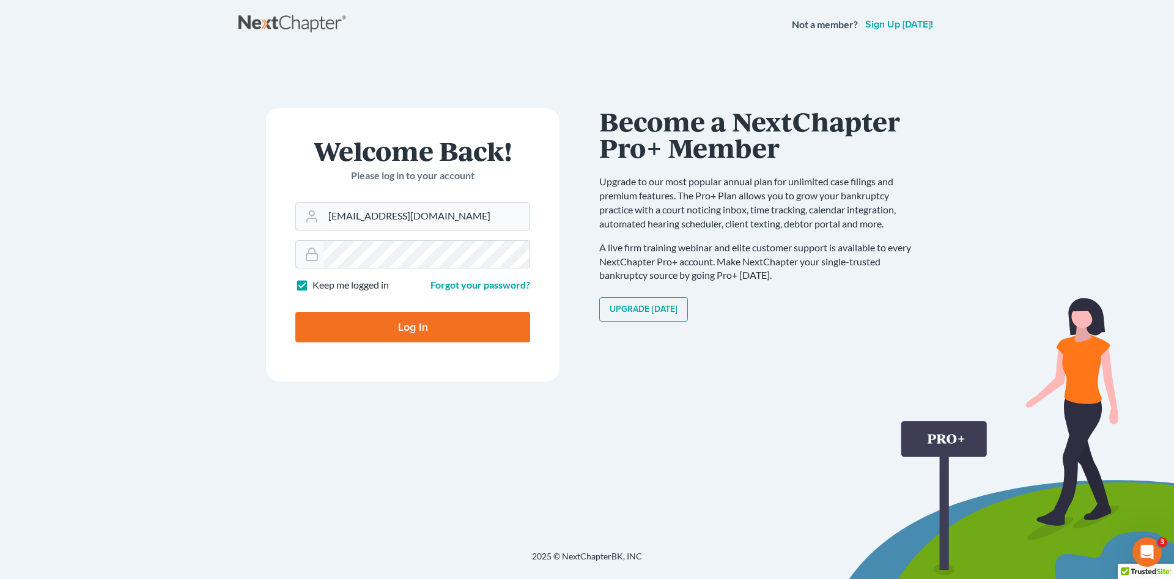
click at [349, 319] on input "Log In" at bounding box center [412, 327] width 235 height 31
type input "Thinking..."
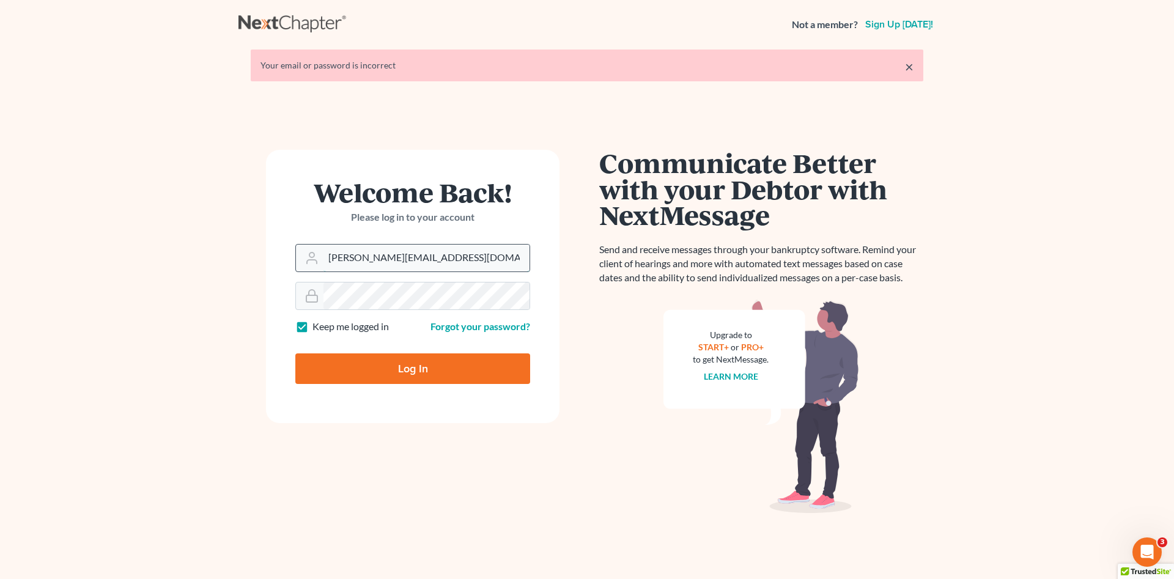
drag, startPoint x: 451, startPoint y: 255, endPoint x: 328, endPoint y: 262, distance: 122.5
click at [328, 262] on input "[PERSON_NAME][EMAIL_ADDRESS][DOMAIN_NAME]" at bounding box center [426, 258] width 206 height 27
type input "[EMAIL_ADDRESS][DOMAIN_NAME]"
click at [242, 297] on div "Welcome Back! Please log in to your account Email Address [EMAIL_ADDRESS][DOMAI…" at bounding box center [412, 341] width 349 height 383
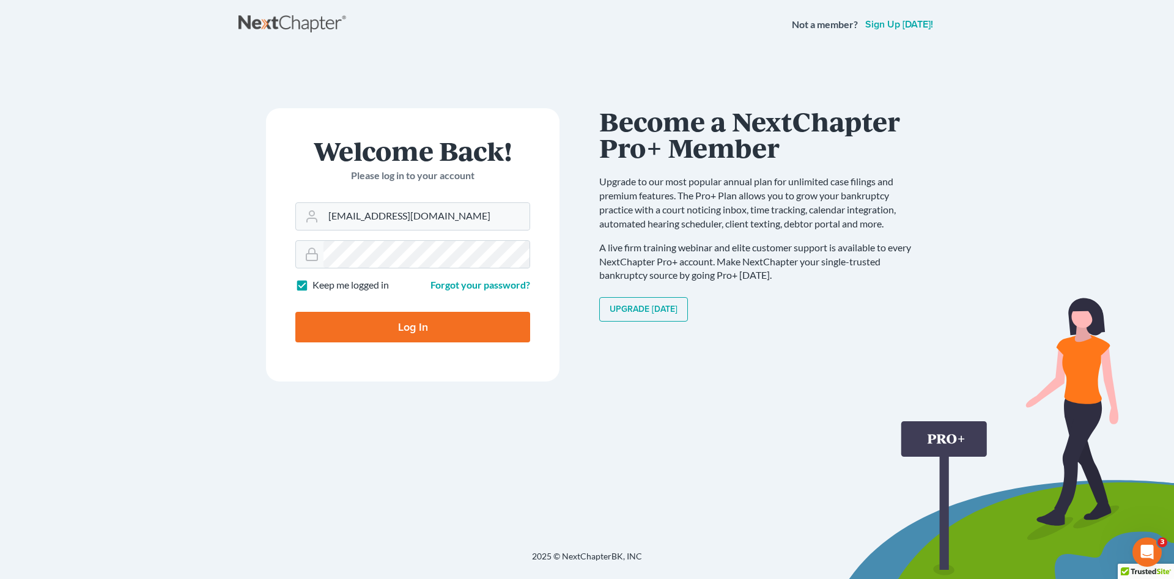
click at [312, 287] on label "Keep me logged in" at bounding box center [350, 285] width 76 height 14
click at [317, 286] on input "Keep me logged in" at bounding box center [321, 282] width 8 height 8
checkbox input "false"
click at [366, 322] on input "Log In" at bounding box center [412, 327] width 235 height 31
type input "Thinking..."
